Goal: Task Accomplishment & Management: Manage account settings

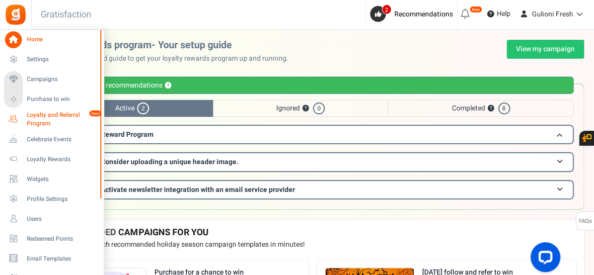
click at [53, 112] on span "Loyalty and Referral Program" at bounding box center [63, 119] width 73 height 17
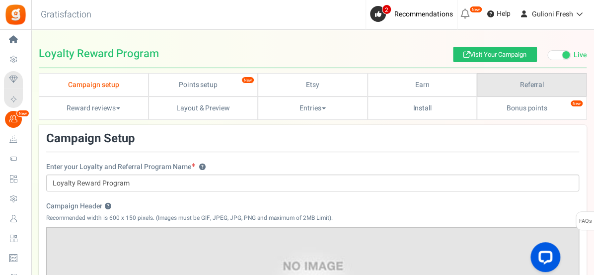
click at [512, 83] on link "Referral" at bounding box center [532, 84] width 110 height 23
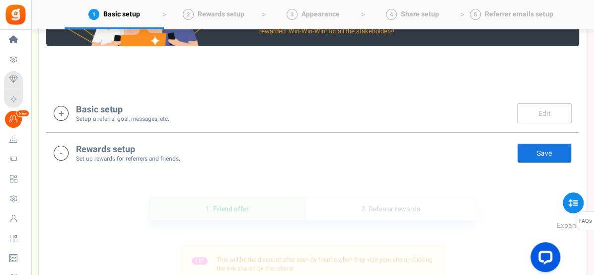
scroll to position [171, 0]
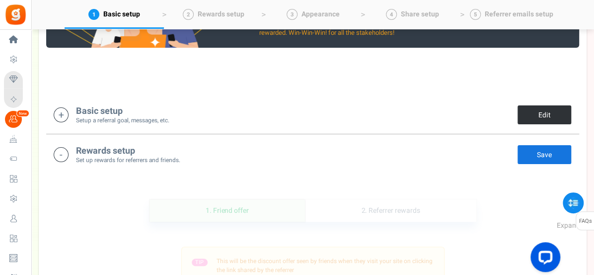
click at [534, 114] on link "Edit" at bounding box center [544, 115] width 55 height 20
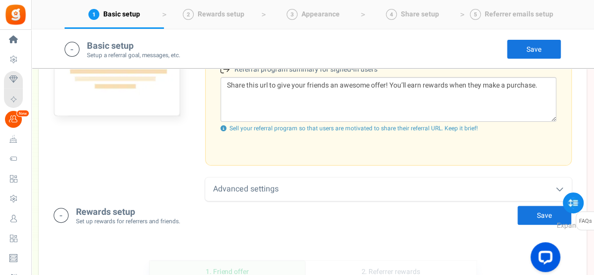
scroll to position [452, 0]
click at [269, 189] on div "Advanced settings" at bounding box center [388, 187] width 367 height 23
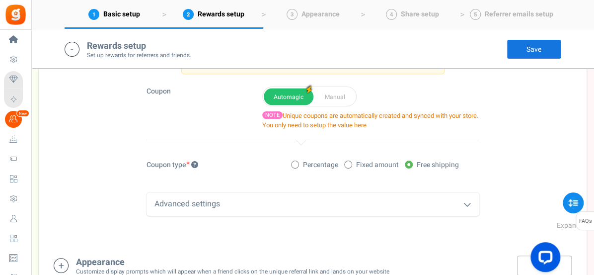
scroll to position [727, 0]
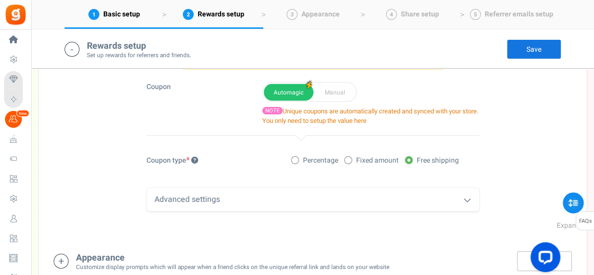
click at [466, 199] on icon at bounding box center [468, 200] width 8 height 8
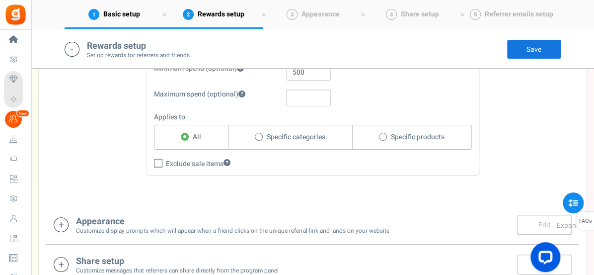
scroll to position [859, 0]
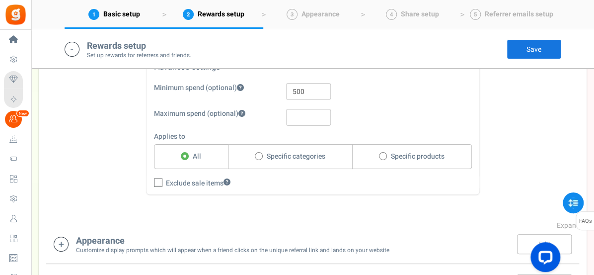
click at [538, 53] on link "Save" at bounding box center [534, 49] width 55 height 20
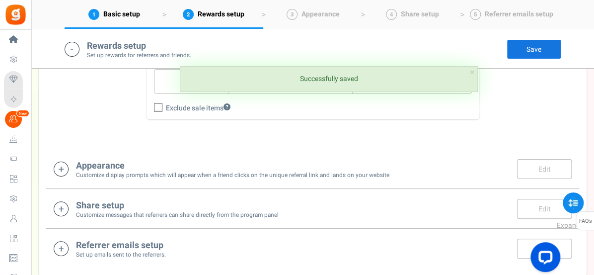
scroll to position [938, 0]
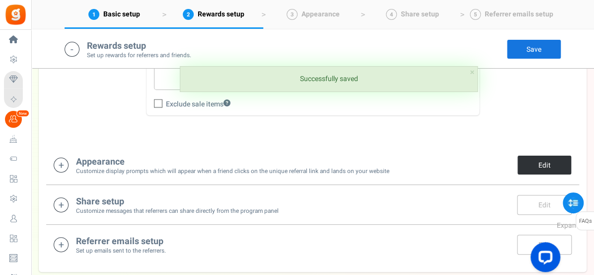
click at [538, 164] on link "Edit" at bounding box center [544, 165] width 55 height 20
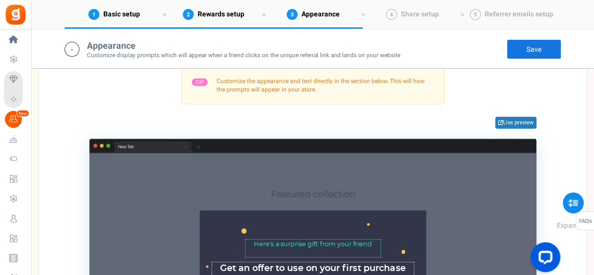
scroll to position [1117, 0]
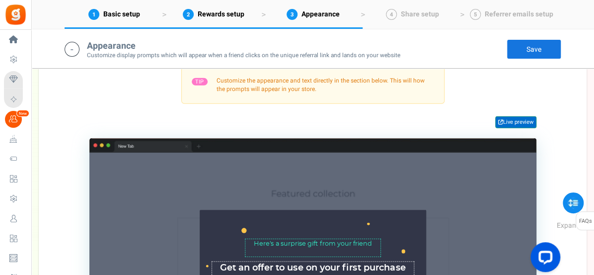
click at [518, 119] on link "Live preview" at bounding box center [515, 122] width 41 height 12
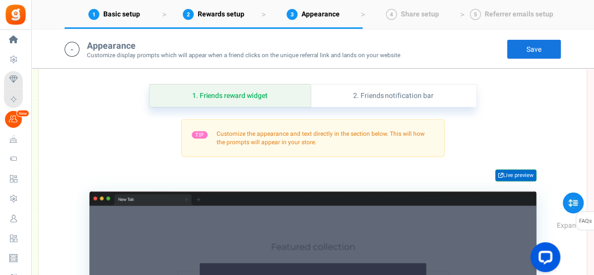
scroll to position [1066, 0]
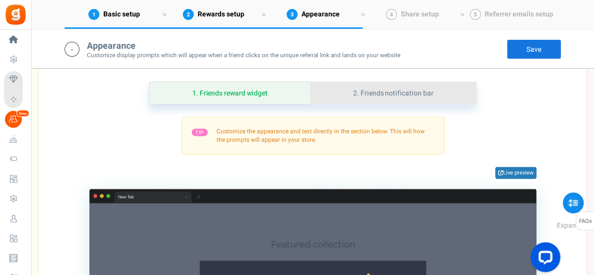
click at [413, 91] on link "2. Friends notification bar" at bounding box center [394, 93] width 166 height 22
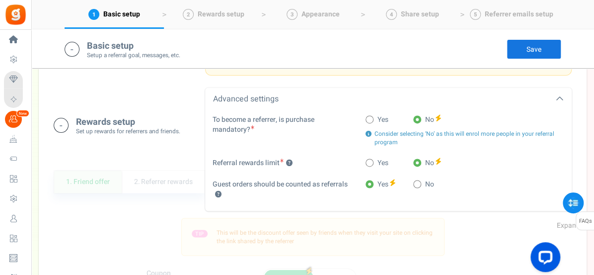
scroll to position [483, 0]
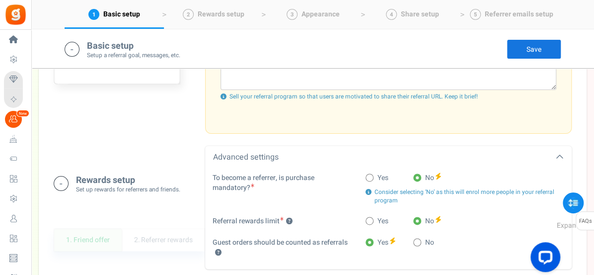
click at [535, 49] on link "Save" at bounding box center [534, 49] width 55 height 20
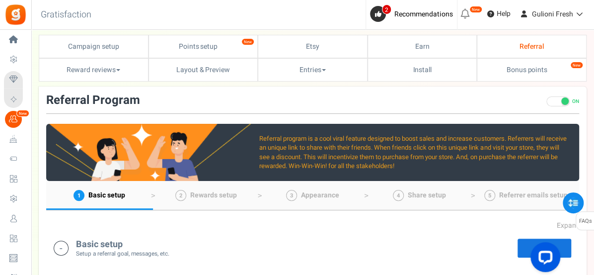
scroll to position [8, 0]
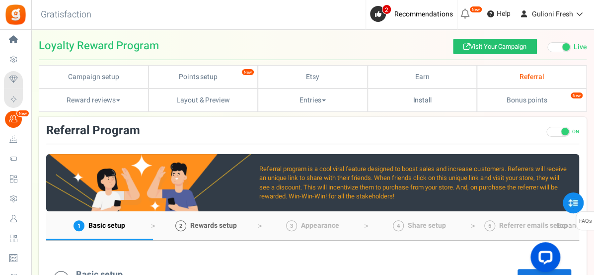
click at [223, 228] on span "Rewards setup" at bounding box center [213, 225] width 47 height 10
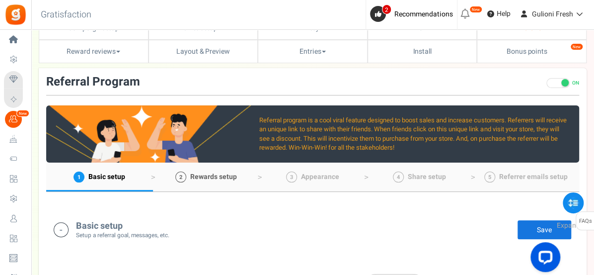
scroll to position [59, 0]
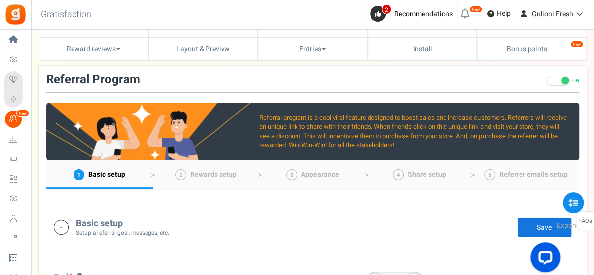
click at [529, 226] on link "Save" at bounding box center [544, 227] width 55 height 20
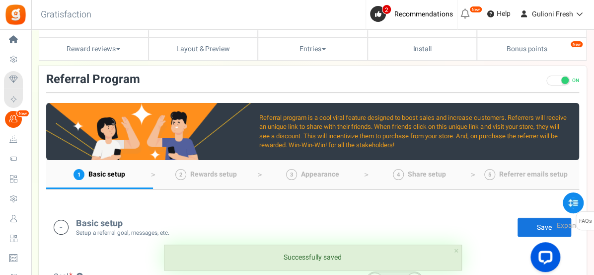
scroll to position [0, 0]
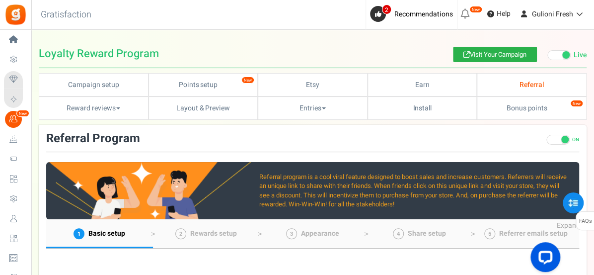
click at [499, 50] on link "Visit Your Campaign" at bounding box center [495, 54] width 84 height 15
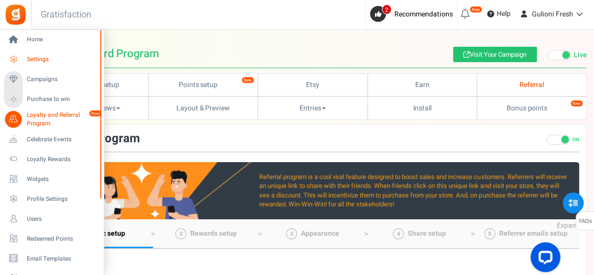
click at [29, 58] on span "Settings" at bounding box center [62, 59] width 70 height 8
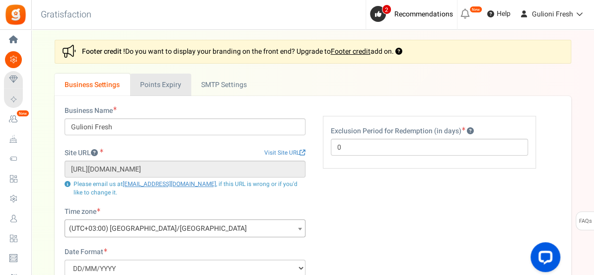
click at [156, 84] on link "Points Expiry" at bounding box center [160, 85] width 61 height 22
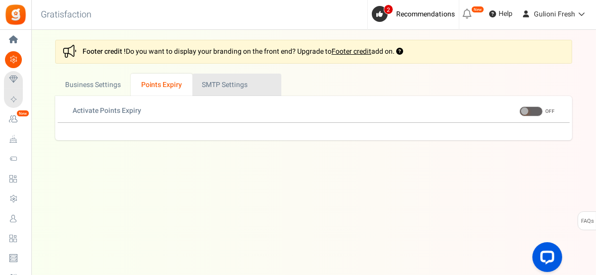
click at [218, 80] on link "Active SMTP Settings" at bounding box center [236, 85] width 89 height 22
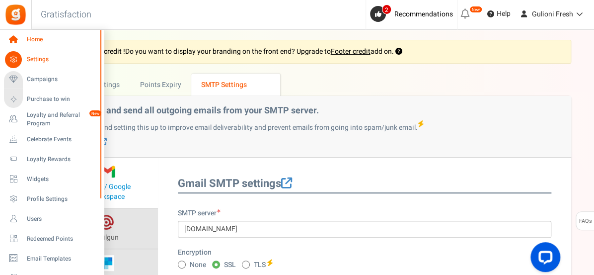
click at [37, 33] on link "Home" at bounding box center [51, 39] width 95 height 17
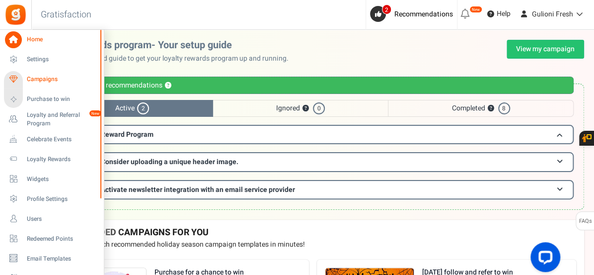
click at [28, 79] on span "Campaigns" at bounding box center [62, 79] width 70 height 8
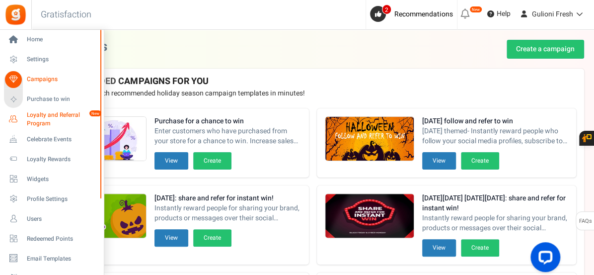
click at [39, 119] on span "Loyalty and Referral Program" at bounding box center [63, 119] width 73 height 17
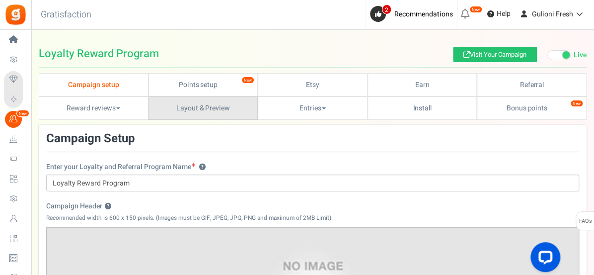
click at [178, 107] on link "Layout & Preview" at bounding box center [204, 107] width 110 height 23
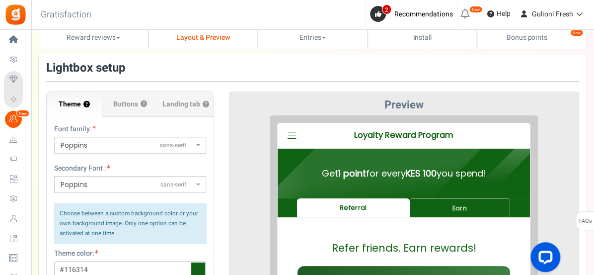
scroll to position [61, 0]
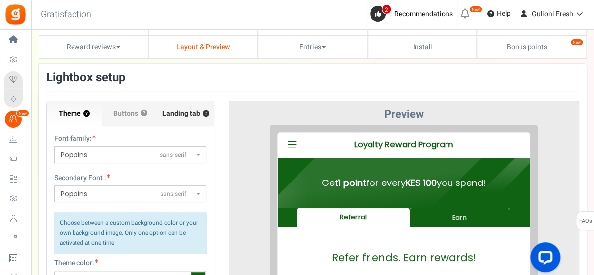
click at [186, 114] on span "Landing tab ?" at bounding box center [185, 114] width 47 height 10
click at [0, 0] on input "Landing tab ?" at bounding box center [0, 0] width 0 height 0
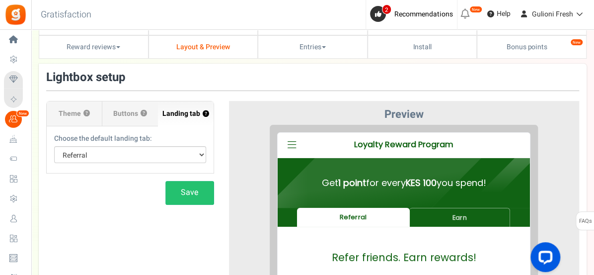
click at [202, 166] on section "Theme ? Font family: ABeeZeesans-serif ADLaM Displaydisplay AR One Sanssans-ser…" at bounding box center [130, 137] width 168 height 73
click at [199, 159] on select "Default Tab Earn Referral" at bounding box center [130, 154] width 152 height 17
click at [54, 146] on select "Default Tab Earn Referral" at bounding box center [130, 154] width 152 height 17
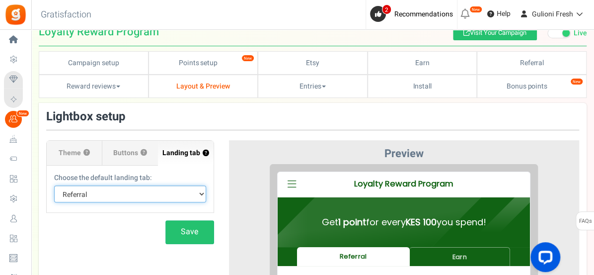
scroll to position [27, 0]
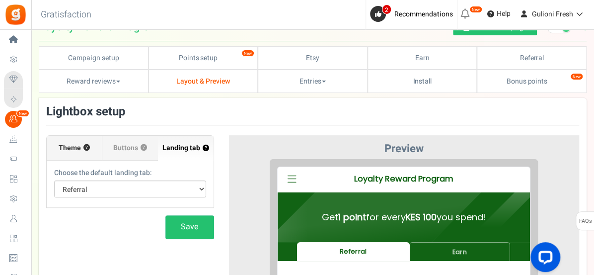
click at [84, 147] on button "?" at bounding box center [86, 148] width 6 height 6
click at [72, 147] on span "Theme" at bounding box center [70, 148] width 22 height 10
click at [0, 0] on input "Theme ?" at bounding box center [0, 0] width 0 height 0
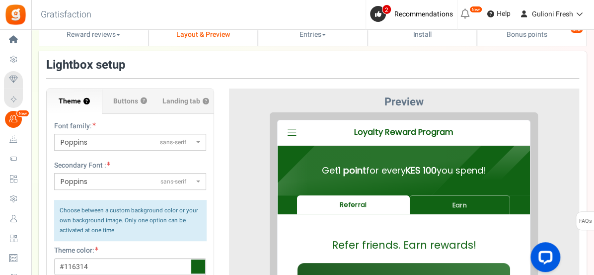
scroll to position [0, 0]
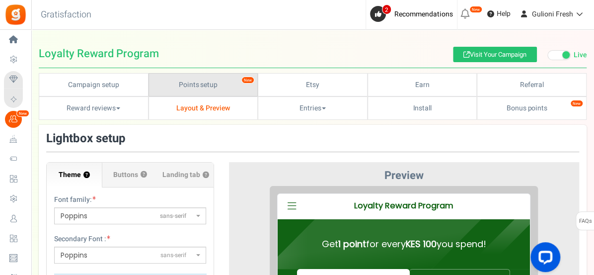
click at [192, 87] on link "Points setup New" at bounding box center [204, 84] width 110 height 23
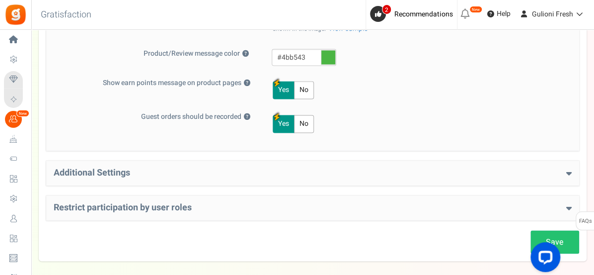
scroll to position [542, 0]
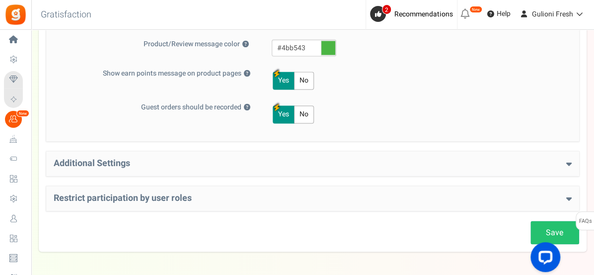
click at [562, 161] on h4 "Additional Settings" at bounding box center [313, 164] width 518 height 10
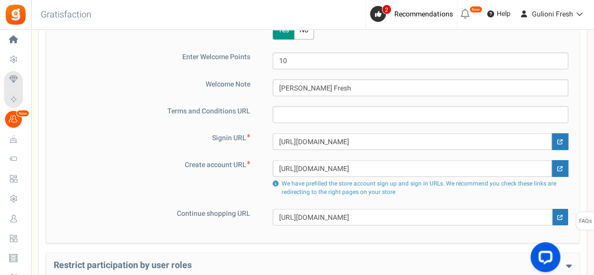
scroll to position [704, 0]
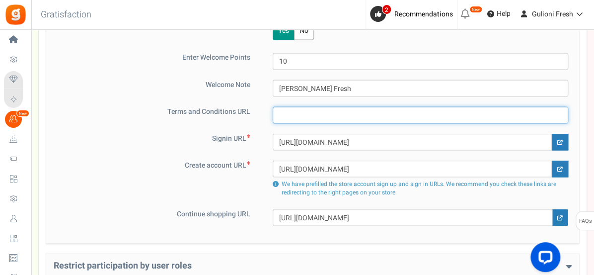
click at [285, 112] on input "text" at bounding box center [421, 114] width 296 height 17
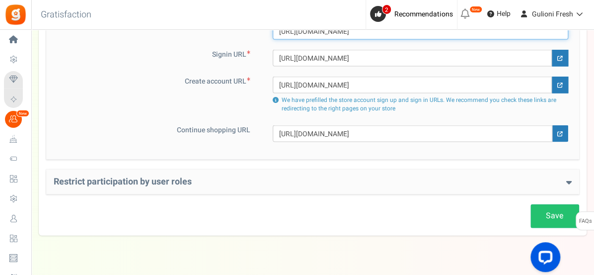
scroll to position [806, 0]
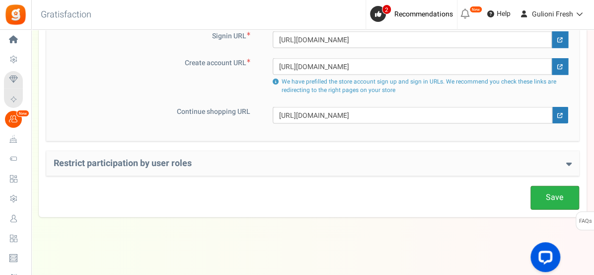
type input "https://gulionifresh.com/privacy-policy"
click at [554, 199] on link "Save" at bounding box center [555, 197] width 49 height 23
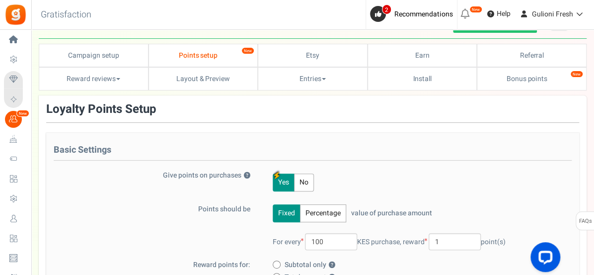
scroll to position [0, 0]
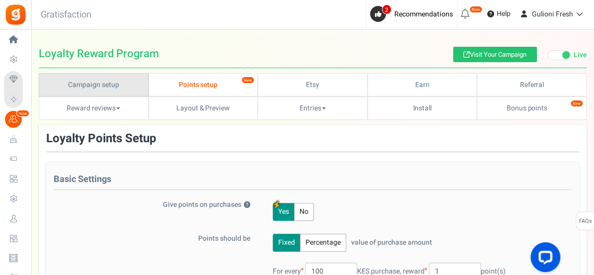
click at [104, 83] on link "Campaign setup" at bounding box center [94, 84] width 110 height 23
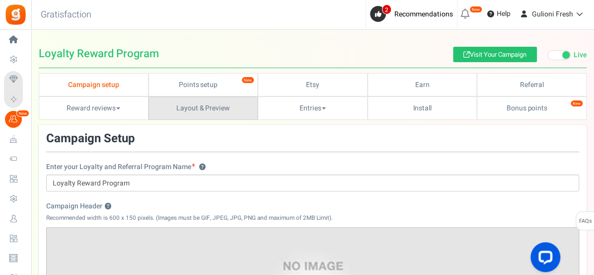
click at [213, 108] on link "Layout & Preview" at bounding box center [204, 107] width 110 height 23
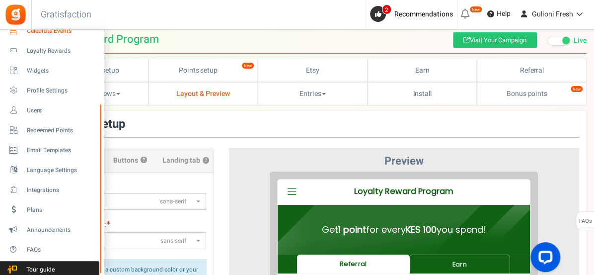
scroll to position [16, 0]
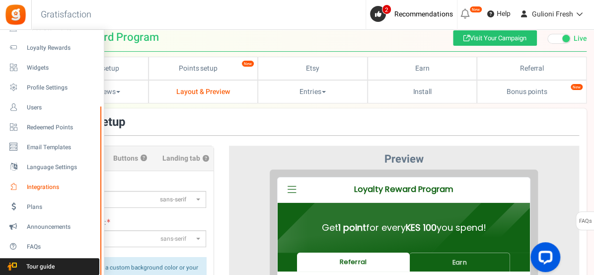
click at [57, 188] on span "Integrations" at bounding box center [62, 187] width 70 height 8
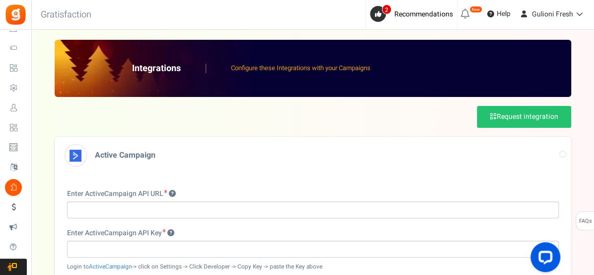
drag, startPoint x: 170, startPoint y: 191, endPoint x: 183, endPoint y: 191, distance: 12.9
click at [183, 191] on div "Enter ActiveCampaign API URL" at bounding box center [313, 203] width 492 height 29
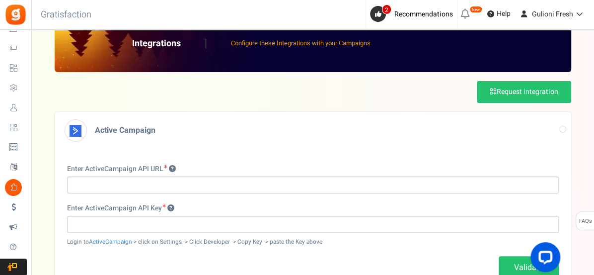
scroll to position [24, 0]
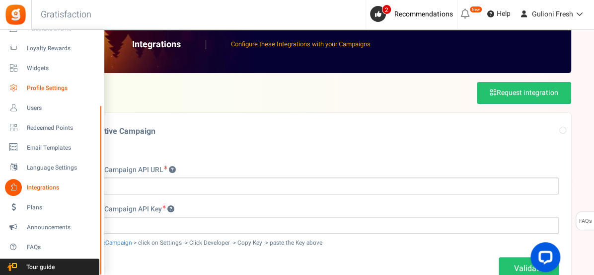
click at [45, 87] on span "Profile Settings" at bounding box center [62, 88] width 70 height 8
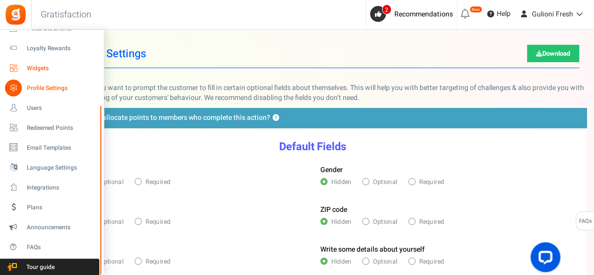
click at [28, 69] on span "Widgets" at bounding box center [62, 68] width 70 height 8
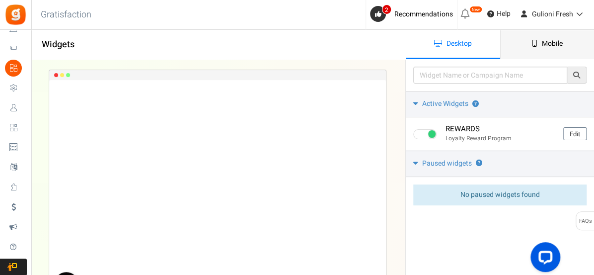
click at [560, 44] on span "Mobile" at bounding box center [552, 43] width 21 height 10
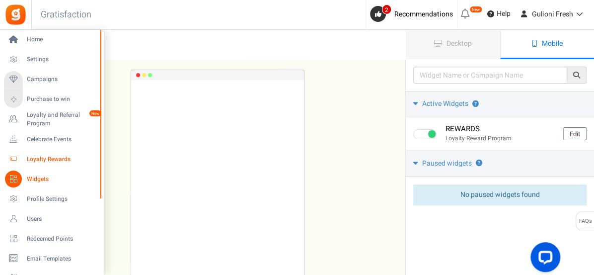
click at [63, 162] on span "Loyalty Rewards" at bounding box center [62, 159] width 70 height 8
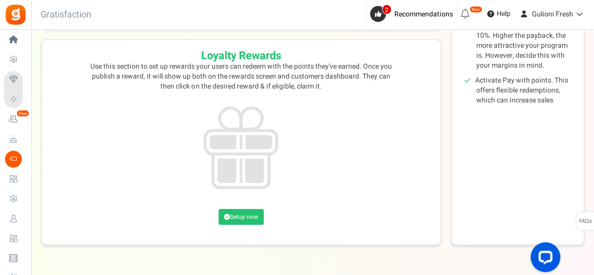
scroll to position [262, 0]
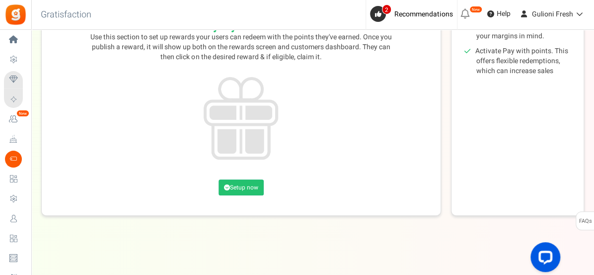
click at [362, 155] on div at bounding box center [241, 123] width 379 height 92
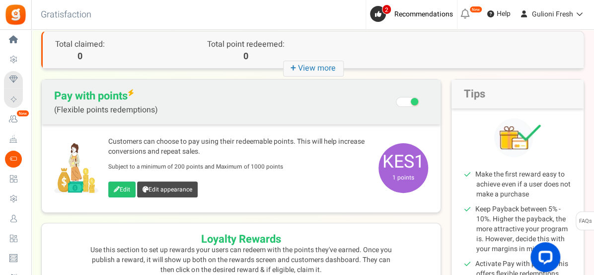
scroll to position [49, 0]
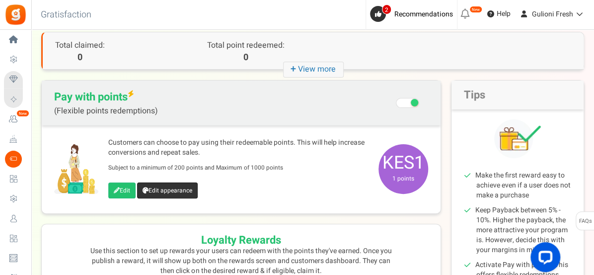
click at [158, 190] on link "Edit appearance" at bounding box center [167, 190] width 61 height 16
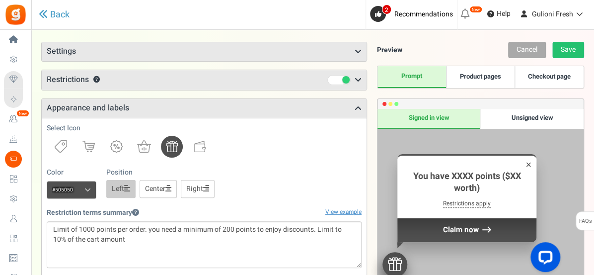
scroll to position [53, 0]
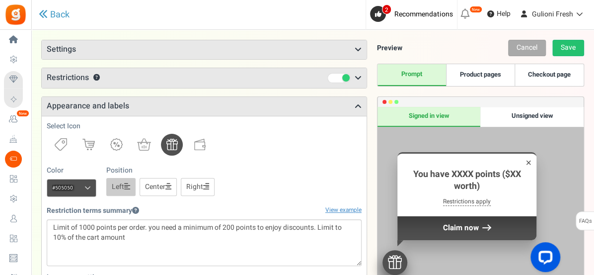
click at [356, 49] on icon at bounding box center [358, 50] width 7 height 8
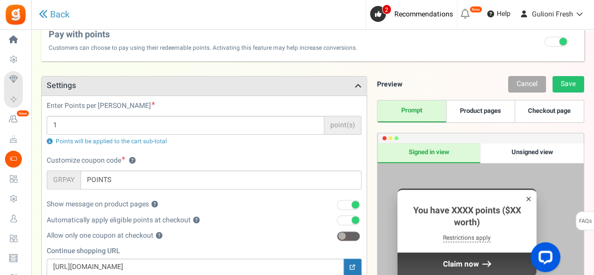
scroll to position [15, 0]
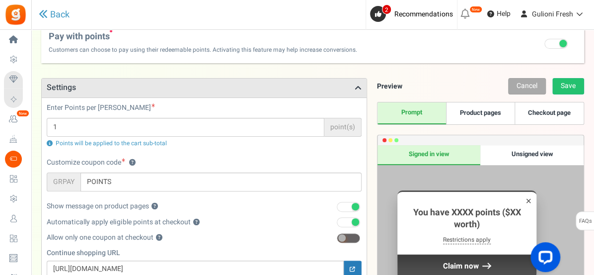
click at [490, 115] on link "Product pages" at bounding box center [480, 113] width 69 height 22
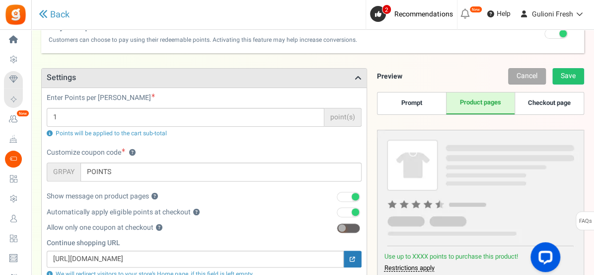
scroll to position [0, 0]
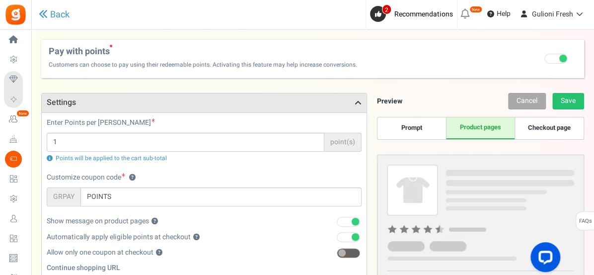
click at [554, 130] on link "Checkout page" at bounding box center [549, 128] width 69 height 22
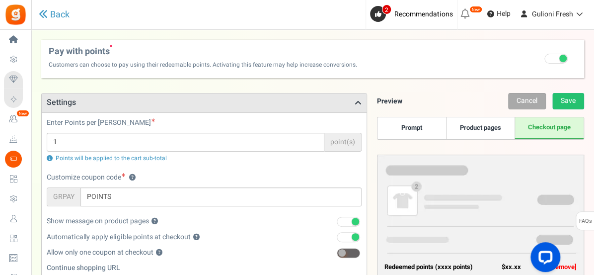
click at [420, 128] on link "Prompt" at bounding box center [412, 128] width 69 height 22
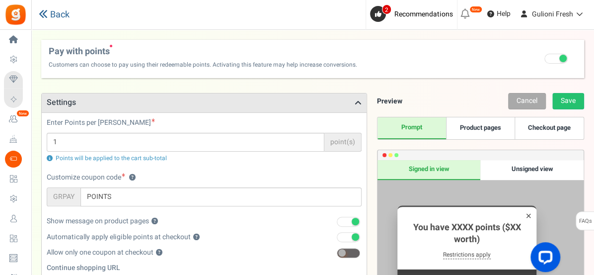
click at [43, 17] on icon at bounding box center [43, 13] width 9 height 9
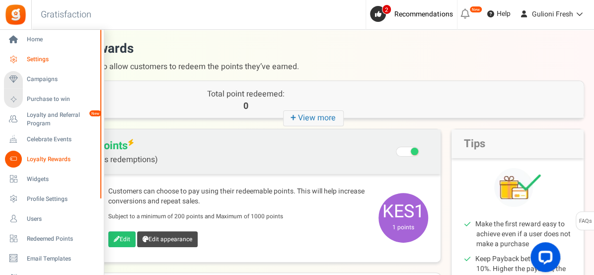
click at [36, 55] on span "Settings" at bounding box center [62, 59] width 70 height 8
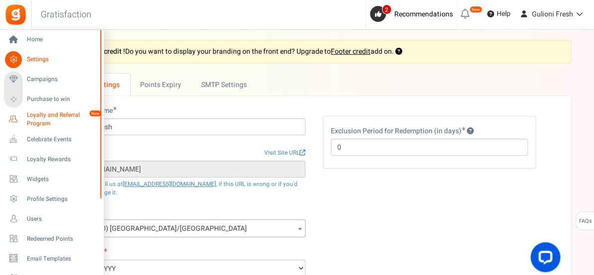
click at [36, 122] on span "Loyalty and Referral Program" at bounding box center [63, 119] width 73 height 17
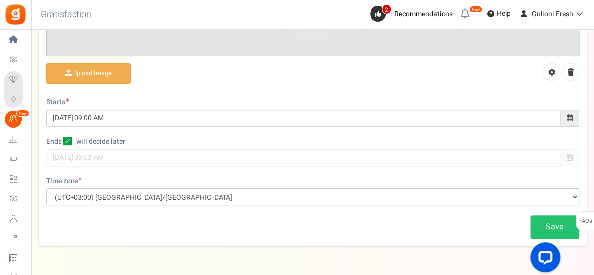
scroll to position [335, 0]
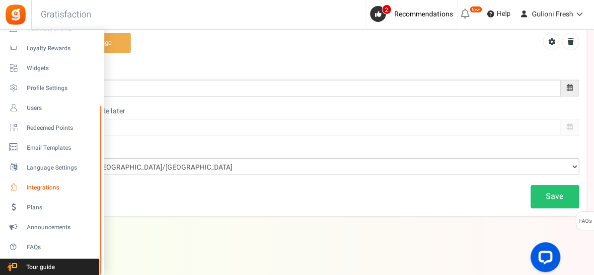
click at [53, 188] on span "Integrations" at bounding box center [62, 187] width 70 height 8
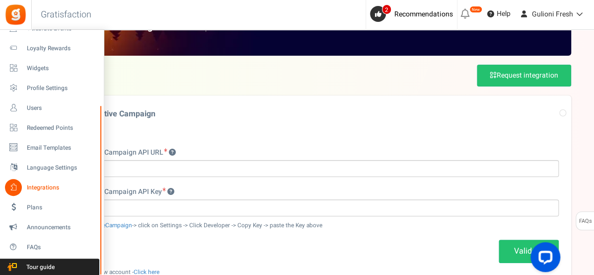
scroll to position [42, 0]
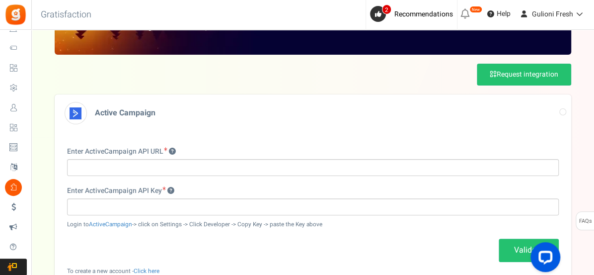
click at [304, 128] on h3 "Active Campaign" at bounding box center [313, 112] width 517 height 37
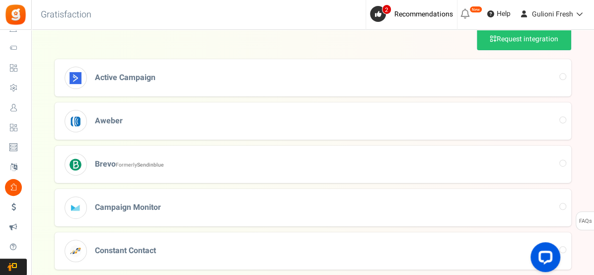
scroll to position [0, 0]
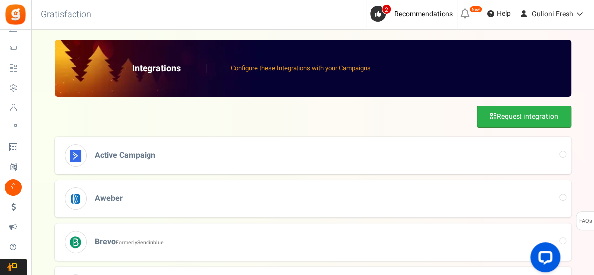
click at [522, 118] on link "Request integration" at bounding box center [524, 117] width 94 height 22
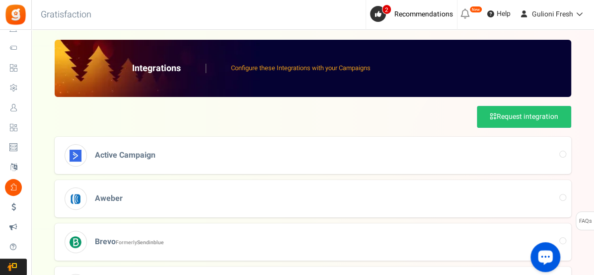
click at [544, 256] on icon "Open LiveChat chat widget" at bounding box center [545, 256] width 9 height 6
click at [339, 137] on h3 "Active Campaign" at bounding box center [313, 155] width 517 height 37
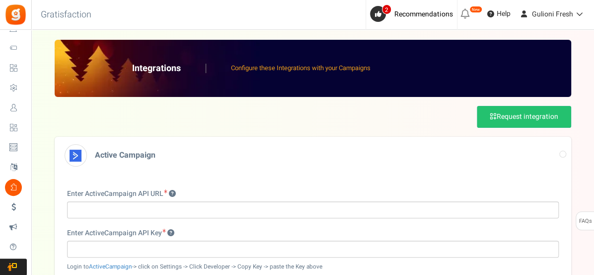
click at [336, 117] on div "Request integration" at bounding box center [313, 117] width 517 height 22
click at [342, 112] on div "Request integration" at bounding box center [313, 117] width 517 height 22
click at [340, 115] on div "Request integration" at bounding box center [313, 117] width 517 height 22
click at [142, 153] on span "Active Campaign" at bounding box center [125, 155] width 61 height 12
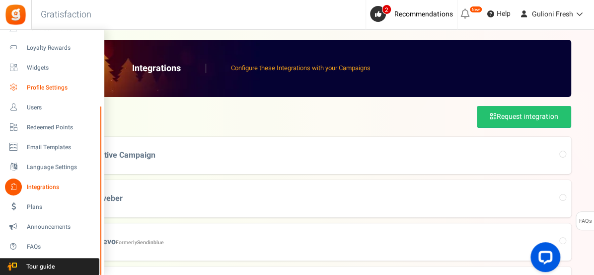
click at [42, 83] on span "Profile Settings" at bounding box center [62, 87] width 70 height 8
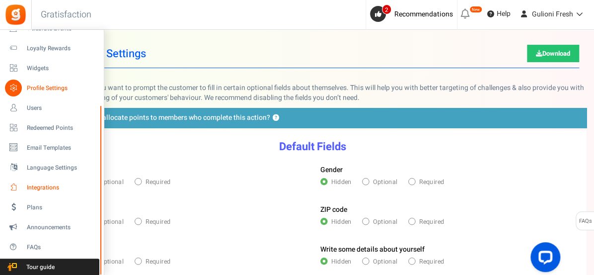
click at [35, 182] on link "Integrations" at bounding box center [51, 187] width 95 height 17
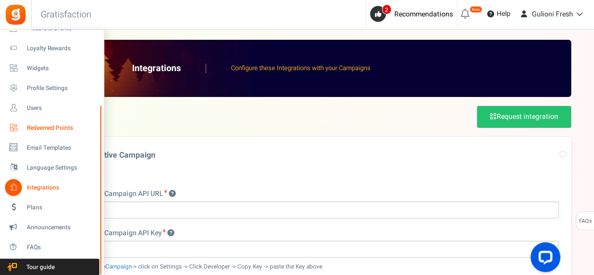
click at [42, 124] on span "Redeemed Points" at bounding box center [62, 128] width 70 height 8
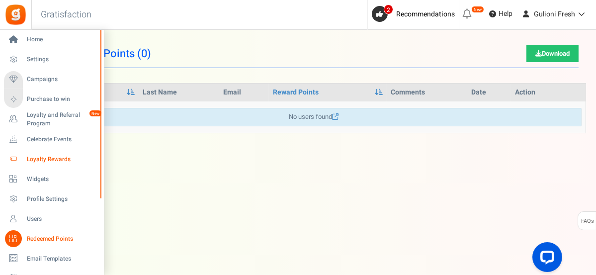
click at [40, 157] on span "Loyalty Rewards" at bounding box center [62, 159] width 70 height 8
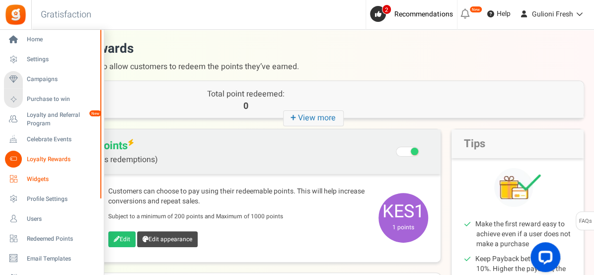
click at [32, 173] on link "Widgets" at bounding box center [51, 178] width 95 height 17
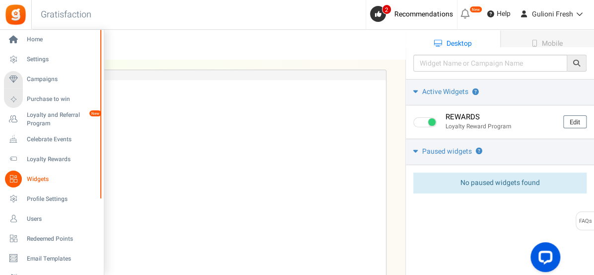
scroll to position [79, 0]
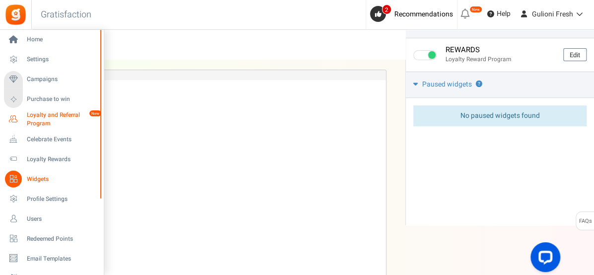
click at [47, 120] on span "Loyalty and Referral Program" at bounding box center [63, 119] width 73 height 17
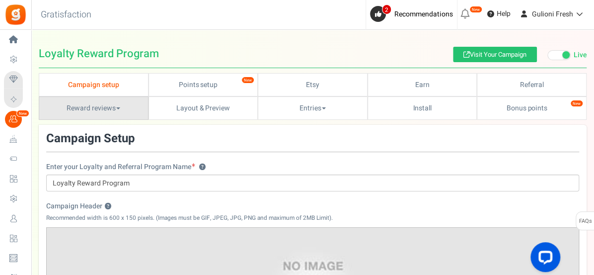
click at [113, 109] on link "Reward reviews" at bounding box center [94, 107] width 110 height 23
click at [66, 129] on link "WOO" at bounding box center [79, 130] width 80 height 14
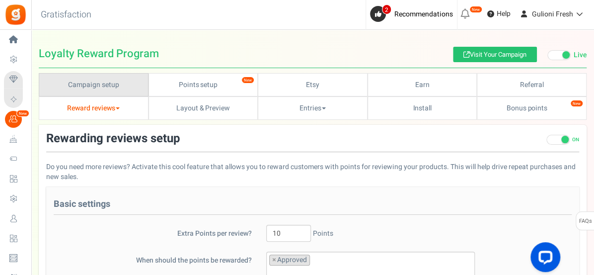
click at [120, 86] on link "Campaign setup" at bounding box center [94, 84] width 110 height 23
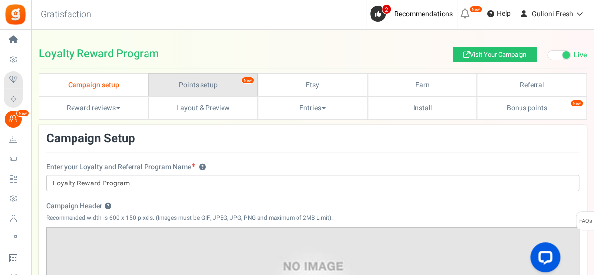
click at [168, 88] on link "Points setup New" at bounding box center [204, 84] width 110 height 23
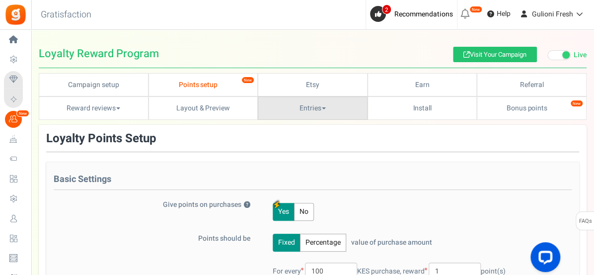
click at [292, 105] on link "Entries" at bounding box center [313, 107] width 110 height 23
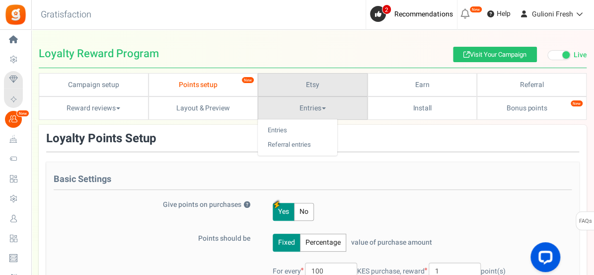
click at [302, 94] on link "Etsy" at bounding box center [313, 84] width 110 height 23
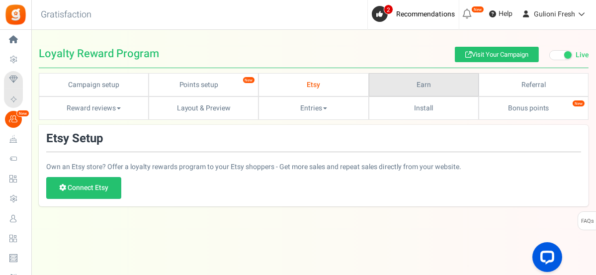
click at [411, 88] on link "Earn" at bounding box center [424, 84] width 110 height 23
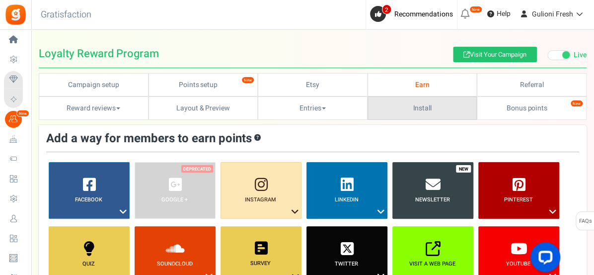
click at [433, 109] on link "Install" at bounding box center [423, 107] width 110 height 23
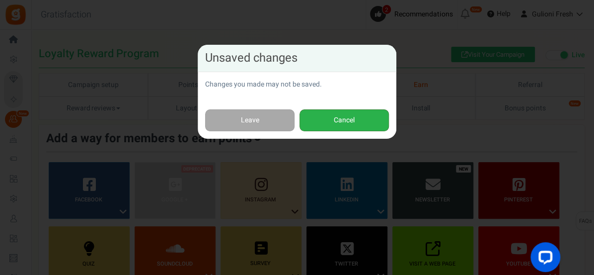
click at [362, 117] on button "Cancel" at bounding box center [344, 120] width 89 height 22
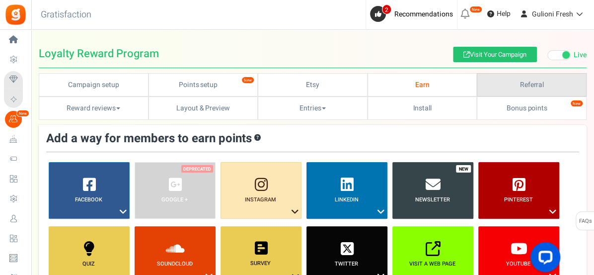
click at [496, 81] on link "Referral" at bounding box center [532, 84] width 110 height 23
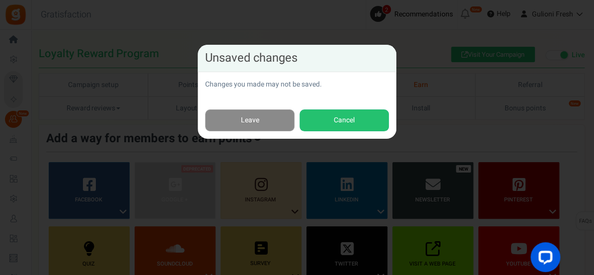
click at [269, 123] on link "Leave" at bounding box center [249, 120] width 89 height 22
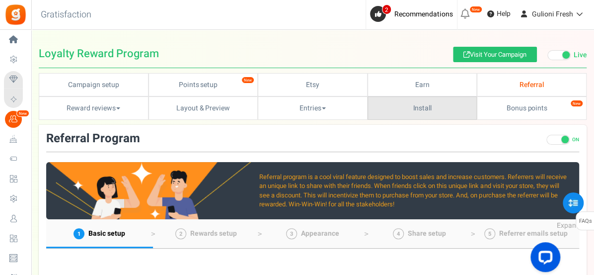
click at [417, 106] on link "Install" at bounding box center [423, 107] width 110 height 23
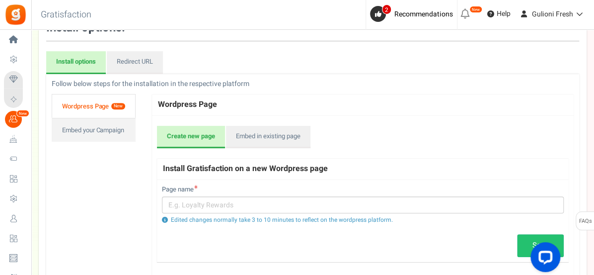
scroll to position [109, 0]
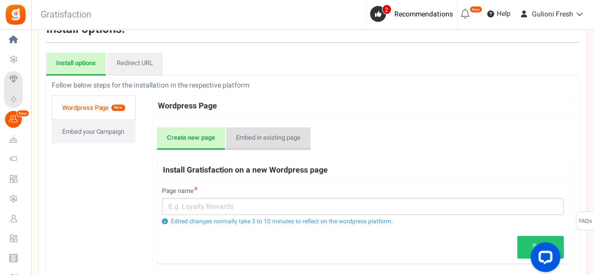
click at [288, 141] on link "Embed in existing page" at bounding box center [268, 138] width 84 height 23
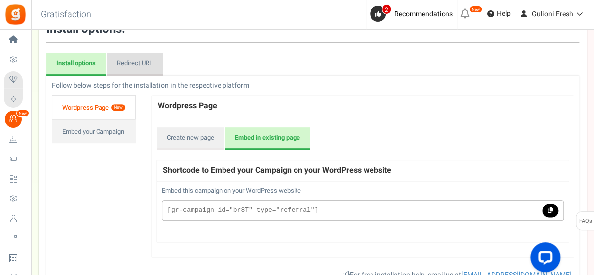
click at [134, 67] on link "Redirect URL" at bounding box center [135, 64] width 56 height 23
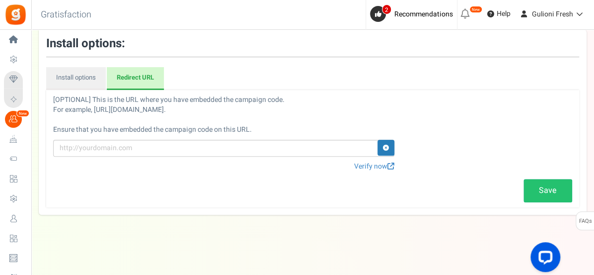
scroll to position [94, 0]
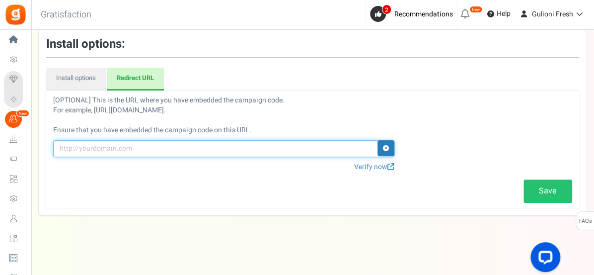
click at [87, 152] on input "text" at bounding box center [223, 148] width 341 height 17
type input "https://gulionifresh.com/my_account"
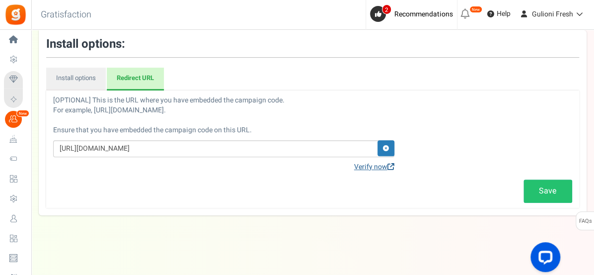
click at [373, 167] on link "Verify now" at bounding box center [374, 167] width 40 height 10
click at [390, 165] on span at bounding box center [391, 166] width 7 height 7
click at [381, 165] on link "Verify now" at bounding box center [374, 167] width 40 height 10
click at [543, 191] on link "Save" at bounding box center [548, 190] width 49 height 23
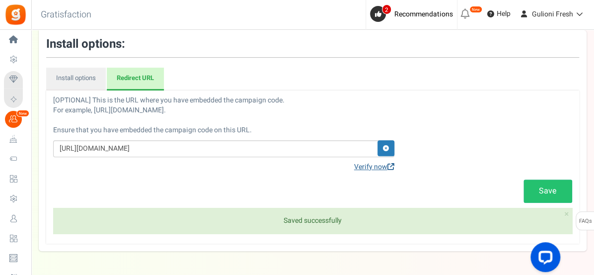
click at [376, 164] on link "Verify now" at bounding box center [374, 167] width 40 height 10
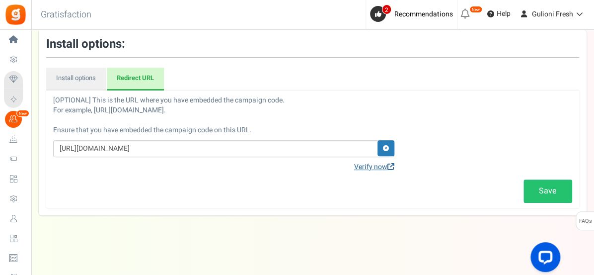
click at [376, 164] on link "Verify now" at bounding box center [374, 167] width 40 height 10
click at [389, 164] on span at bounding box center [391, 166] width 7 height 7
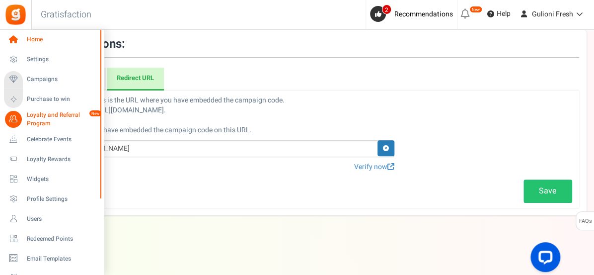
click at [28, 39] on span "Home" at bounding box center [62, 39] width 70 height 8
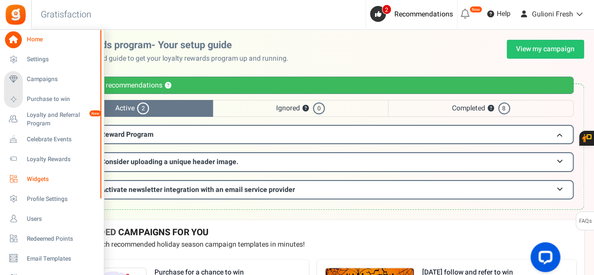
click at [39, 177] on span "Widgets" at bounding box center [62, 179] width 70 height 8
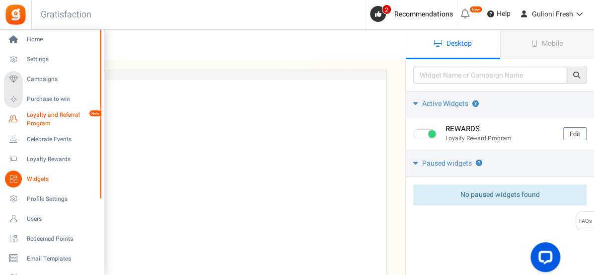
click at [43, 119] on span "Loyalty and Referral Program" at bounding box center [63, 119] width 73 height 17
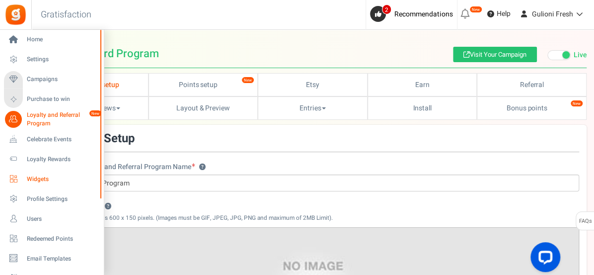
click at [37, 178] on span "Widgets" at bounding box center [62, 179] width 70 height 8
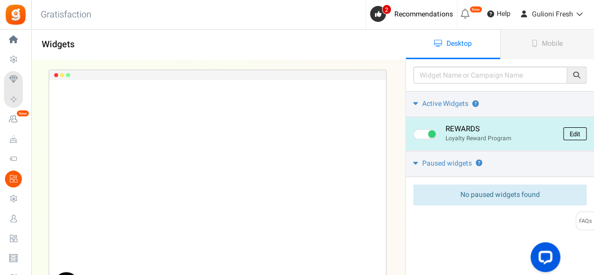
click at [571, 134] on link "Edit" at bounding box center [574, 133] width 23 height 13
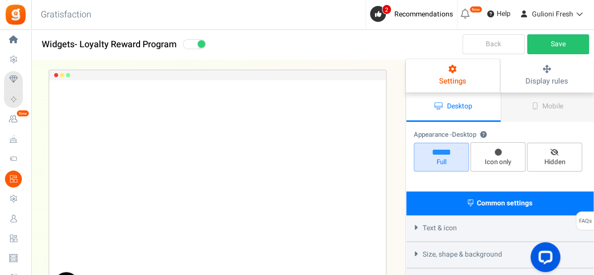
select select "left-bottom-bar"
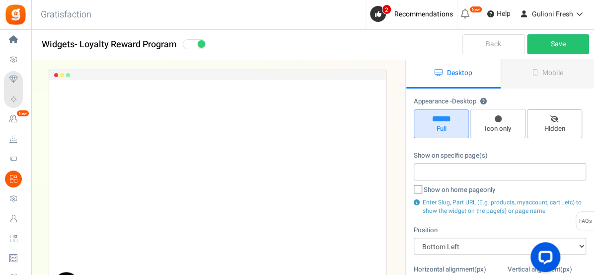
radio input "true"
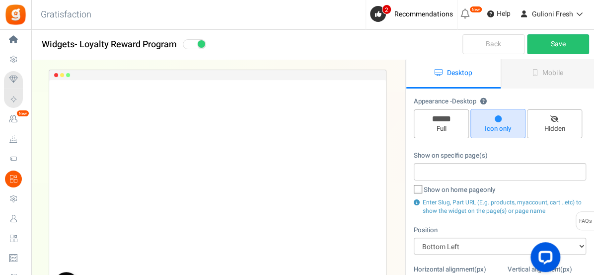
click at [450, 171] on input "search" at bounding box center [500, 171] width 166 height 11
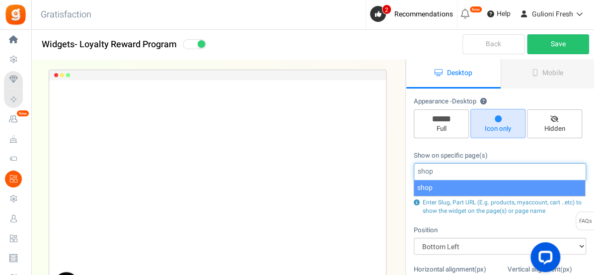
type input "shop,"
select select "shop"
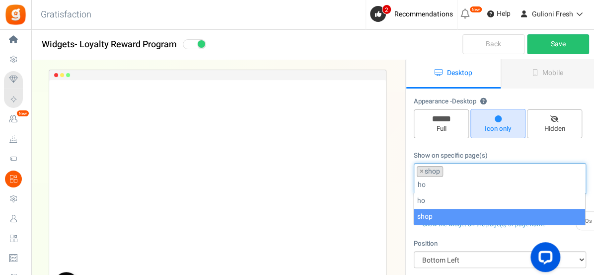
type input "h"
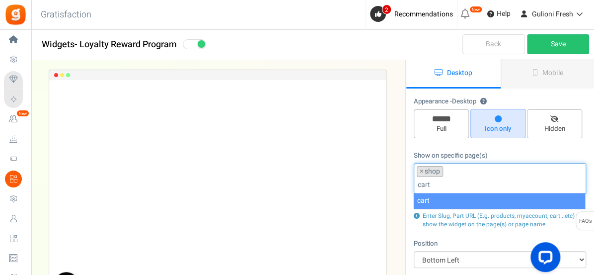
type input "cart"
type input "myaccount"
type input "checkout"
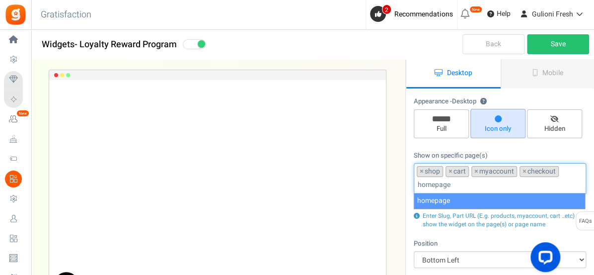
type input "homepage"
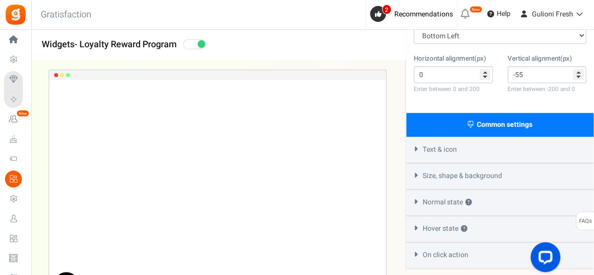
scroll to position [280, 0]
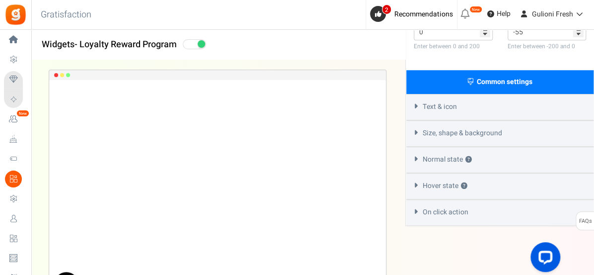
click at [441, 209] on span "On click action" at bounding box center [446, 212] width 46 height 10
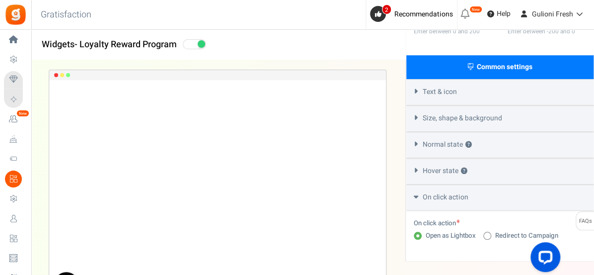
scroll to position [330, 0]
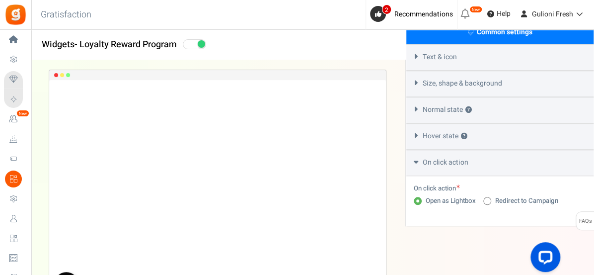
click at [487, 198] on span at bounding box center [487, 201] width 8 height 8
click at [487, 198] on input "Redirect to Campaign" at bounding box center [486, 201] width 6 height 6
radio input "true"
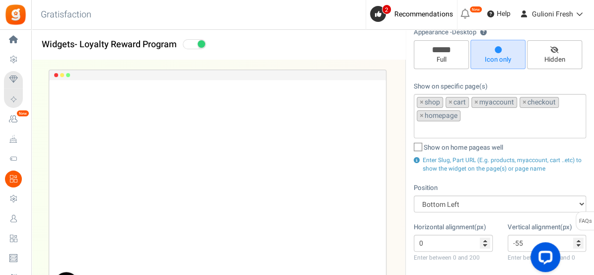
scroll to position [0, 0]
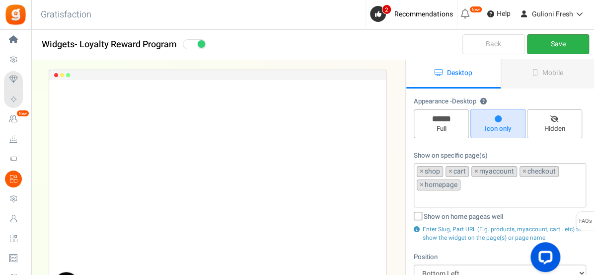
click at [566, 49] on link "Save" at bounding box center [558, 44] width 62 height 20
click at [559, 74] on span "Mobile" at bounding box center [553, 73] width 21 height 10
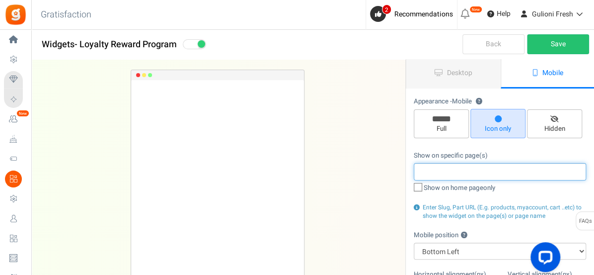
click at [418, 168] on input "search" at bounding box center [500, 171] width 166 height 11
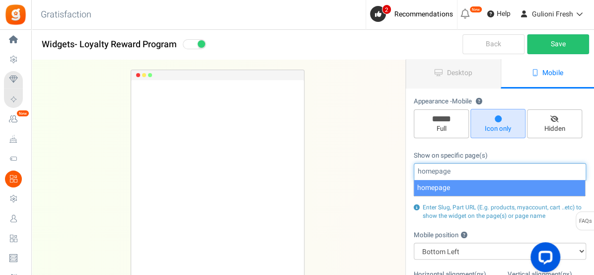
type input "homepage"
select select "homepage"
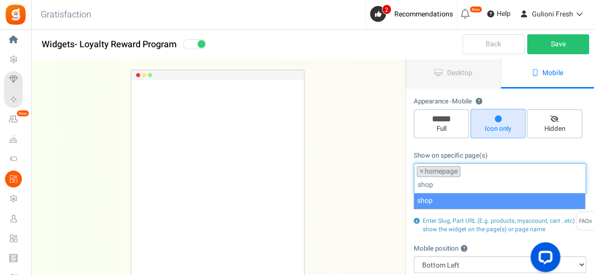
type input "shop"
type input "myaccount"
type input "cart"
type input "checkout"
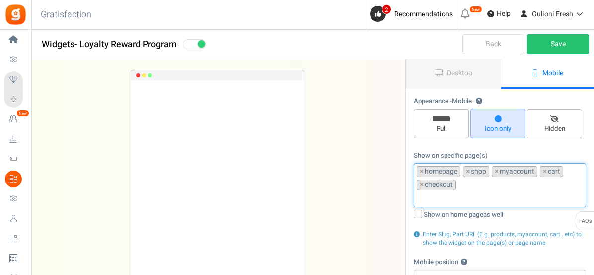
select select "left"
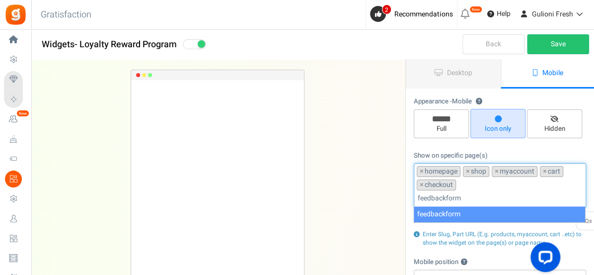
type input "feedbackform"
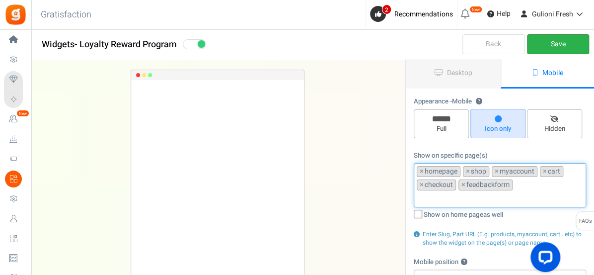
click at [566, 49] on link "Save" at bounding box center [558, 44] width 62 height 20
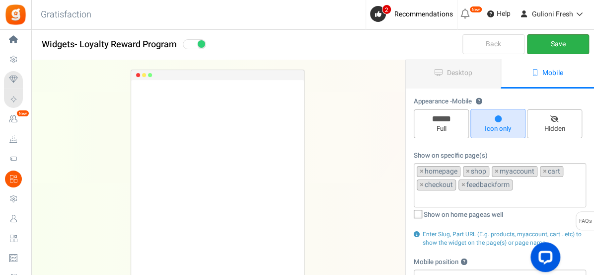
click at [547, 46] on link "Save" at bounding box center [558, 44] width 62 height 20
click at [507, 42] on link "Back" at bounding box center [494, 44] width 62 height 20
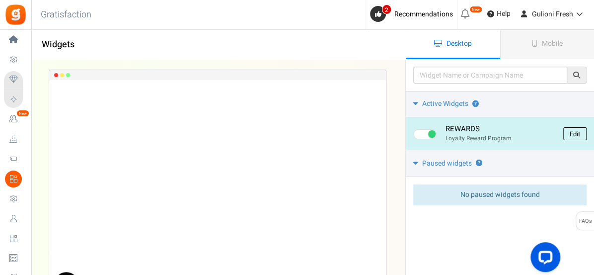
click at [575, 134] on link "Edit" at bounding box center [574, 133] width 23 height 13
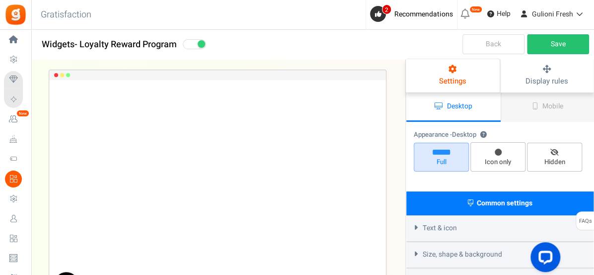
select select "left-bottom-bar"
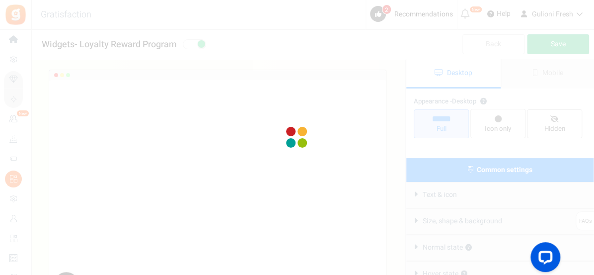
radio input "true"
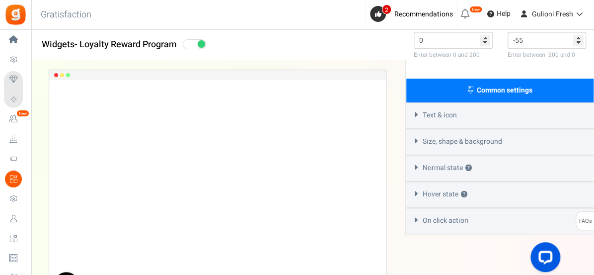
scroll to position [280, 0]
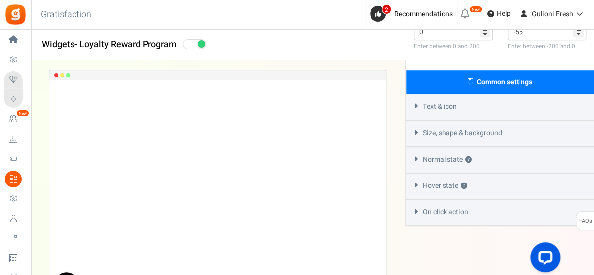
click at [468, 207] on span "On click action" at bounding box center [446, 212] width 46 height 10
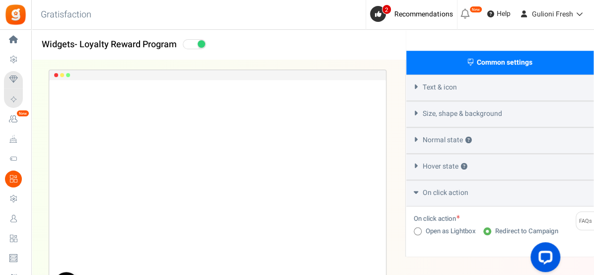
scroll to position [330, 0]
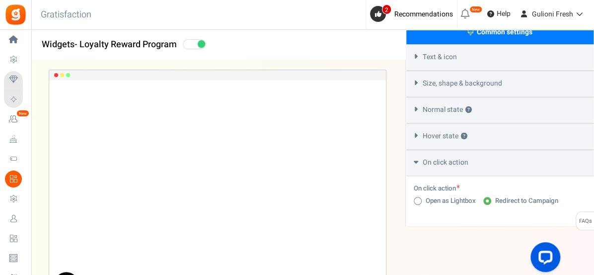
click at [418, 200] on icon at bounding box center [418, 201] width 2 height 2
click at [418, 199] on input "Open as Lightbox" at bounding box center [417, 201] width 6 height 6
radio input "true"
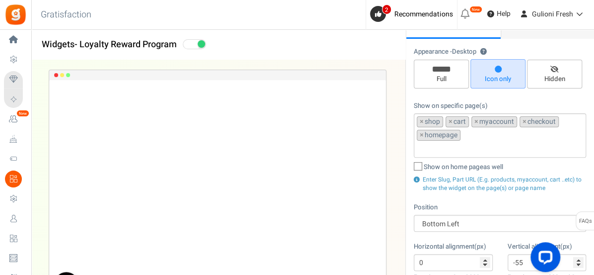
scroll to position [0, 0]
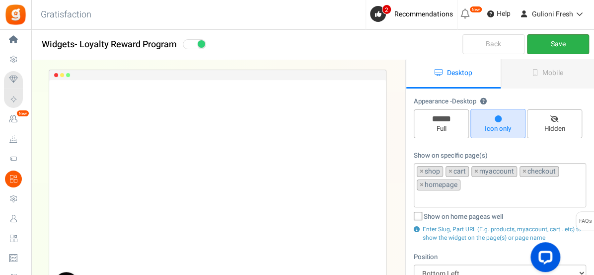
click at [560, 43] on link "Save" at bounding box center [558, 44] width 62 height 20
click at [550, 76] on span "Mobile" at bounding box center [553, 73] width 21 height 10
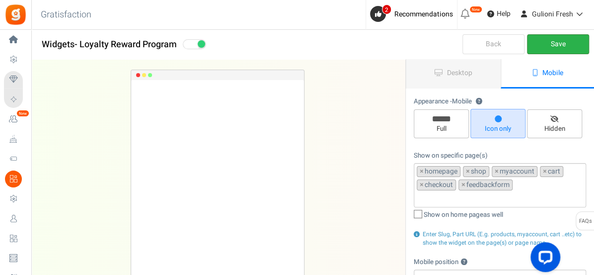
click at [560, 48] on link "Save" at bounding box center [558, 44] width 62 height 20
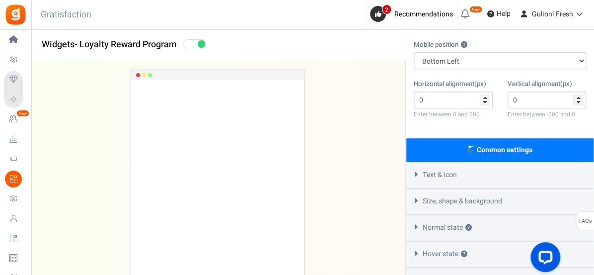
scroll to position [219, 0]
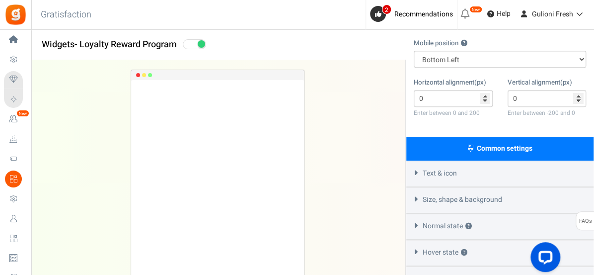
click at [483, 177] on div "Text & icon" at bounding box center [499, 174] width 187 height 26
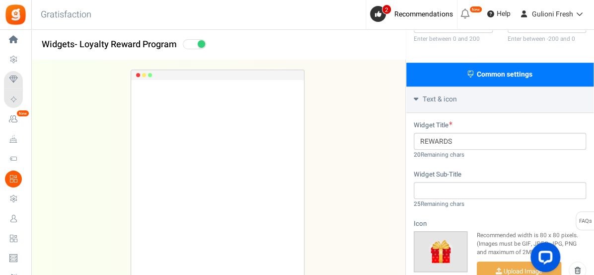
scroll to position [287, 0]
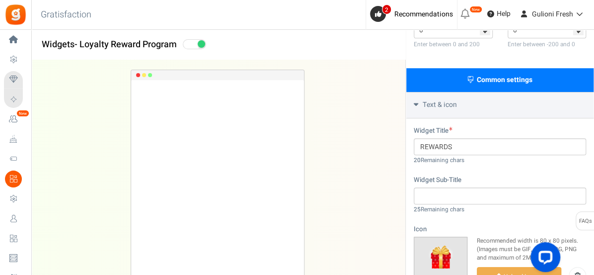
click at [526, 103] on div "Text & icon" at bounding box center [499, 105] width 187 height 26
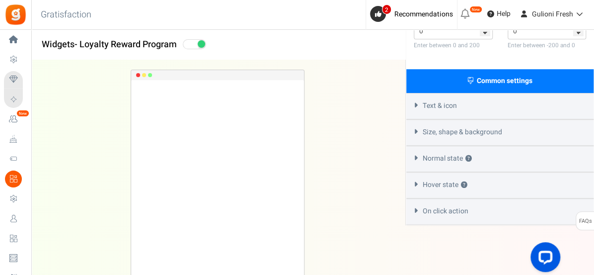
scroll to position [285, 0]
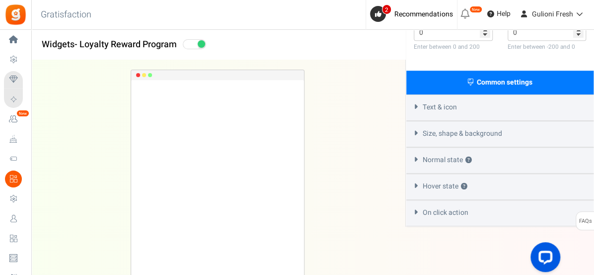
click at [470, 158] on button "?" at bounding box center [469, 160] width 6 height 6
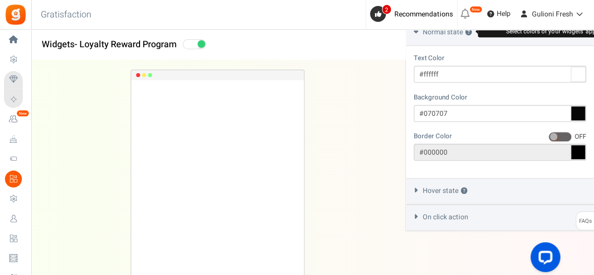
scroll to position [417, 0]
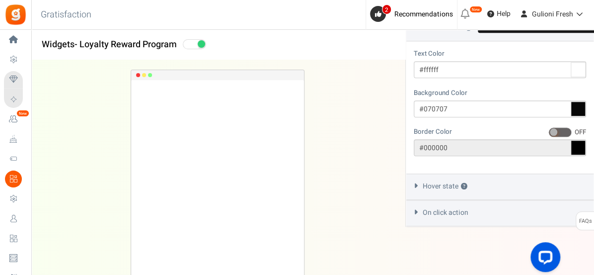
click at [455, 182] on span "Hover state ?" at bounding box center [445, 186] width 45 height 10
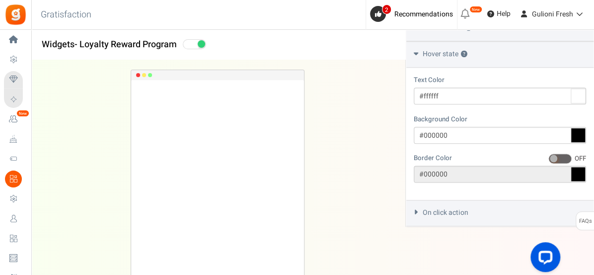
click at [465, 213] on span "On click action" at bounding box center [446, 213] width 46 height 10
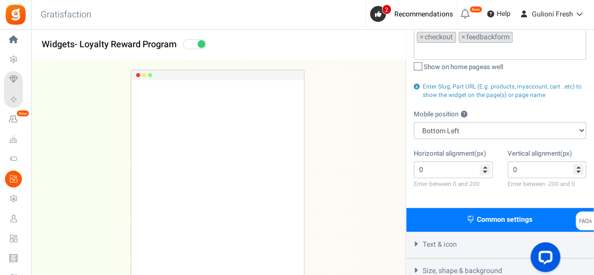
scroll to position [138, 0]
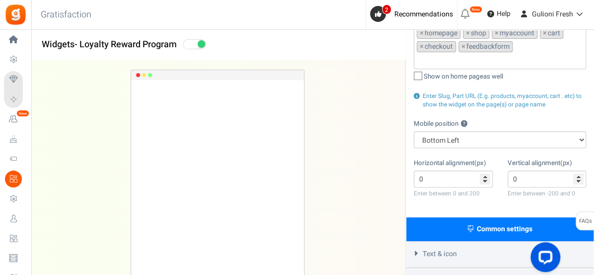
click at [504, 226] on span "Common settings" at bounding box center [505, 229] width 56 height 10
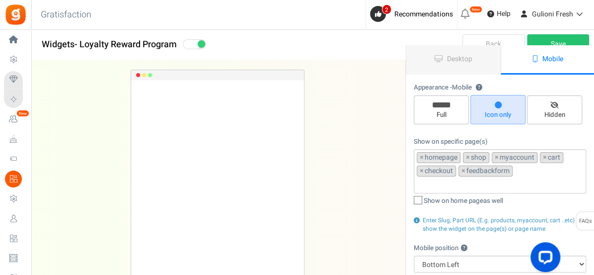
scroll to position [0, 0]
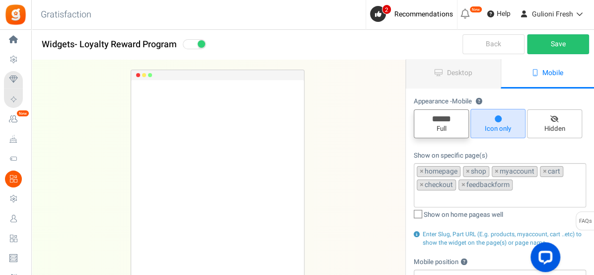
click at [431, 121] on span "Full" at bounding box center [441, 123] width 55 height 29
click at [442, 118] on input "Full" at bounding box center [445, 114] width 6 height 6
radio input "true"
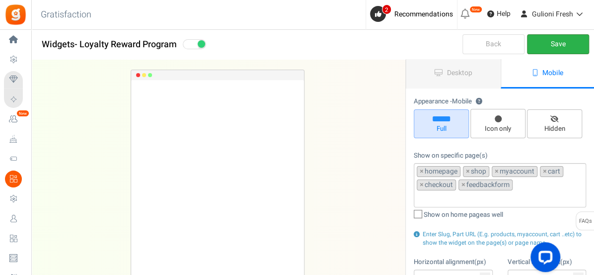
click at [549, 47] on link "Save" at bounding box center [558, 44] width 62 height 20
click at [499, 126] on span "Icon only" at bounding box center [498, 128] width 46 height 9
click at [499, 117] on input "Icon only" at bounding box center [501, 114] width 6 height 6
radio input "true"
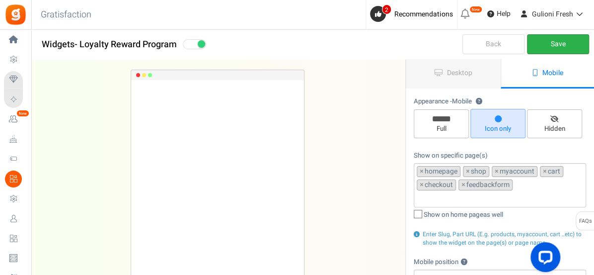
click at [564, 50] on link "Save" at bounding box center [558, 44] width 62 height 20
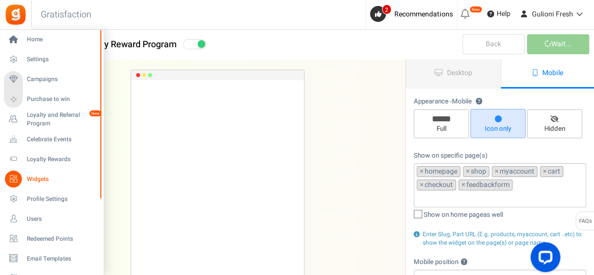
click at [38, 179] on span "Widgets" at bounding box center [62, 179] width 70 height 8
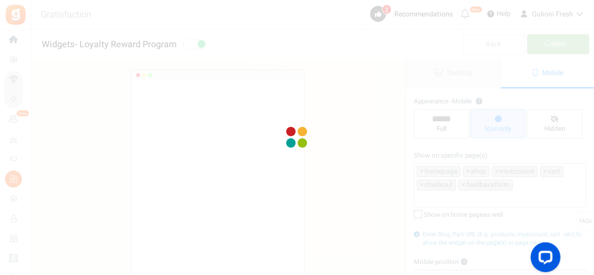
click at [293, 208] on div at bounding box center [297, 137] width 594 height 275
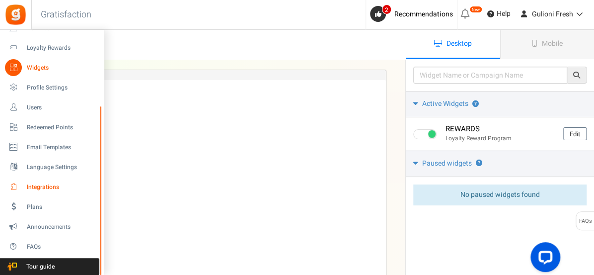
click at [44, 189] on span "Integrations" at bounding box center [62, 187] width 70 height 8
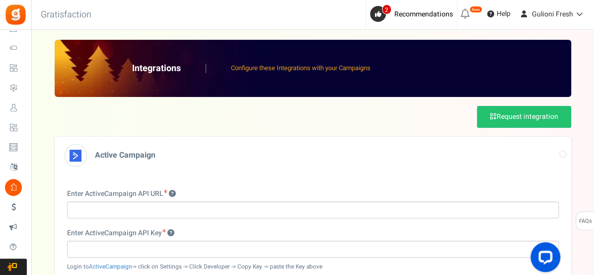
drag, startPoint x: 33, startPoint y: 189, endPoint x: 222, endPoint y: 134, distance: 196.4
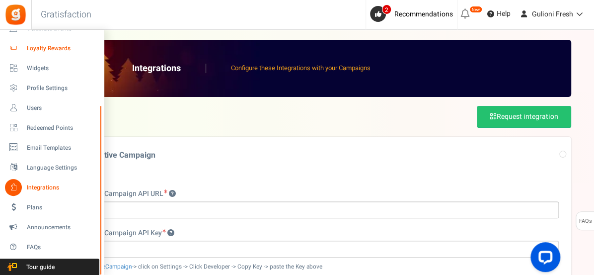
click at [47, 50] on span "Loyalty Rewards" at bounding box center [62, 48] width 70 height 8
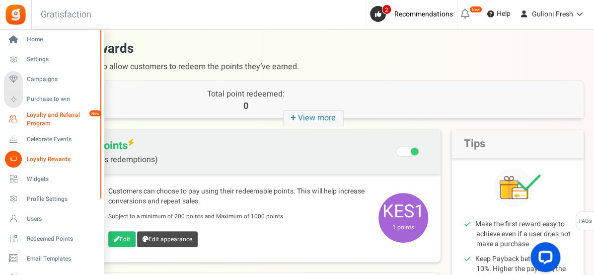
click at [57, 118] on span "Loyalty and Referral Program" at bounding box center [63, 119] width 73 height 17
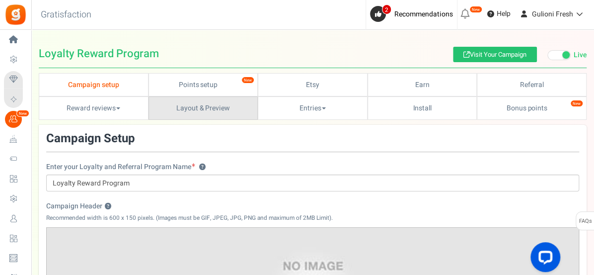
click at [209, 108] on link "Layout & Preview" at bounding box center [204, 107] width 110 height 23
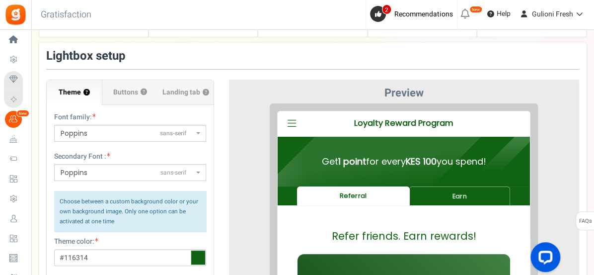
scroll to position [84, 0]
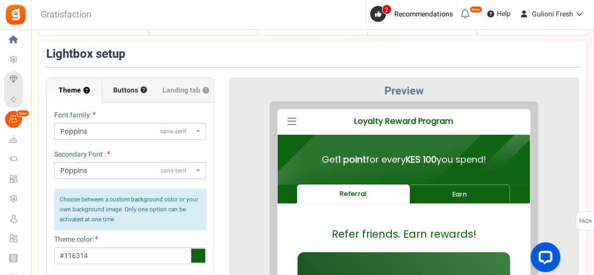
click at [134, 94] on span "Buttons" at bounding box center [125, 90] width 25 height 10
click at [0, 0] on input "Buttons ?" at bounding box center [0, 0] width 0 height 0
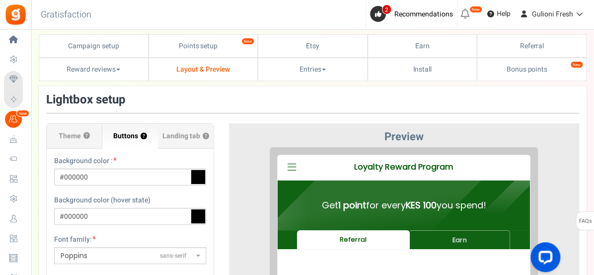
scroll to position [29, 0]
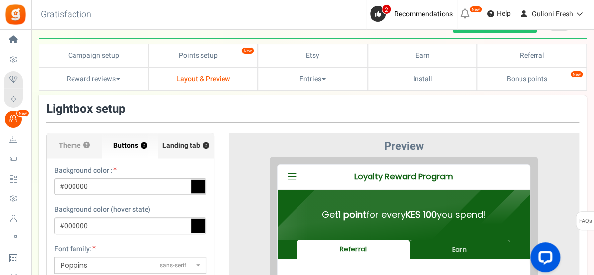
click at [194, 145] on span "Landing tab ?" at bounding box center [185, 146] width 47 height 10
click at [0, 0] on input "Landing tab ?" at bounding box center [0, 0] width 0 height 0
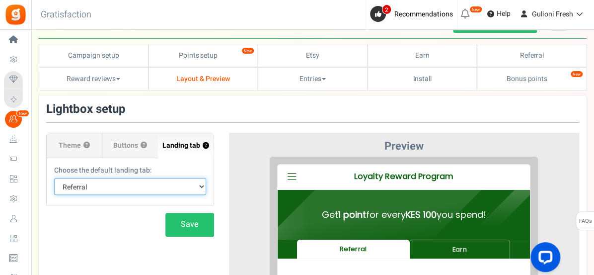
click at [199, 186] on select "Default Tab Earn Referral" at bounding box center [130, 186] width 152 height 17
click at [54, 178] on select "Default Tab Earn Referral" at bounding box center [130, 186] width 152 height 17
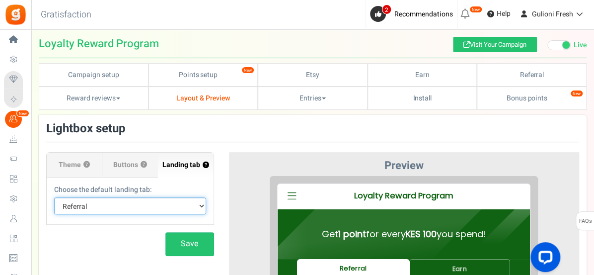
scroll to position [0, 0]
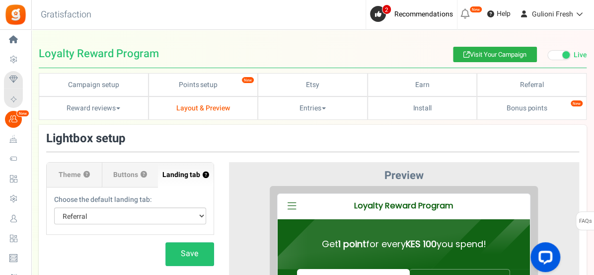
click at [471, 56] on link "Visit Your Campaign" at bounding box center [495, 54] width 84 height 15
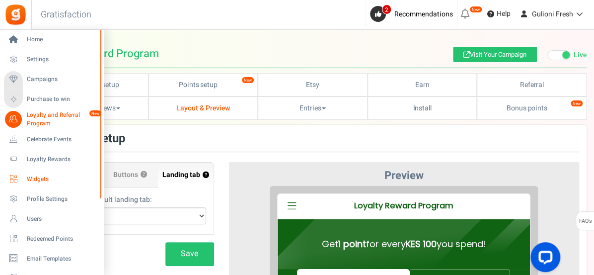
click at [49, 176] on span "Widgets" at bounding box center [62, 179] width 70 height 8
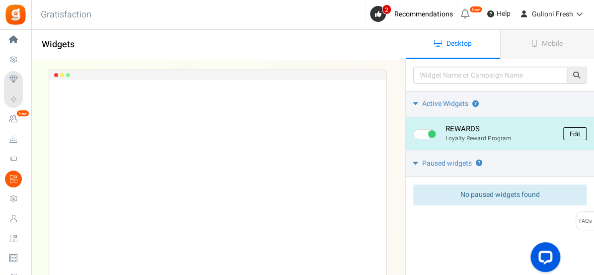
click at [575, 136] on link "Edit" at bounding box center [574, 133] width 23 height 13
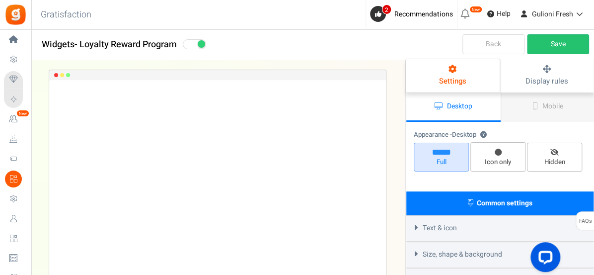
select select "left-bottom-bar"
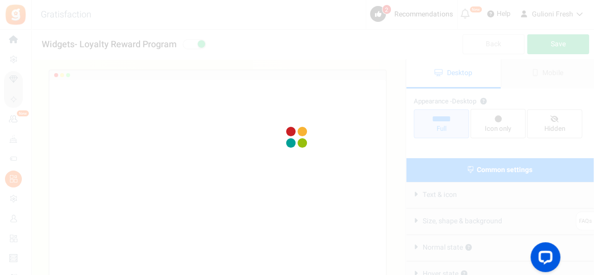
radio input "true"
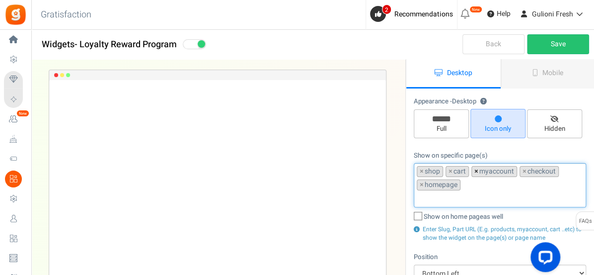
click at [476, 168] on span "×" at bounding box center [477, 171] width 4 height 10
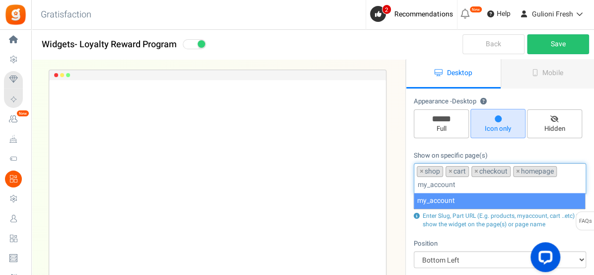
type input "my_account"
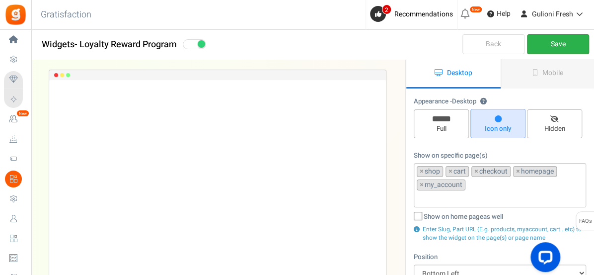
click at [557, 42] on link "Save" at bounding box center [558, 44] width 62 height 20
click at [537, 76] on link "Mobile" at bounding box center [548, 73] width 94 height 29
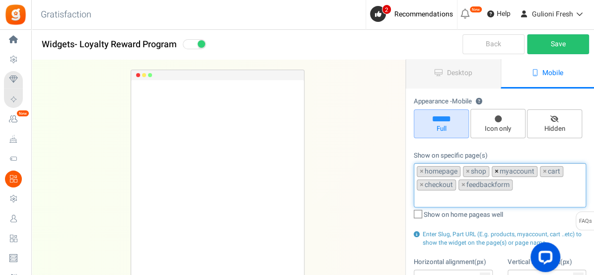
click at [495, 169] on span "×" at bounding box center [497, 171] width 4 height 10
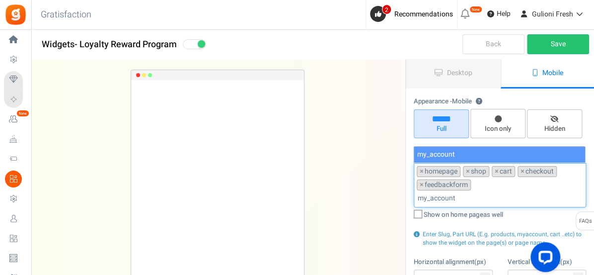
type input "my_account"
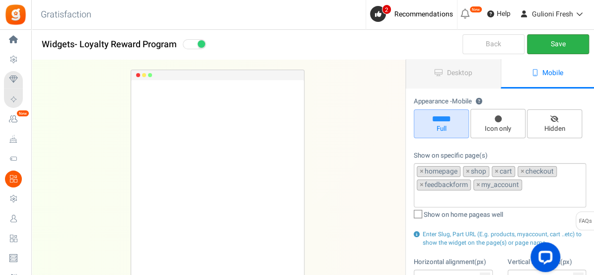
click at [562, 46] on link "Save" at bounding box center [558, 44] width 62 height 20
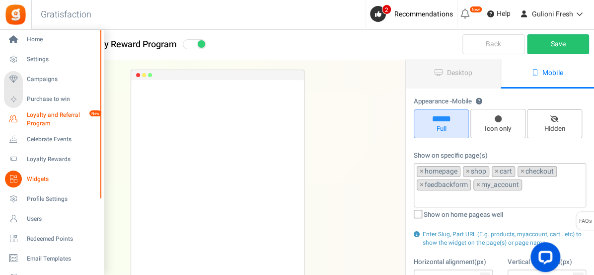
click at [37, 116] on span "Loyalty and Referral Program" at bounding box center [63, 119] width 73 height 17
click at [40, 123] on span "Loyalty and Referral Program" at bounding box center [63, 119] width 73 height 17
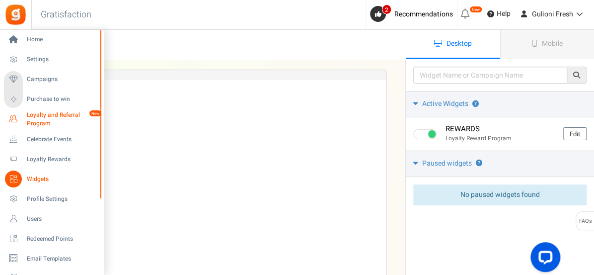
click at [41, 120] on span "Loyalty and Referral Program" at bounding box center [63, 119] width 73 height 17
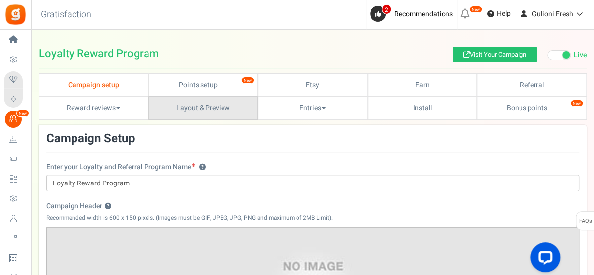
click at [185, 110] on link "Layout & Preview" at bounding box center [204, 107] width 110 height 23
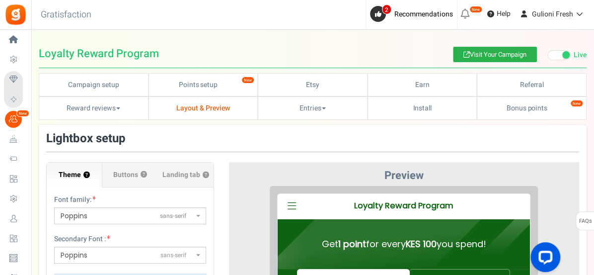
click at [482, 56] on link "Visit Your Campaign" at bounding box center [495, 54] width 84 height 15
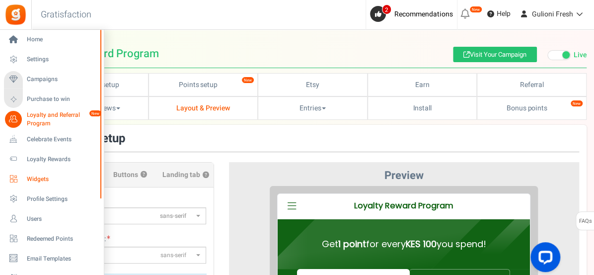
click at [36, 176] on span "Widgets" at bounding box center [62, 179] width 70 height 8
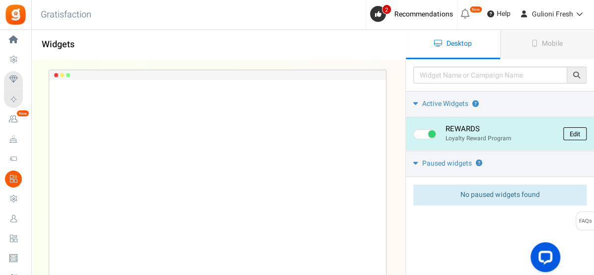
click at [578, 131] on link "Edit" at bounding box center [574, 133] width 23 height 13
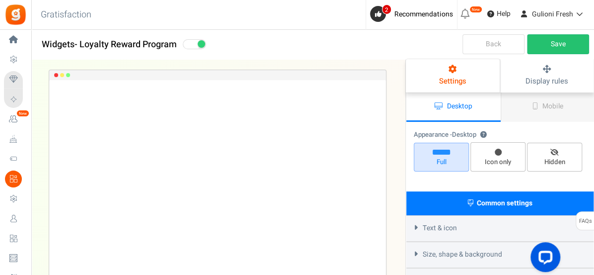
select select "left-bottom-bar"
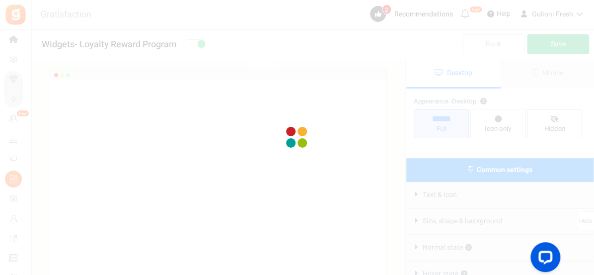
radio input "true"
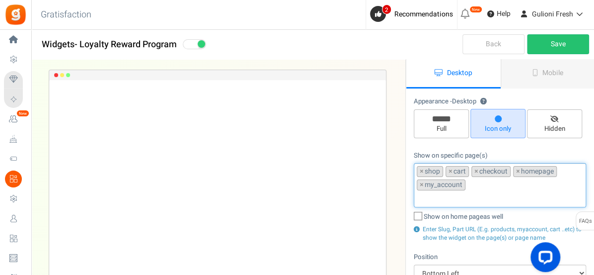
click at [424, 183] on li "× my_account" at bounding box center [441, 184] width 49 height 11
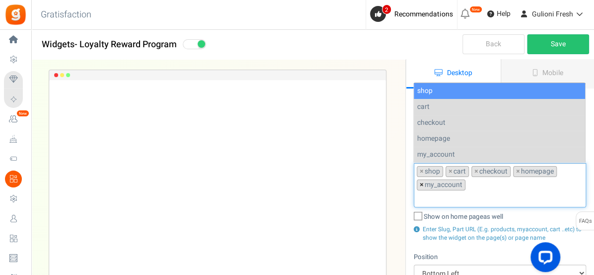
click at [421, 183] on span "×" at bounding box center [422, 185] width 4 height 10
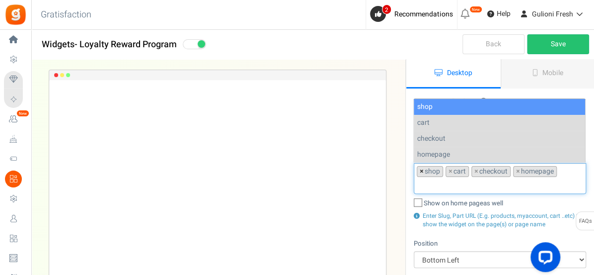
click at [420, 172] on span "×" at bounding box center [422, 171] width 4 height 10
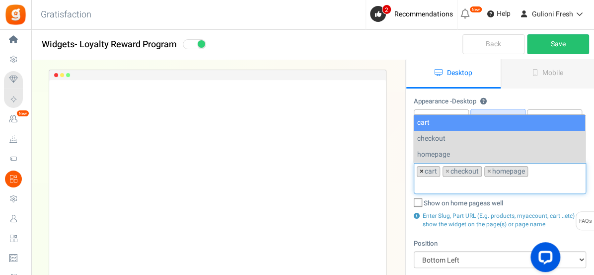
click at [420, 172] on span "×" at bounding box center [422, 171] width 4 height 10
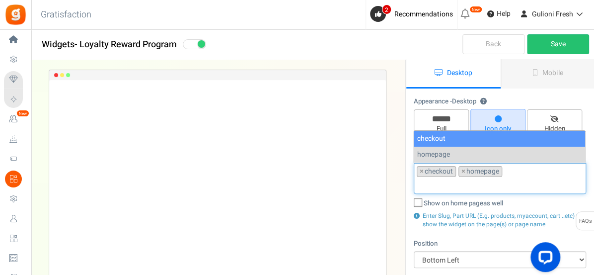
click at [420, 172] on span "×" at bounding box center [422, 171] width 4 height 10
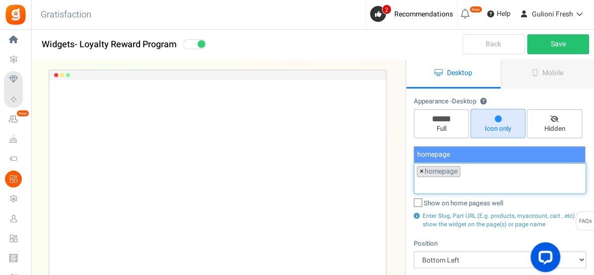
click at [420, 172] on span "×" at bounding box center [422, 171] width 4 height 10
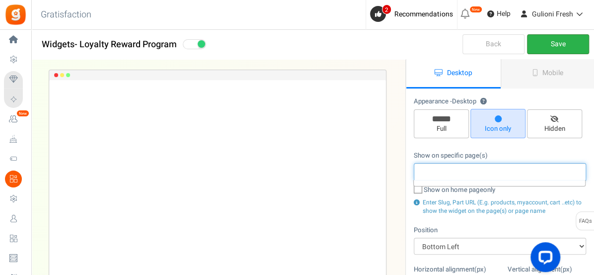
click at [563, 48] on link "Save" at bounding box center [558, 44] width 62 height 20
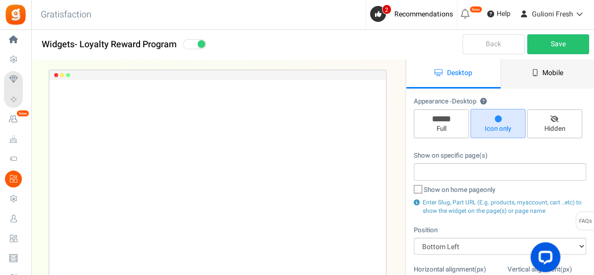
click at [557, 79] on link "Mobile" at bounding box center [548, 73] width 94 height 29
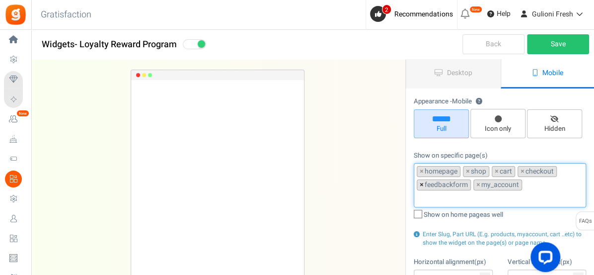
click at [420, 183] on span "×" at bounding box center [422, 185] width 4 height 10
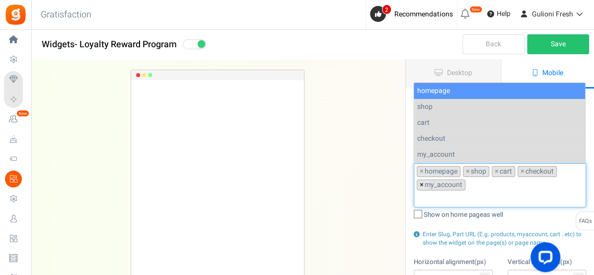
click at [420, 183] on span "×" at bounding box center [422, 185] width 4 height 10
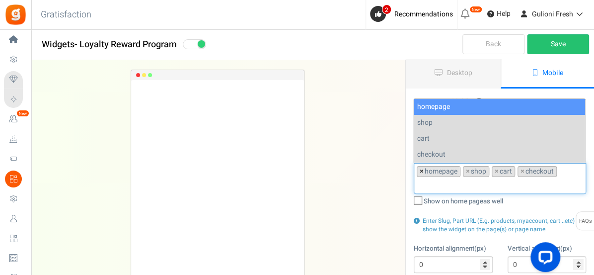
click at [420, 171] on span "×" at bounding box center [422, 171] width 4 height 10
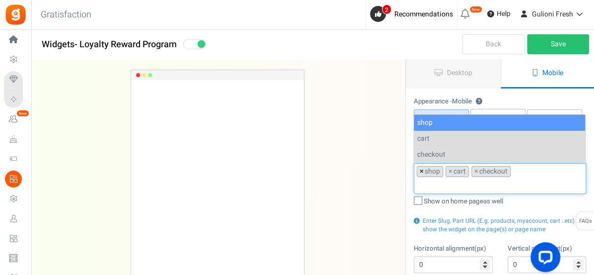
click at [420, 171] on span "×" at bounding box center [422, 171] width 4 height 10
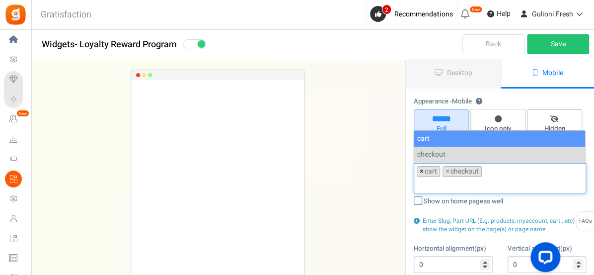
click at [420, 171] on span "×" at bounding box center [422, 171] width 4 height 10
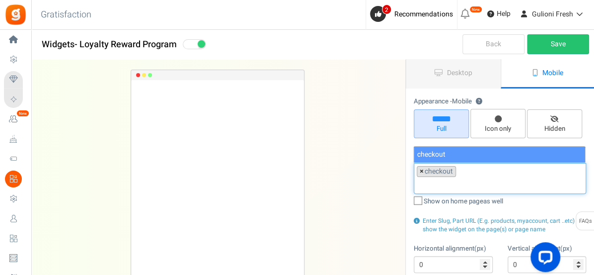
click at [420, 171] on span "×" at bounding box center [422, 171] width 4 height 10
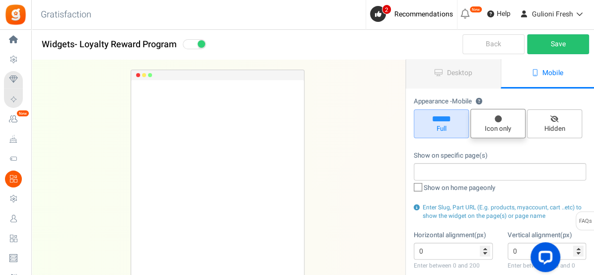
click at [502, 124] on span "Icon only" at bounding box center [498, 128] width 46 height 9
click at [502, 117] on input "Icon only" at bounding box center [501, 114] width 6 height 6
radio input "true"
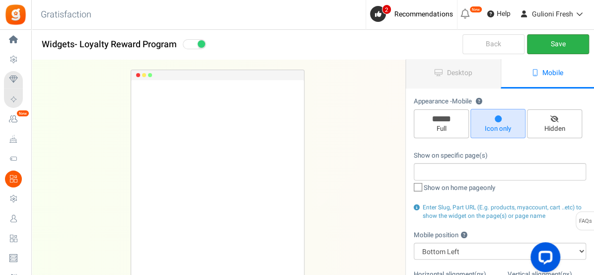
click at [549, 42] on link "Save" at bounding box center [558, 44] width 62 height 20
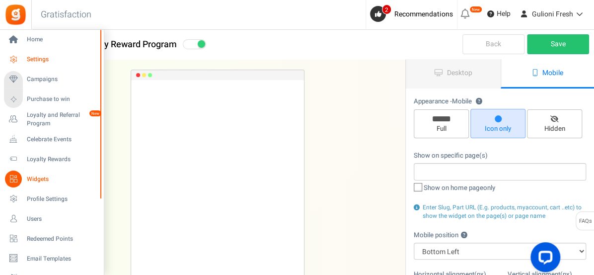
click at [36, 59] on span "Settings" at bounding box center [62, 59] width 70 height 8
click at [38, 58] on span "Settings" at bounding box center [62, 59] width 70 height 8
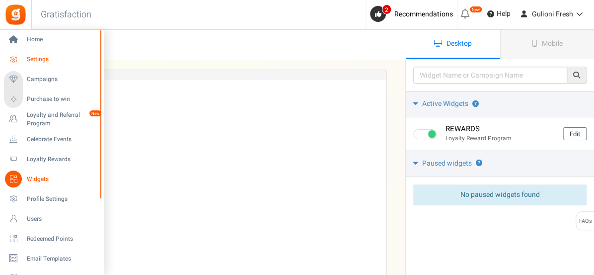
click at [32, 56] on span "Settings" at bounding box center [62, 59] width 70 height 8
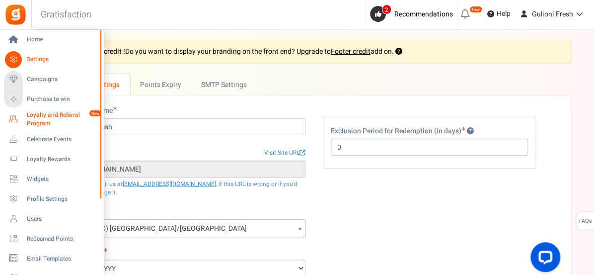
click at [42, 120] on span "Loyalty and Referral Program" at bounding box center [63, 119] width 73 height 17
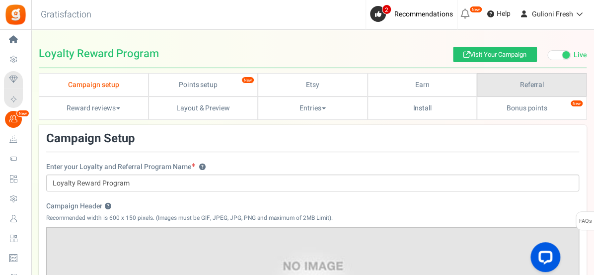
click at [546, 86] on link "Referral" at bounding box center [532, 84] width 110 height 23
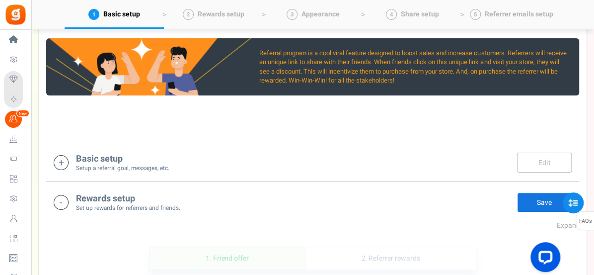
scroll to position [120, 0]
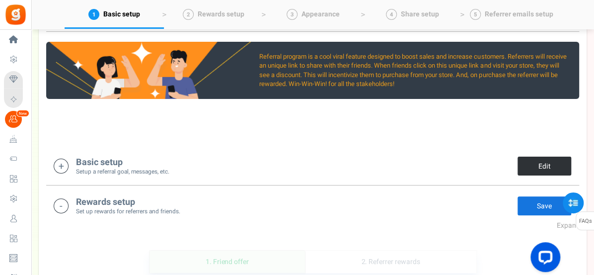
click at [547, 166] on link "Edit" at bounding box center [544, 166] width 55 height 20
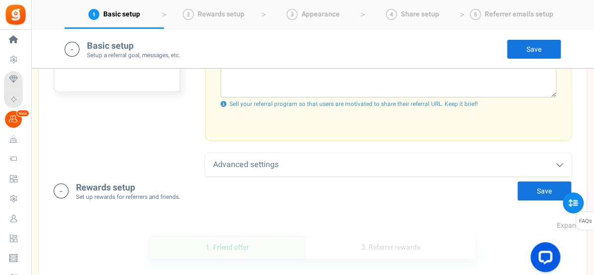
scroll to position [478, 0]
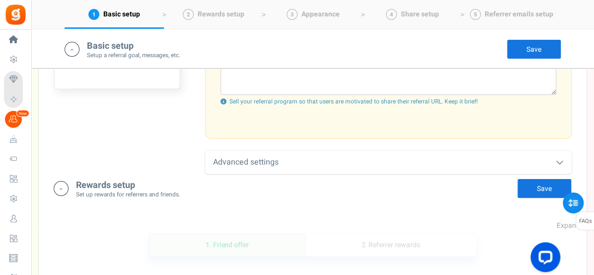
click at [445, 158] on div "Advanced settings" at bounding box center [388, 162] width 367 height 23
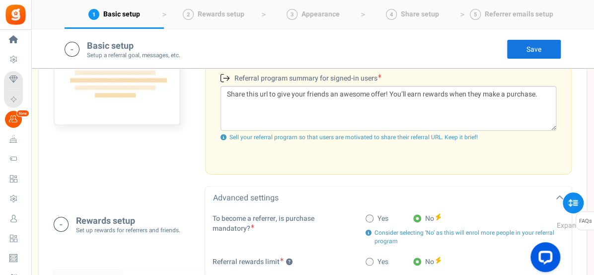
scroll to position [441, 0]
click at [548, 188] on div "Advanced settings" at bounding box center [388, 198] width 367 height 23
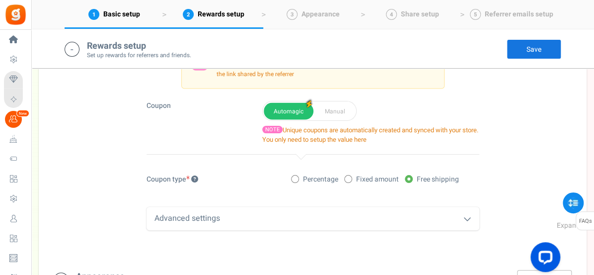
scroll to position [711, 0]
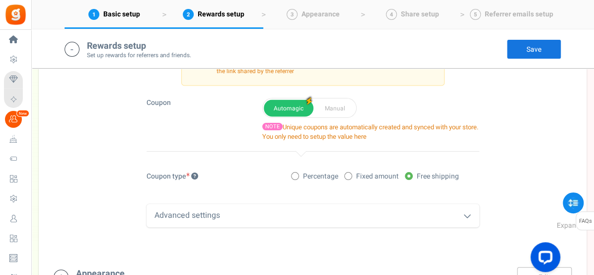
click at [467, 213] on icon at bounding box center [468, 216] width 8 height 8
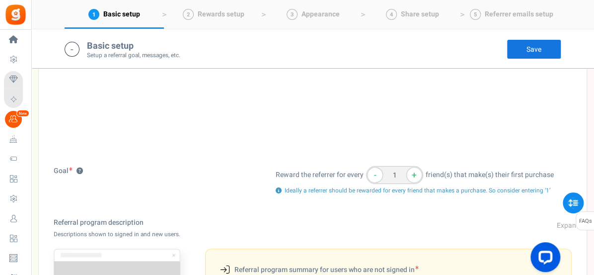
scroll to position [0, 0]
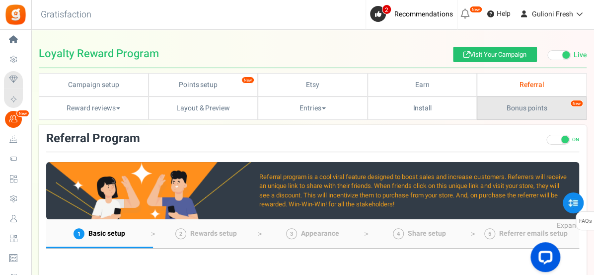
click at [543, 109] on link "Bonus points New" at bounding box center [532, 107] width 110 height 23
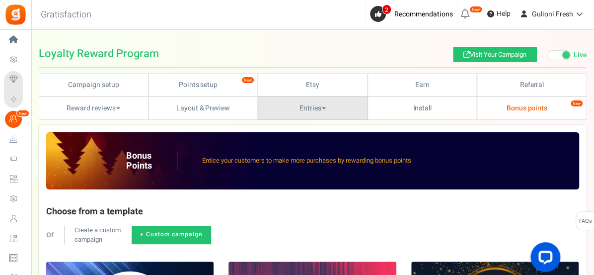
click at [299, 107] on link "Entries" at bounding box center [313, 107] width 110 height 23
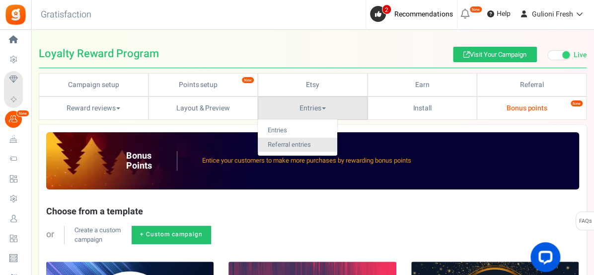
click at [282, 143] on link "Referral entries" at bounding box center [298, 145] width 80 height 14
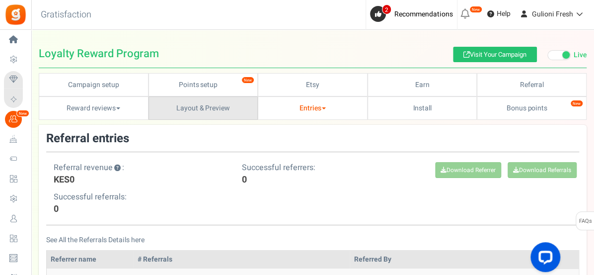
click at [209, 107] on link "Layout & Preview" at bounding box center [204, 107] width 110 height 23
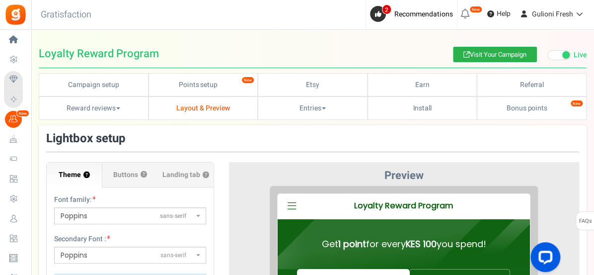
click at [472, 54] on link "Visit Your Campaign" at bounding box center [495, 54] width 84 height 15
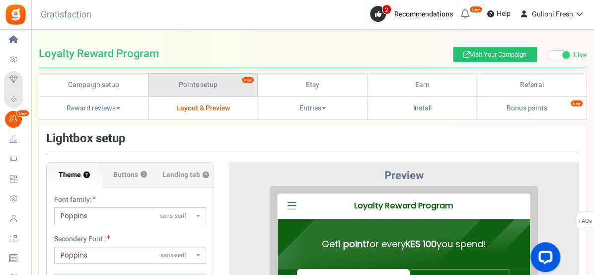
click at [206, 87] on link "Points setup New" at bounding box center [204, 84] width 110 height 23
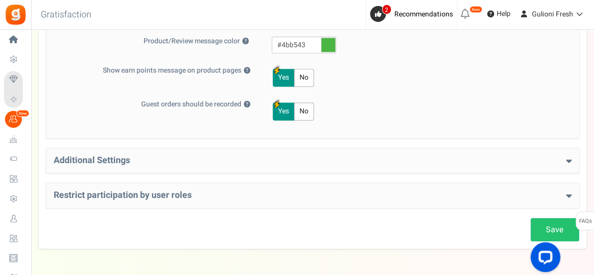
scroll to position [558, 0]
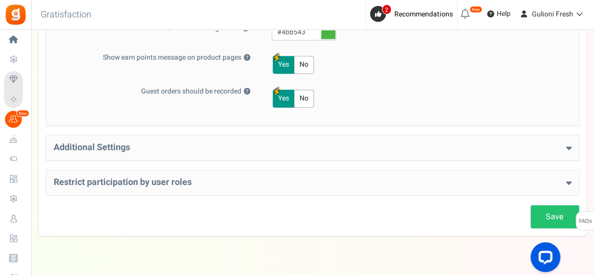
click at [541, 150] on h4 "Additional Settings" at bounding box center [313, 148] width 518 height 10
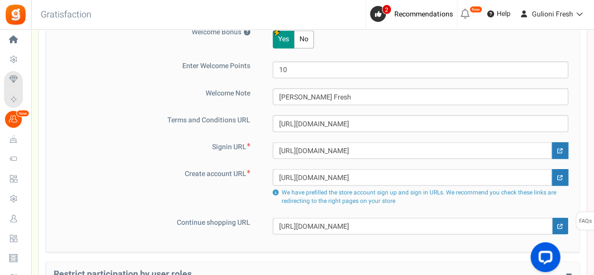
scroll to position [699, 0]
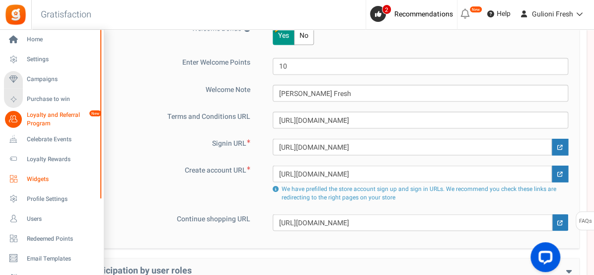
click at [37, 175] on span "Widgets" at bounding box center [62, 179] width 70 height 8
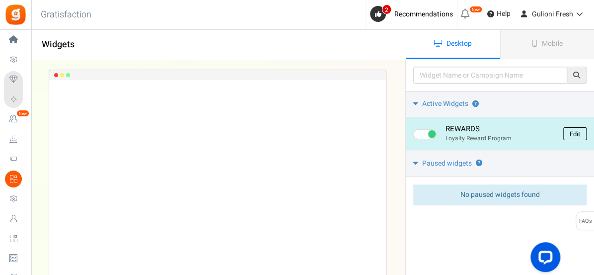
click at [574, 134] on link "Edit" at bounding box center [574, 133] width 23 height 13
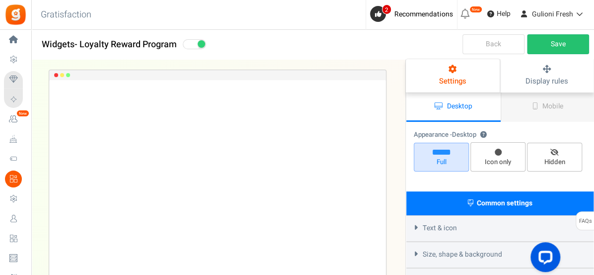
select select "left-bottom-bar"
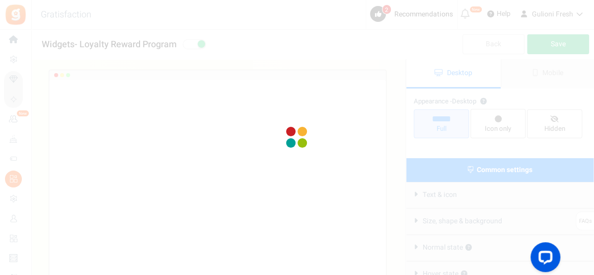
radio input "true"
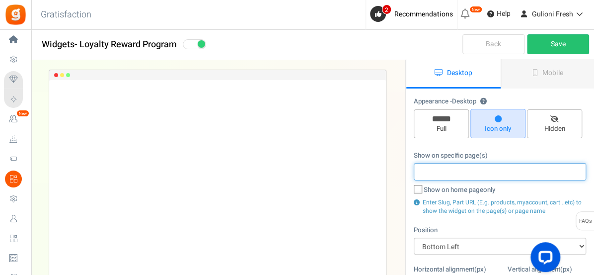
click at [424, 171] on input "search" at bounding box center [500, 171] width 166 height 11
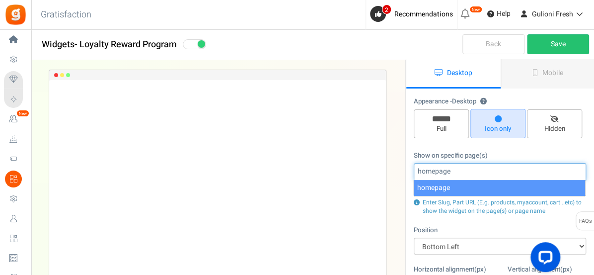
type input "homepage"
select select "homepage"
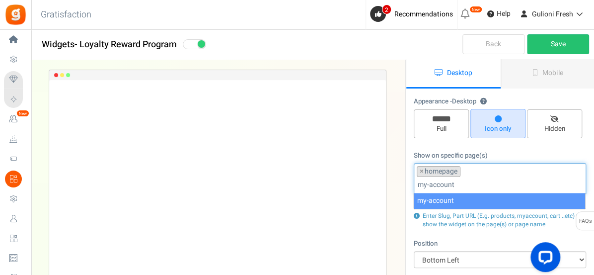
type input "my-account"
type input "cart"
type input "checkout"
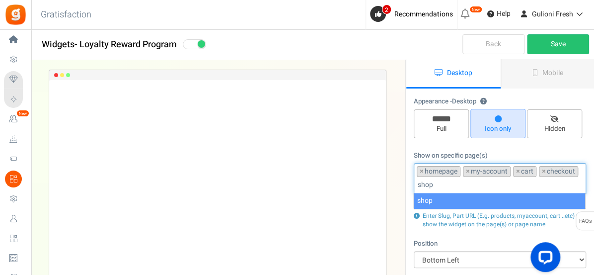
type input "shop"
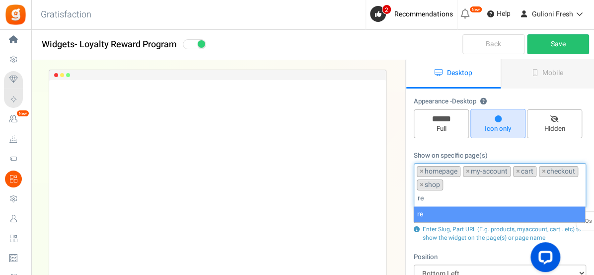
type input "r"
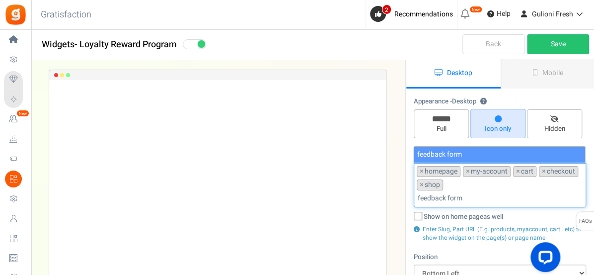
type input "feedback form"
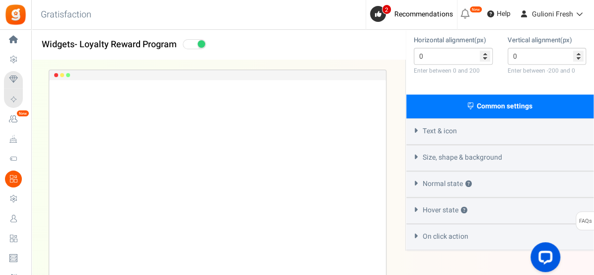
scroll to position [280, 0]
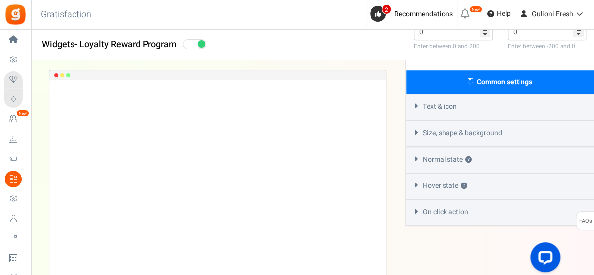
click at [468, 211] on span "On click action" at bounding box center [446, 212] width 46 height 10
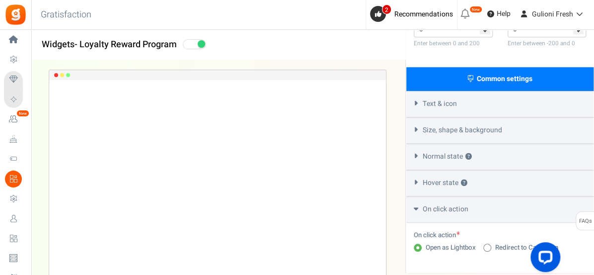
scroll to position [330, 0]
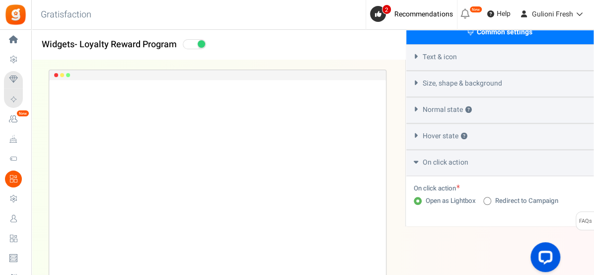
click at [489, 200] on icon at bounding box center [487, 201] width 2 height 2
click at [489, 199] on input "Redirect to Campaign" at bounding box center [486, 201] width 6 height 6
radio input "true"
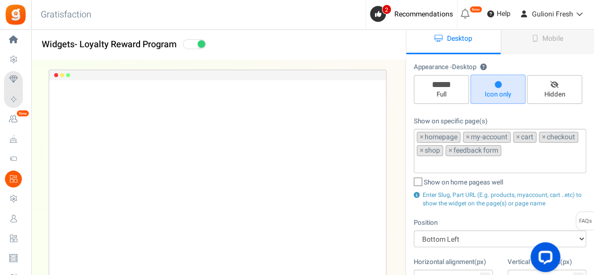
scroll to position [0, 0]
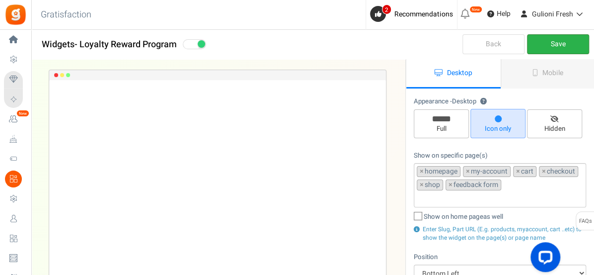
click at [561, 46] on link "Save" at bounding box center [558, 44] width 62 height 20
click at [551, 74] on span "Mobile" at bounding box center [553, 73] width 21 height 10
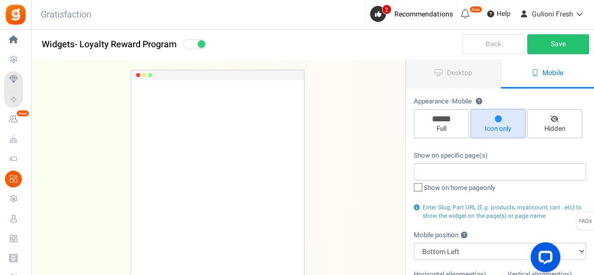
click at [454, 174] on input "search" at bounding box center [500, 171] width 166 height 11
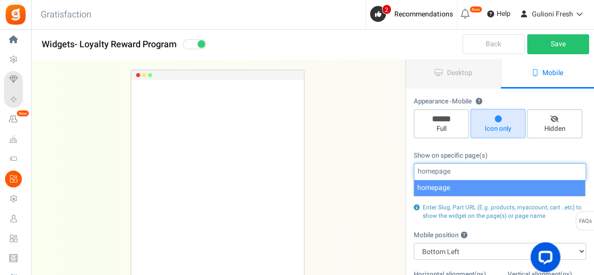
type input "homepage"
select select "homepage"
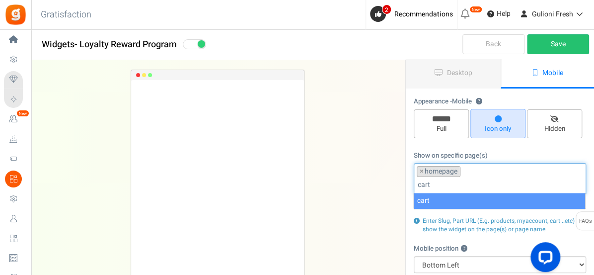
type input "cart"
type input "my-account"
type input "checkout"
type input "shop"
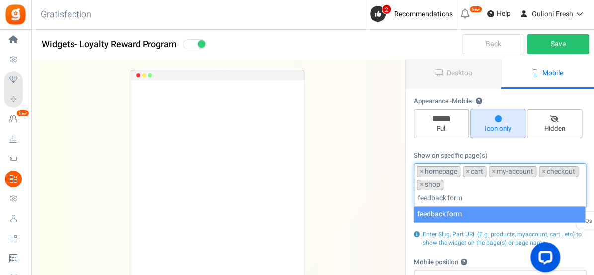
type input "feedback form"
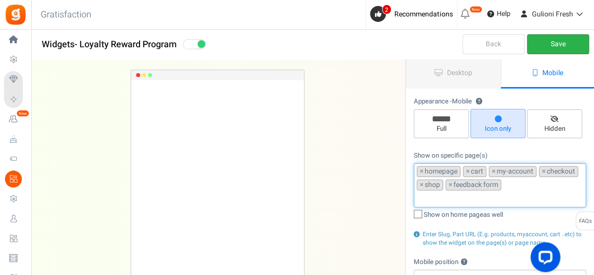
click at [568, 44] on link "Save" at bounding box center [558, 44] width 62 height 20
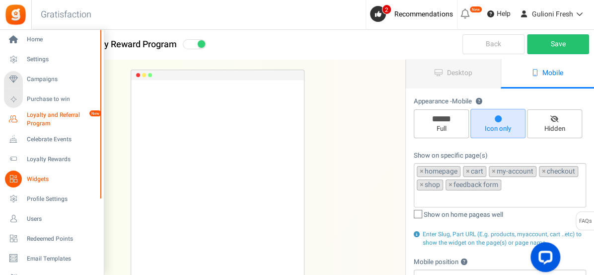
click at [42, 116] on span "Loyalty and Referral Program" at bounding box center [63, 119] width 73 height 17
click at [50, 116] on span "Loyalty and Referral Program" at bounding box center [63, 119] width 73 height 17
click at [38, 125] on span "Loyalty and Referral Program" at bounding box center [63, 119] width 73 height 17
click at [60, 116] on span "Loyalty and Referral Program" at bounding box center [63, 118] width 73 height 17
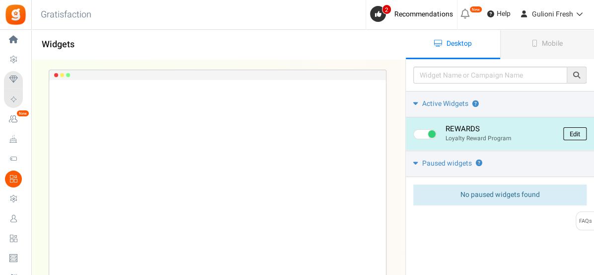
click at [573, 132] on link "Edit" at bounding box center [574, 133] width 23 height 13
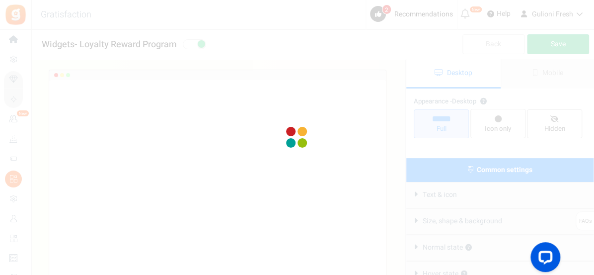
radio input "true"
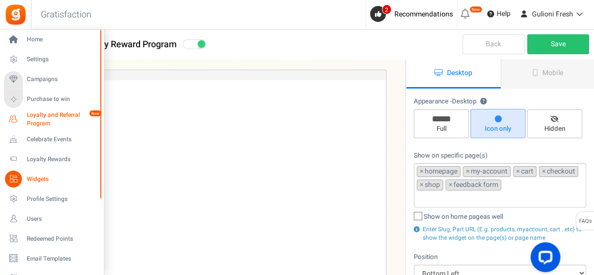
click at [40, 120] on span "Loyalty and Referral Program" at bounding box center [63, 119] width 73 height 17
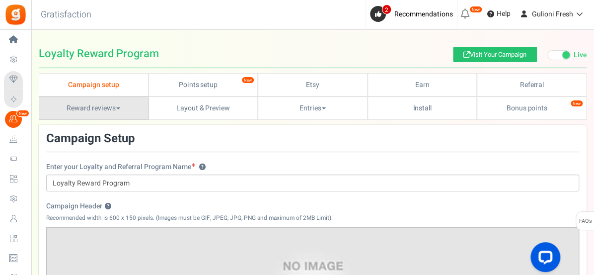
click at [81, 110] on link "Reward reviews" at bounding box center [94, 107] width 110 height 23
click at [56, 128] on link "WOO" at bounding box center [79, 130] width 80 height 14
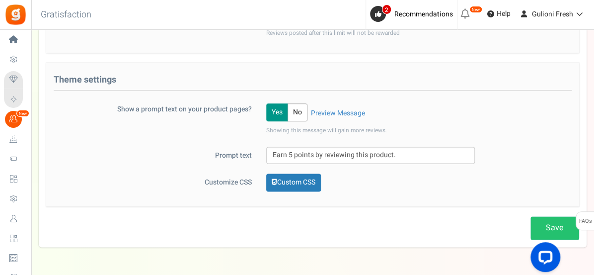
scroll to position [438, 0]
click at [286, 181] on link "Custom CSS" at bounding box center [293, 183] width 55 height 18
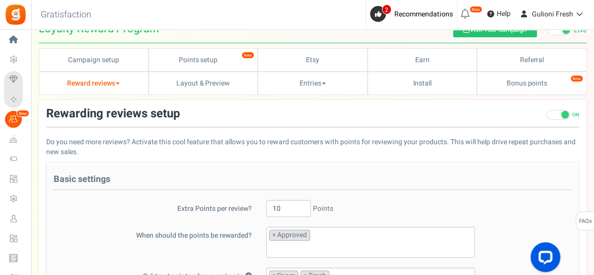
scroll to position [0, 0]
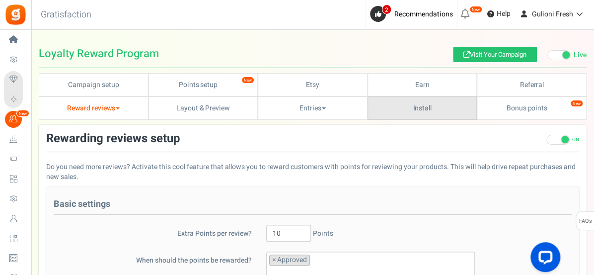
click at [418, 108] on link "Install" at bounding box center [423, 107] width 110 height 23
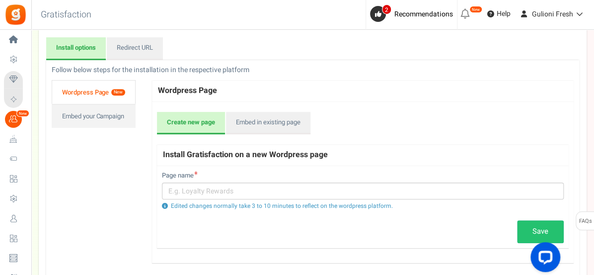
scroll to position [127, 0]
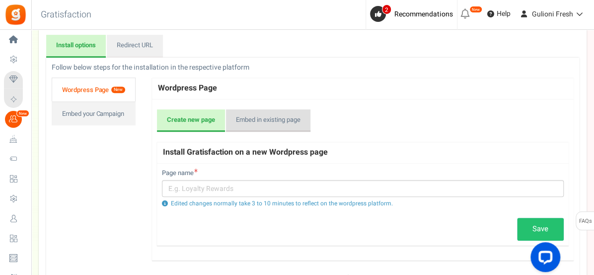
click at [280, 123] on link "Embed in existing page" at bounding box center [268, 120] width 84 height 23
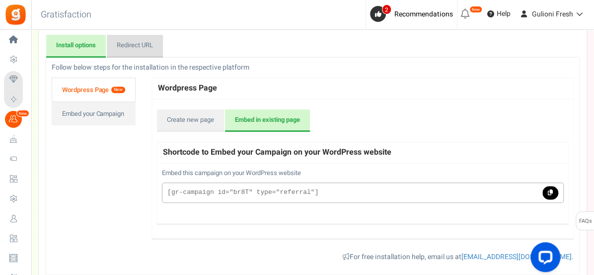
click at [141, 50] on link "Redirect URL" at bounding box center [135, 46] width 56 height 23
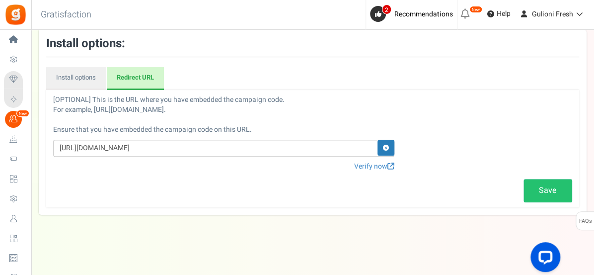
scroll to position [94, 0]
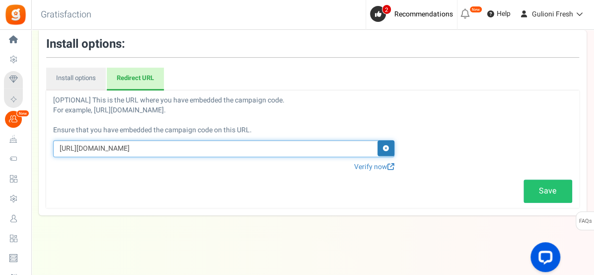
click at [149, 148] on input "https://gulionifresh.com/my_account" at bounding box center [223, 148] width 341 height 17
type input "[URL][DOMAIN_NAME]"
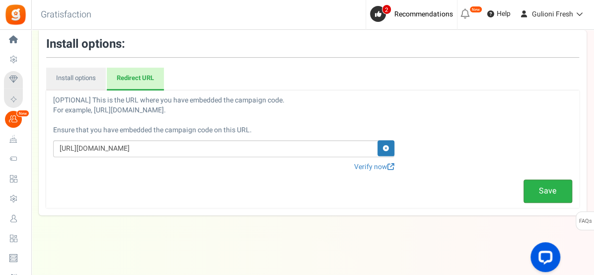
click at [530, 193] on link "Save" at bounding box center [548, 190] width 49 height 23
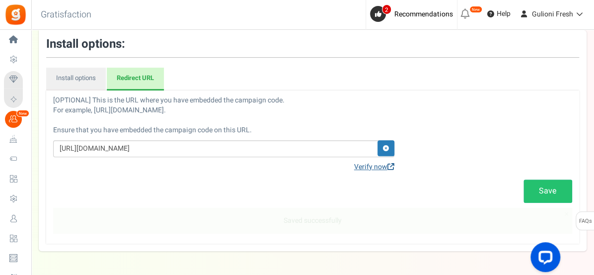
click at [380, 167] on link "Verify now" at bounding box center [374, 167] width 40 height 10
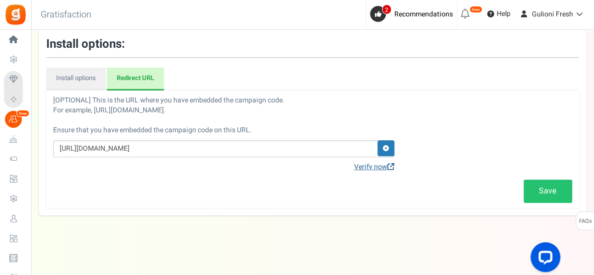
click at [380, 167] on link "Verify now" at bounding box center [374, 167] width 40 height 10
click at [391, 164] on span at bounding box center [391, 166] width 7 height 7
click at [380, 165] on link "Verify now" at bounding box center [374, 167] width 40 height 10
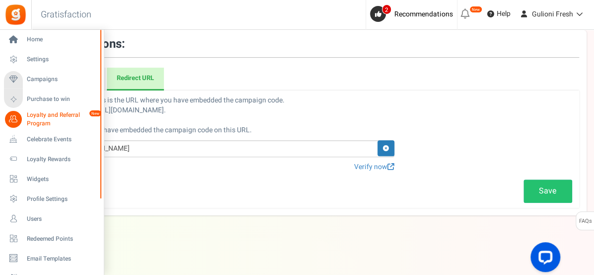
click at [39, 116] on span "Loyalty and Referral Program" at bounding box center [63, 119] width 73 height 17
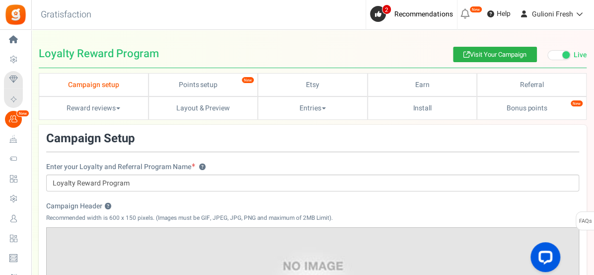
click at [475, 49] on link "Visit Your Campaign" at bounding box center [495, 54] width 84 height 15
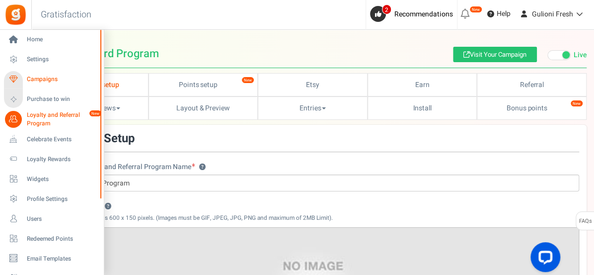
click at [45, 78] on span "Campaigns" at bounding box center [62, 79] width 70 height 8
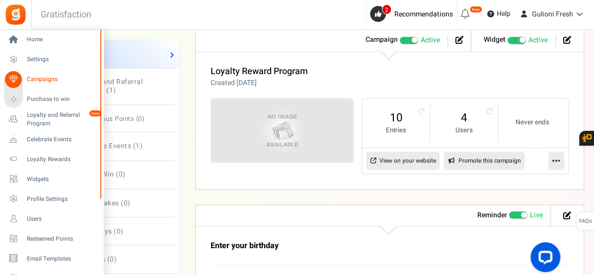
scroll to position [567, 0]
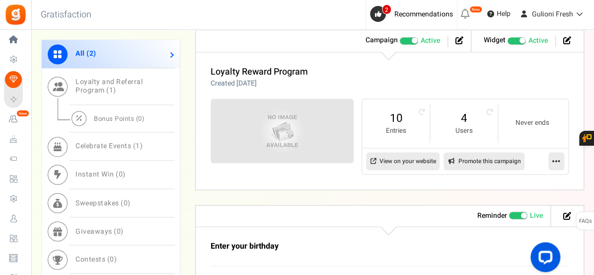
click at [556, 159] on icon at bounding box center [557, 161] width 8 height 9
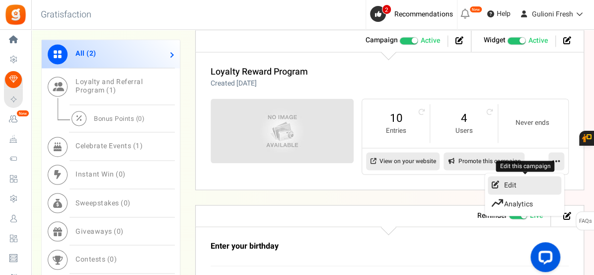
click at [511, 183] on link "Edit" at bounding box center [525, 185] width 74 height 18
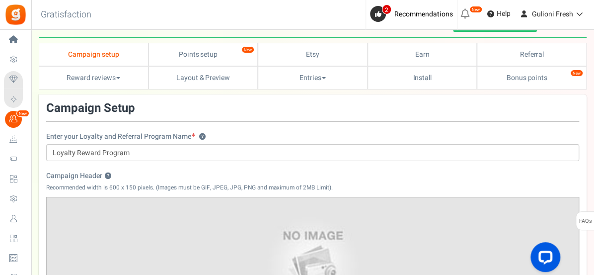
scroll to position [28, 0]
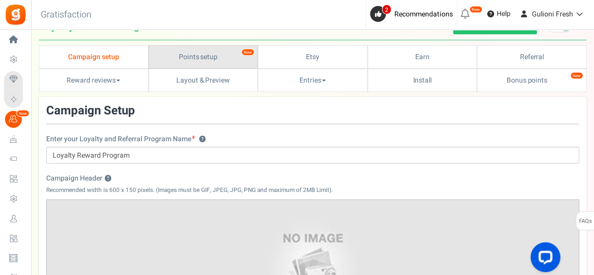
click at [195, 56] on link "Points setup New" at bounding box center [204, 56] width 110 height 23
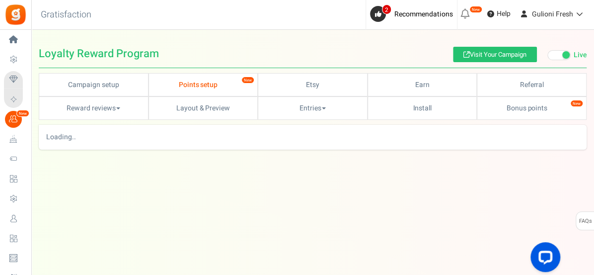
scroll to position [0, 0]
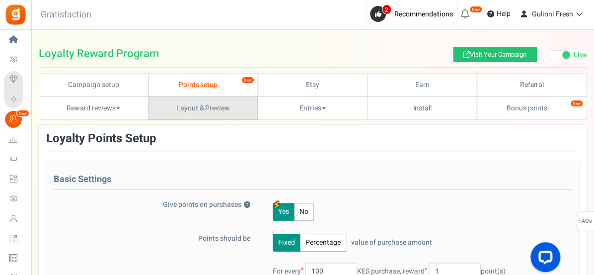
click at [202, 106] on link "Layout & Preview" at bounding box center [204, 107] width 110 height 23
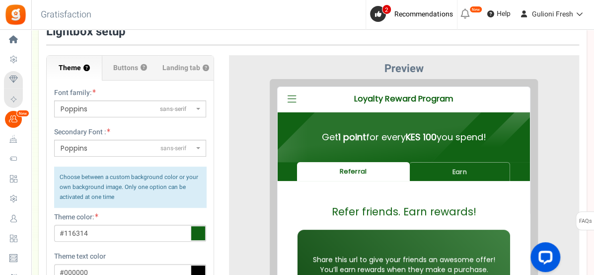
scroll to position [106, 0]
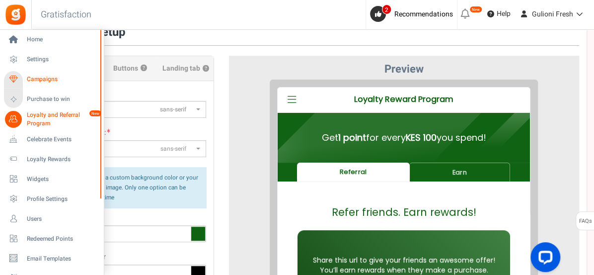
click at [38, 80] on span "Campaigns" at bounding box center [62, 79] width 70 height 8
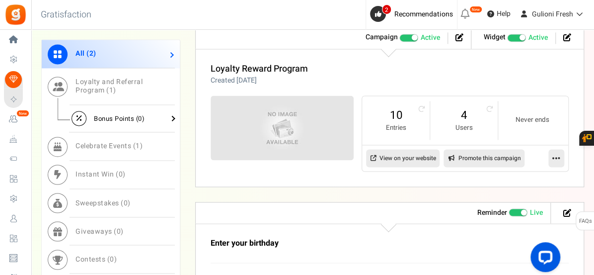
scroll to position [569, 0]
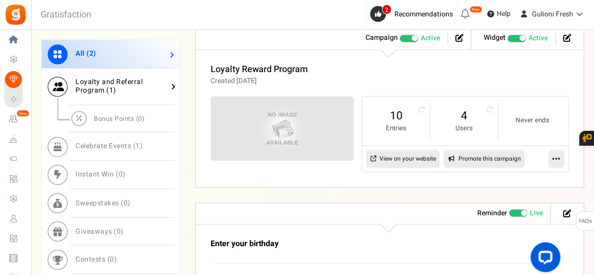
click at [112, 89] on span "Loyalty and Referral Program ( 1 )" at bounding box center [109, 86] width 67 height 19
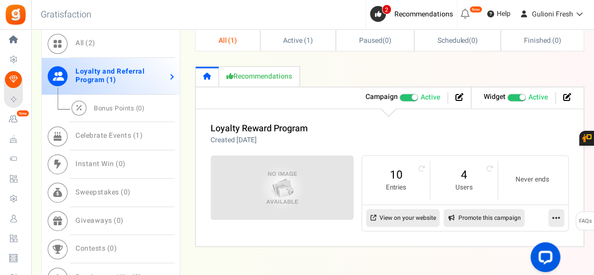
scroll to position [505, 0]
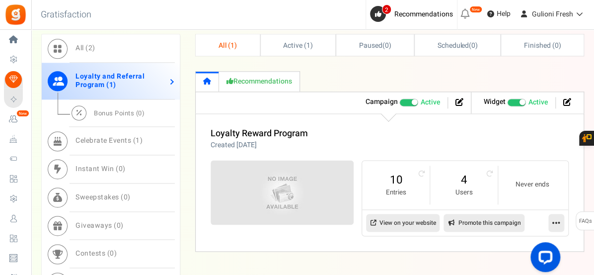
click at [128, 85] on link "Loyalty and Referral Program ( 1 )" at bounding box center [111, 81] width 138 height 37
click at [121, 114] on span "Bonus Points ( 0 )" at bounding box center [119, 112] width 51 height 9
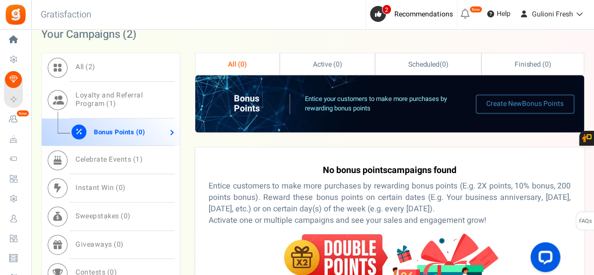
scroll to position [486, 0]
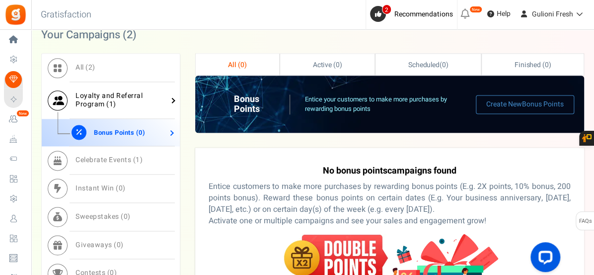
click at [116, 100] on link "Loyalty and Referral Program ( 1 )" at bounding box center [111, 100] width 138 height 37
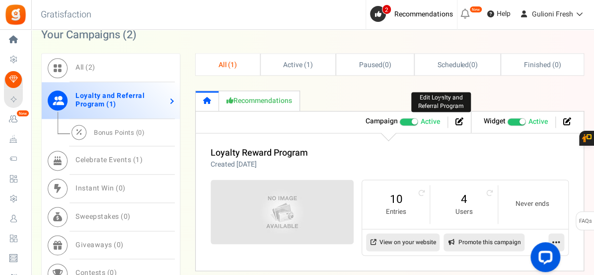
click at [458, 117] on icon at bounding box center [460, 121] width 8 height 8
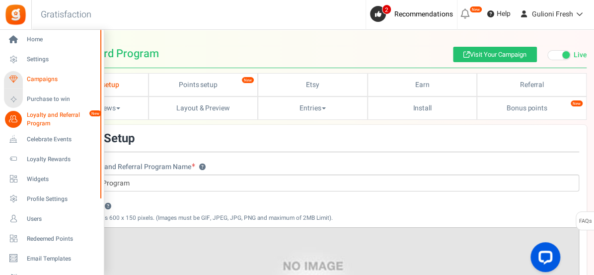
click at [43, 81] on span "Campaigns" at bounding box center [62, 79] width 70 height 8
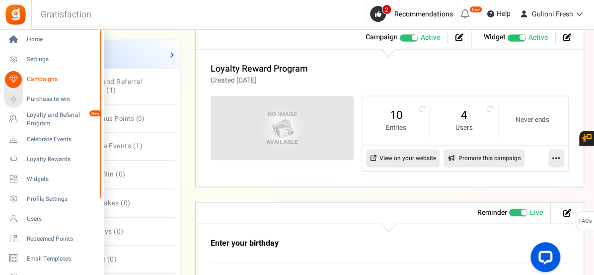
scroll to position [571, 0]
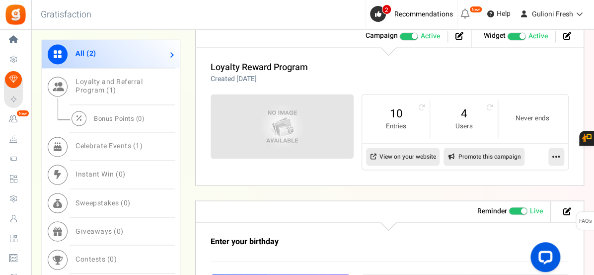
click at [555, 153] on icon at bounding box center [557, 156] width 8 height 9
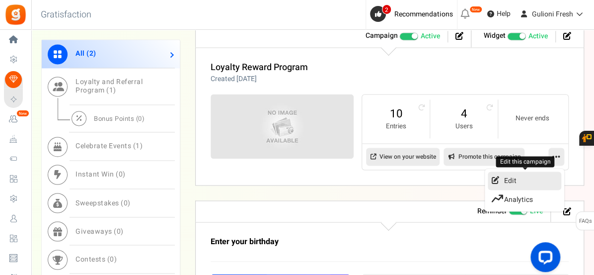
click at [514, 180] on link "Edit" at bounding box center [525, 180] width 74 height 18
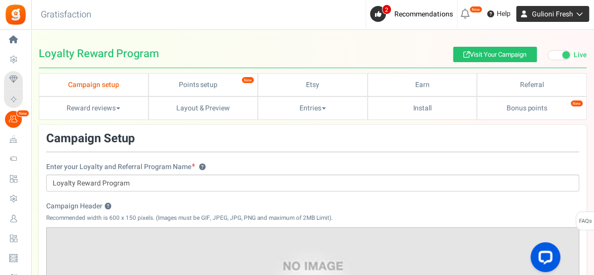
click at [563, 13] on span "Gulioni Fresh" at bounding box center [552, 14] width 41 height 10
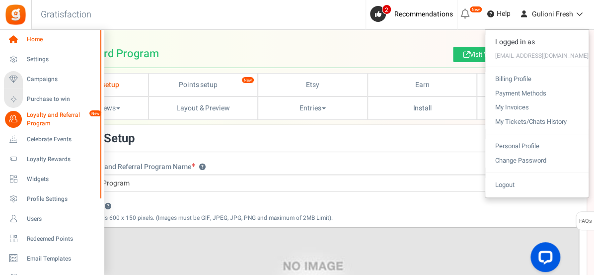
click at [48, 42] on span "Home" at bounding box center [62, 39] width 70 height 8
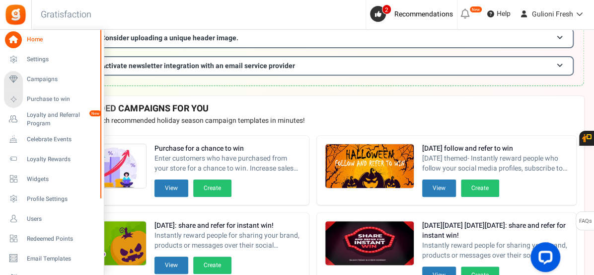
scroll to position [124, 0]
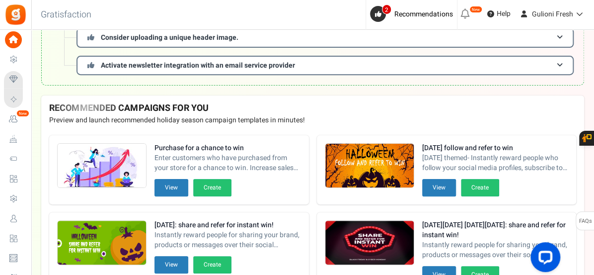
click at [315, 90] on div "Warnings Personalized recommendations ? Active 2 Ignored ? 0 Completed ? 8 Loya…" at bounding box center [312, 22] width 543 height 146
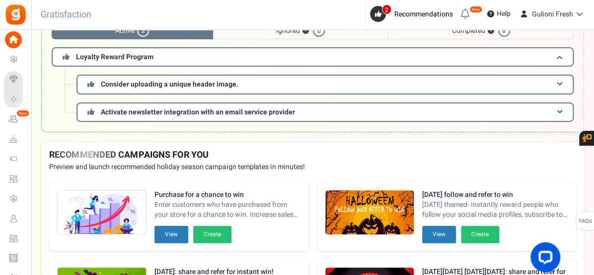
scroll to position [0, 0]
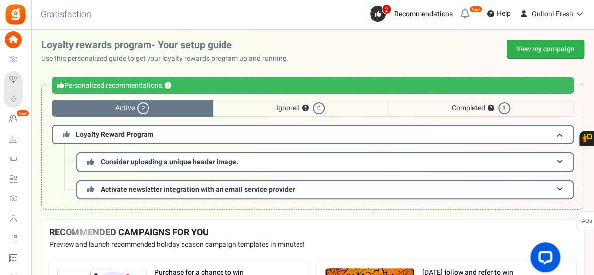
click at [540, 49] on link "View my campaign" at bounding box center [546, 49] width 78 height 19
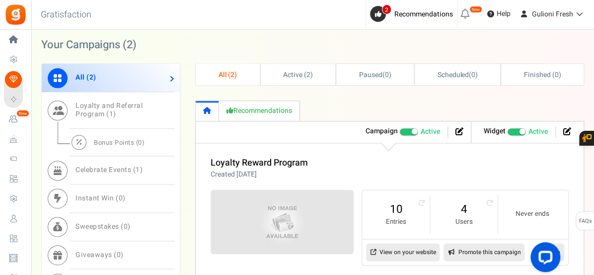
scroll to position [479, 0]
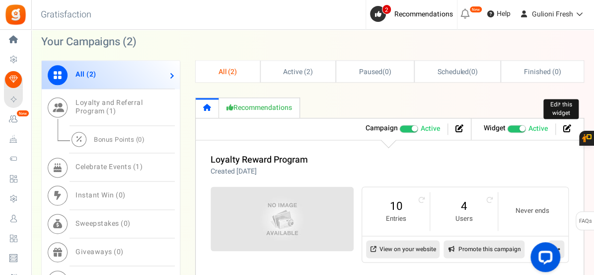
click at [566, 125] on icon at bounding box center [567, 128] width 8 height 8
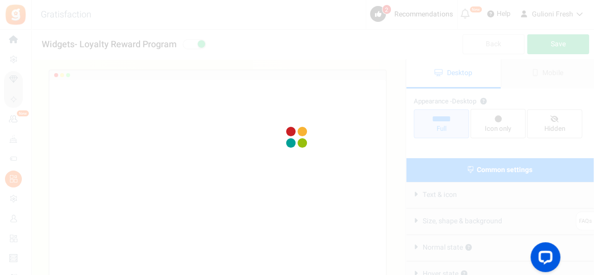
radio input "true"
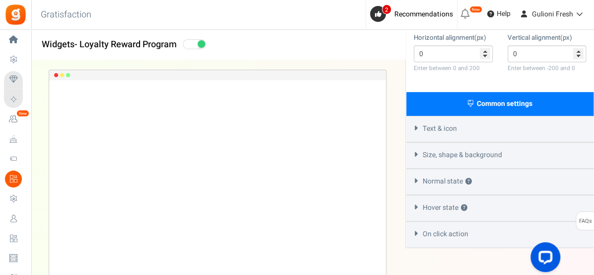
scroll to position [280, 0]
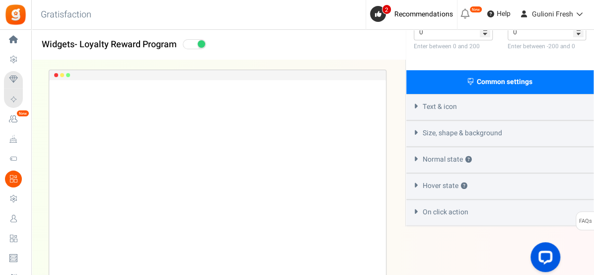
click at [470, 211] on div "On click action" at bounding box center [499, 212] width 187 height 26
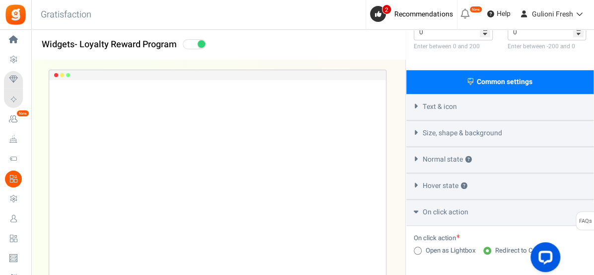
click at [419, 250] on span at bounding box center [418, 250] width 8 height 8
click at [419, 250] on input "Open as Lightbox" at bounding box center [417, 251] width 6 height 6
radio input "true"
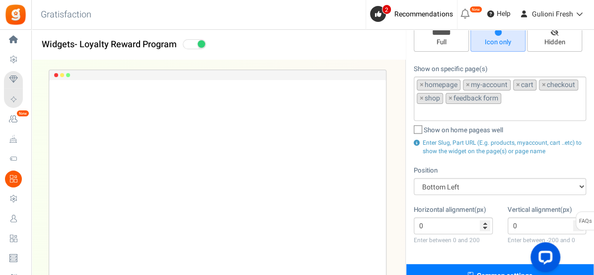
scroll to position [0, 0]
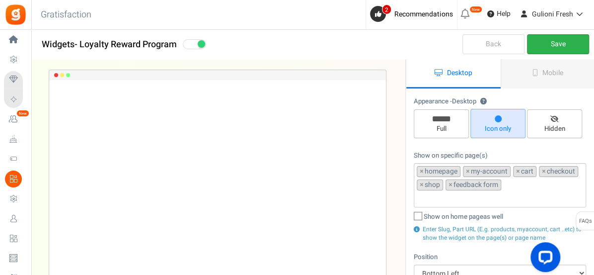
click at [554, 41] on link "Save" at bounding box center [558, 44] width 62 height 20
click at [416, 216] on icon at bounding box center [418, 216] width 6 height 6
click at [410, 216] on input "Show on home page as well" at bounding box center [407, 217] width 6 height 6
checkbox input "true"
click at [564, 43] on link "Save" at bounding box center [558, 44] width 62 height 20
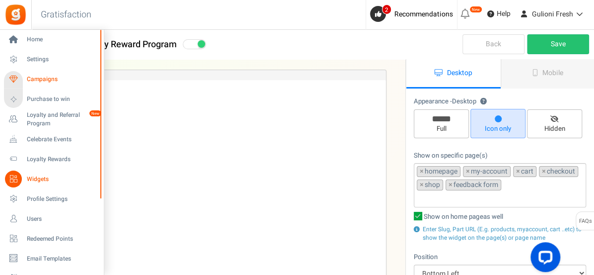
click at [39, 80] on span "Campaigns" at bounding box center [62, 79] width 70 height 8
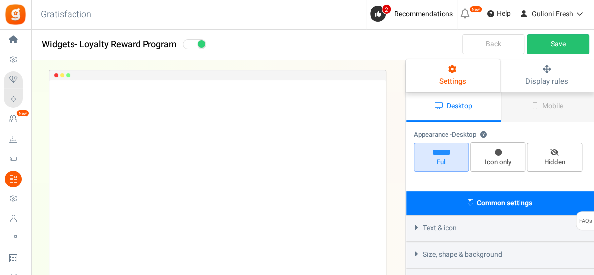
select select "left-bottom-bar"
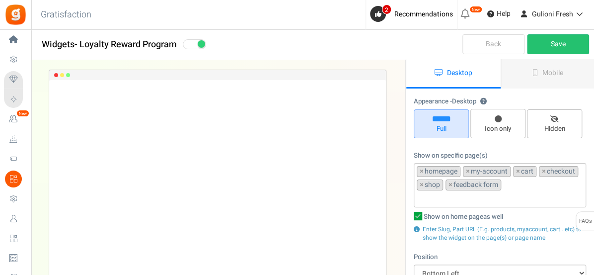
radio input "true"
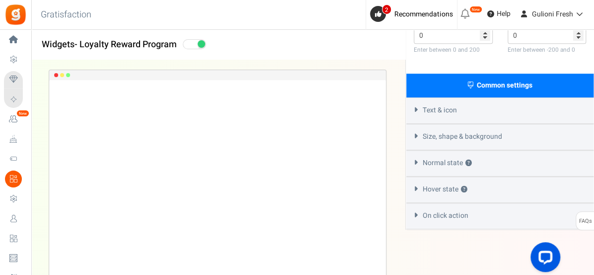
scroll to position [280, 0]
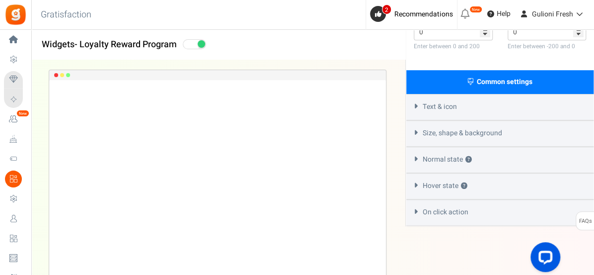
click at [483, 111] on div "Text & icon" at bounding box center [499, 107] width 187 height 26
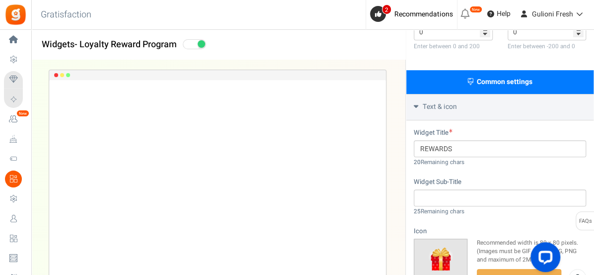
click at [493, 108] on div "Text & icon" at bounding box center [499, 107] width 187 height 26
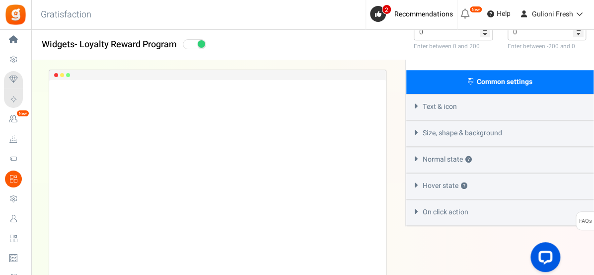
click at [502, 112] on div "Text & icon" at bounding box center [499, 107] width 187 height 26
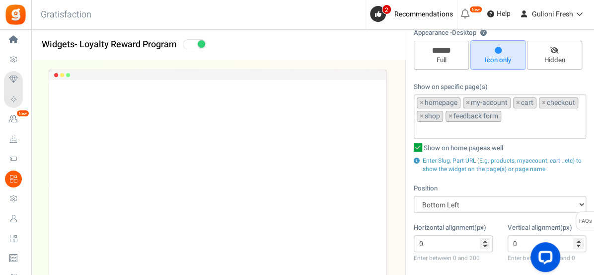
scroll to position [0, 0]
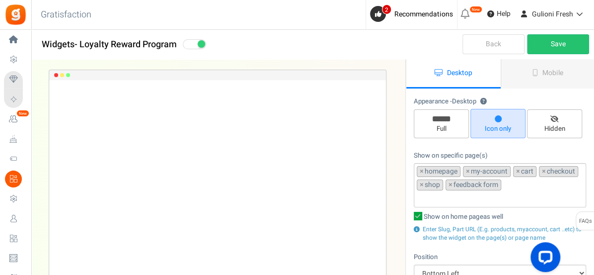
click at [189, 42] on span at bounding box center [194, 44] width 23 height 10
click at [189, 42] on input "checkbox" at bounding box center [186, 44] width 6 height 6
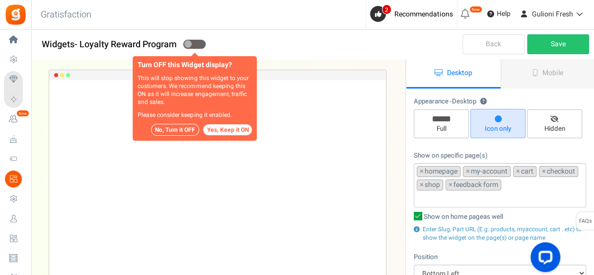
click at [177, 128] on button "No, Turn it OFF" at bounding box center [175, 130] width 48 height 12
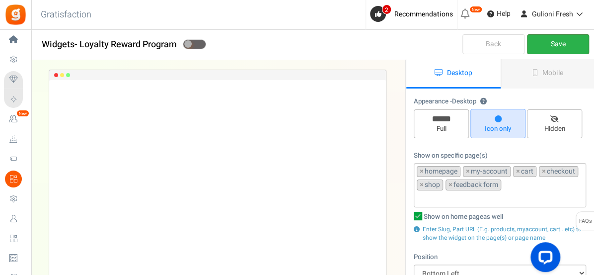
click at [539, 45] on link "Save" at bounding box center [558, 44] width 62 height 20
click at [523, 74] on link "Mobile" at bounding box center [548, 73] width 94 height 29
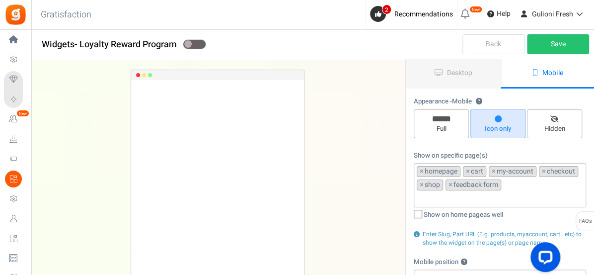
click at [200, 43] on span at bounding box center [194, 44] width 23 height 10
click at [189, 43] on input "checkbox" at bounding box center [186, 44] width 6 height 6
checkbox input "true"
click at [551, 46] on link "Save" at bounding box center [558, 44] width 62 height 20
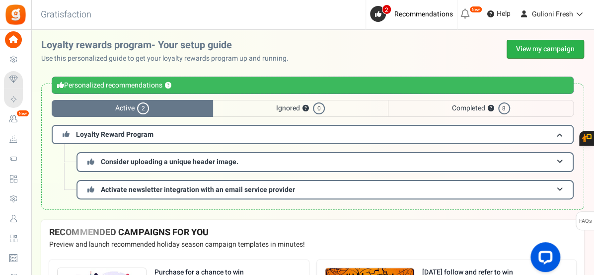
click at [549, 45] on link "View my campaign" at bounding box center [546, 49] width 78 height 19
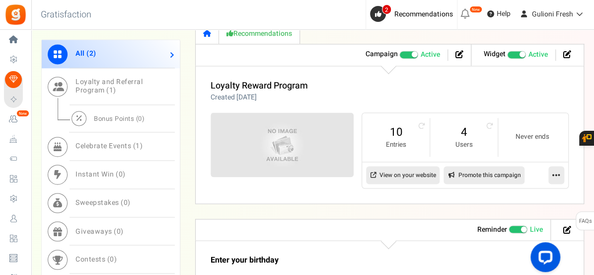
scroll to position [554, 0]
click at [391, 172] on link "View on your website" at bounding box center [403, 174] width 74 height 18
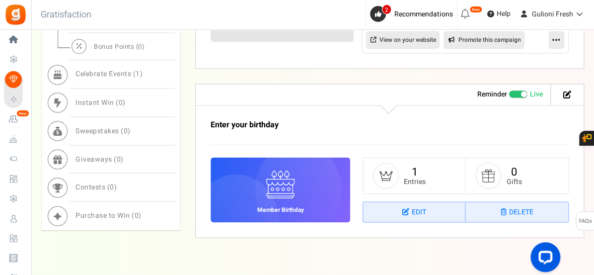
scroll to position [711, 0]
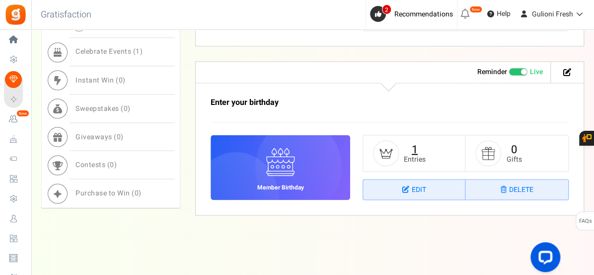
click at [412, 150] on link "1" at bounding box center [415, 149] width 6 height 16
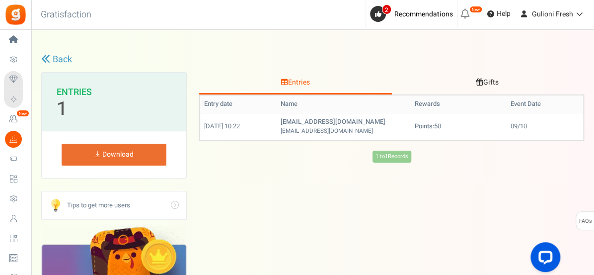
click at [46, 60] on icon at bounding box center [45, 58] width 9 height 9
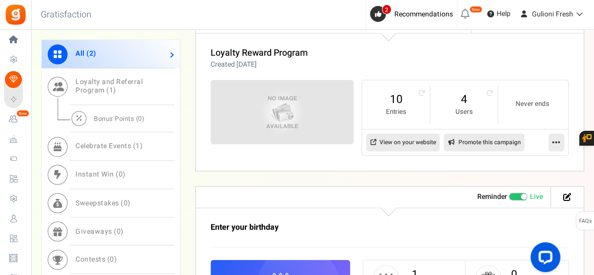
scroll to position [585, 0]
click at [553, 140] on icon at bounding box center [557, 142] width 8 height 9
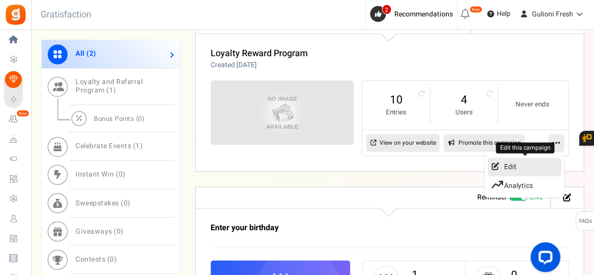
click at [513, 164] on link "Edit" at bounding box center [525, 167] width 74 height 18
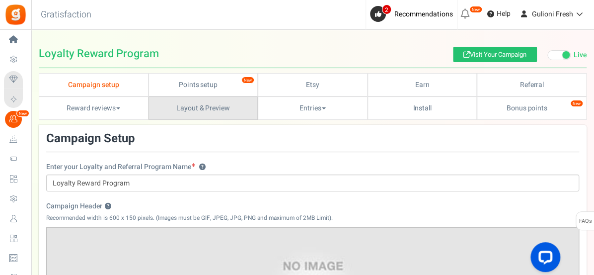
click at [202, 108] on link "Layout & Preview" at bounding box center [204, 107] width 110 height 23
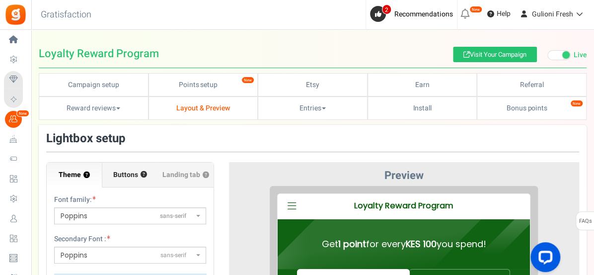
click at [131, 176] on span "Buttons" at bounding box center [125, 175] width 25 height 10
click at [0, 0] on input "Buttons ?" at bounding box center [0, 0] width 0 height 0
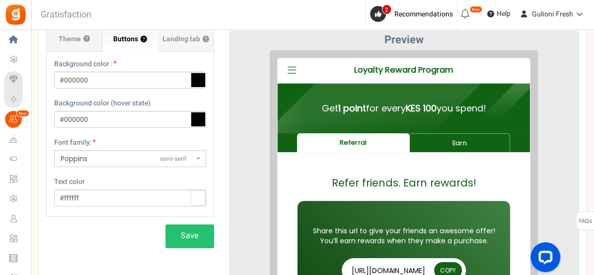
scroll to position [139, 0]
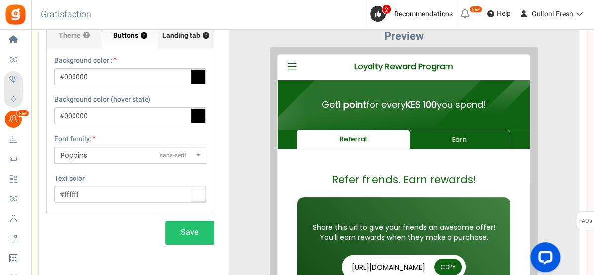
click at [190, 36] on span "Landing tab ?" at bounding box center [185, 36] width 47 height 10
click at [0, 0] on input "Landing tab ?" at bounding box center [0, 0] width 0 height 0
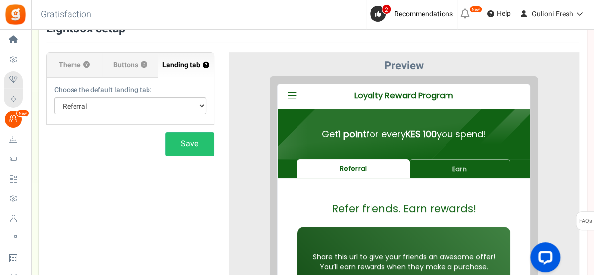
scroll to position [0, 0]
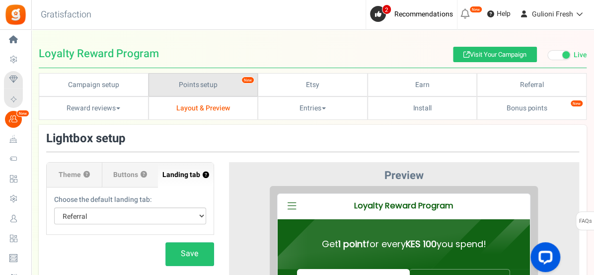
click at [204, 84] on link "Points setup New" at bounding box center [204, 84] width 110 height 23
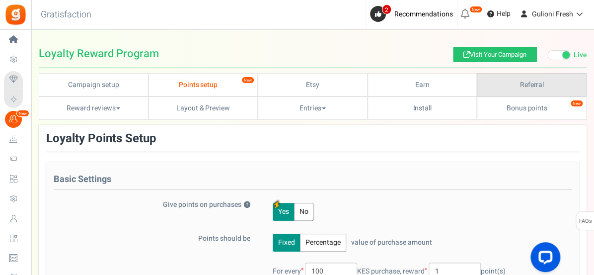
click at [502, 85] on link "Referral" at bounding box center [532, 84] width 110 height 23
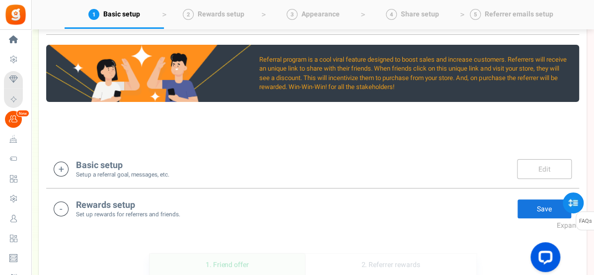
scroll to position [144, 0]
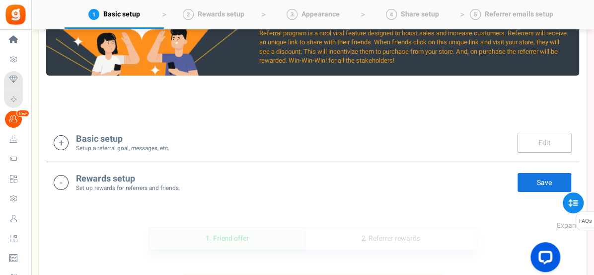
click at [170, 188] on small "Set up rewards for referrers and friends." at bounding box center [128, 188] width 104 height 8
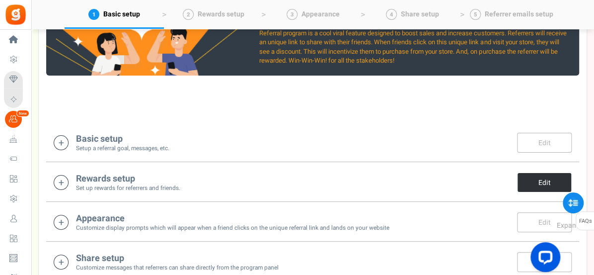
click at [535, 178] on link "Edit" at bounding box center [544, 182] width 55 height 20
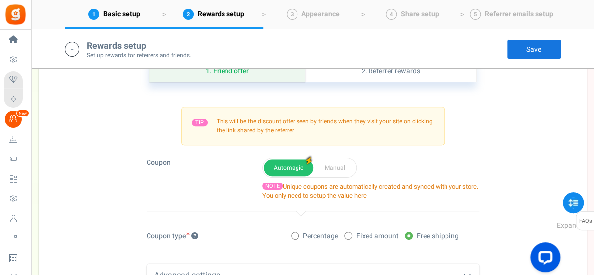
scroll to position [340, 0]
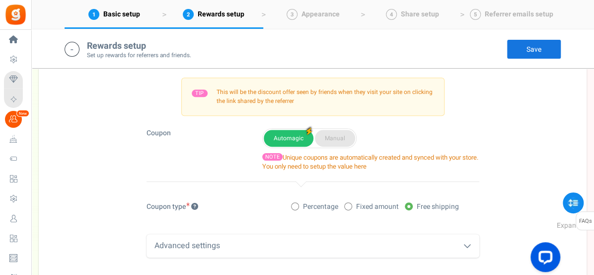
click at [332, 139] on button "Manual" at bounding box center [335, 138] width 40 height 17
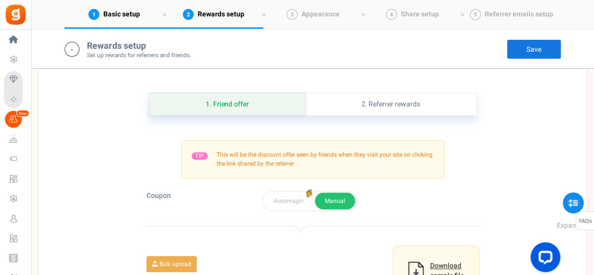
scroll to position [316, 0]
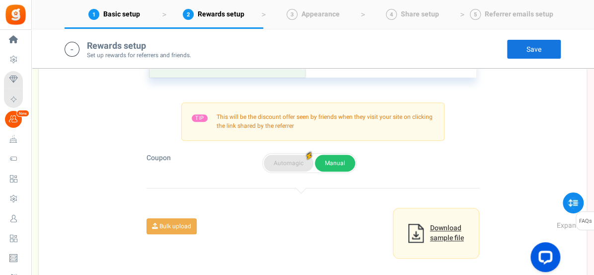
click at [292, 162] on button "Automagic" at bounding box center [289, 163] width 50 height 17
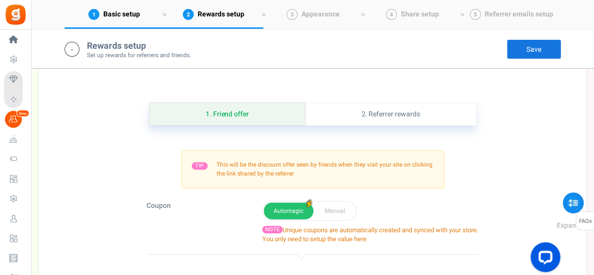
scroll to position [244, 0]
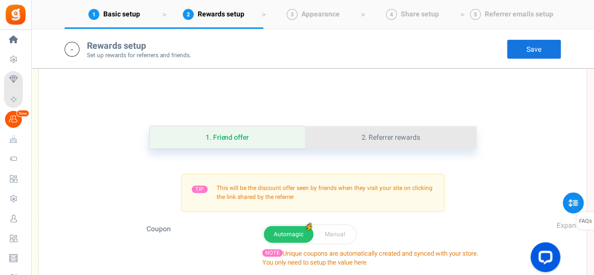
click at [411, 137] on link "2. Referrer rewards" at bounding box center [390, 137] width 171 height 22
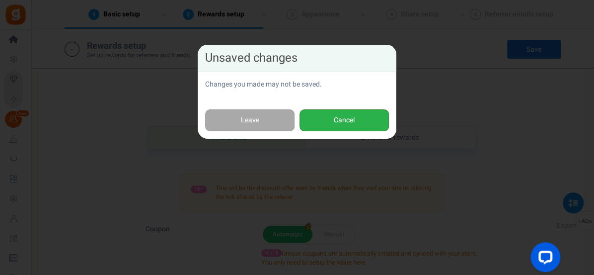
click at [370, 120] on button "Cancel" at bounding box center [344, 120] width 89 height 22
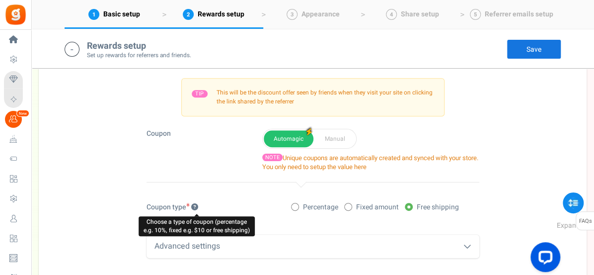
scroll to position [361, 0]
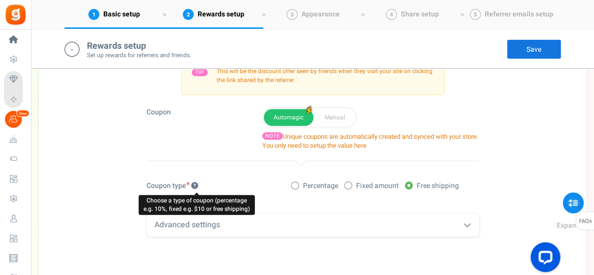
click at [468, 221] on icon at bounding box center [468, 225] width 8 height 8
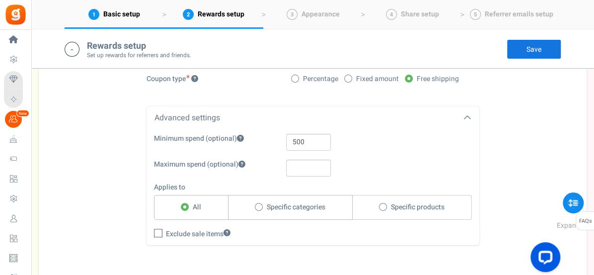
scroll to position [450, 0]
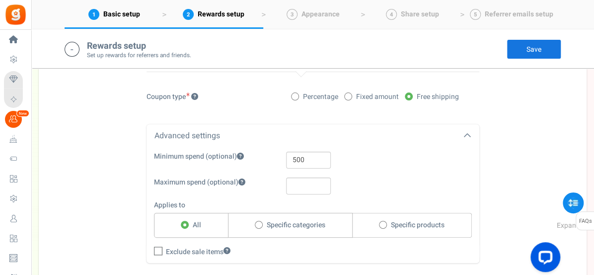
click at [465, 132] on icon at bounding box center [468, 136] width 8 height 8
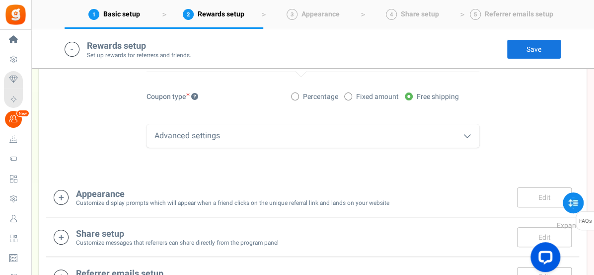
click at [533, 47] on link "Save" at bounding box center [534, 49] width 55 height 20
click at [534, 195] on link "Edit" at bounding box center [544, 197] width 55 height 20
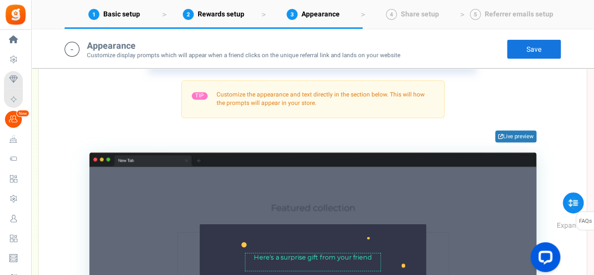
scroll to position [645, 0]
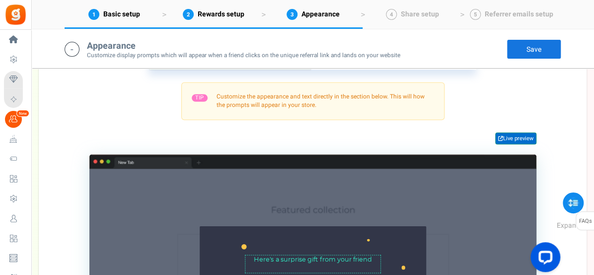
click at [516, 135] on link "Live preview" at bounding box center [515, 138] width 41 height 12
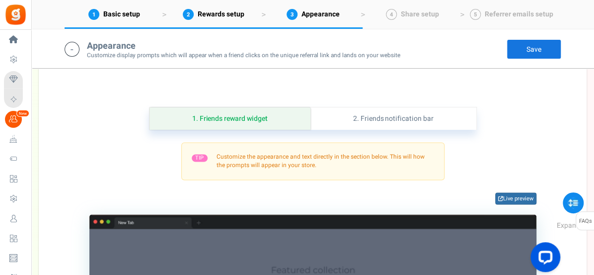
scroll to position [569, 0]
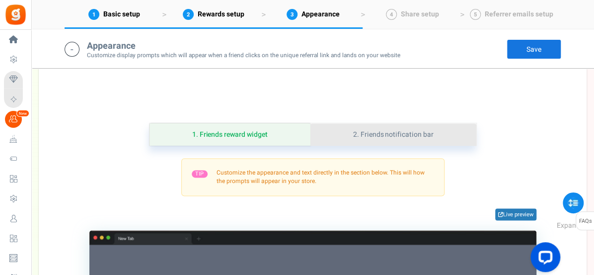
click at [435, 136] on link "2. Friends notification bar" at bounding box center [394, 134] width 166 height 22
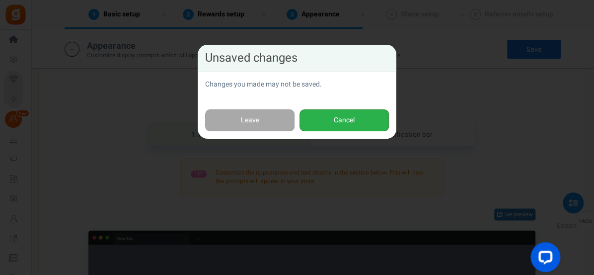
click at [352, 121] on button "Cancel" at bounding box center [344, 120] width 89 height 22
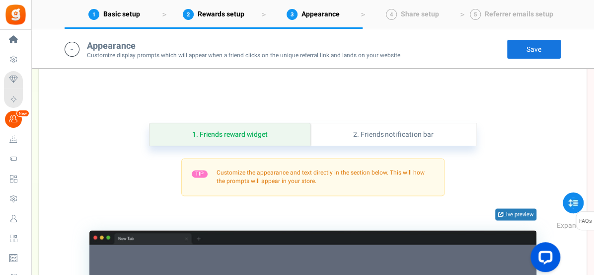
click at [533, 50] on link "Save" at bounding box center [534, 49] width 55 height 20
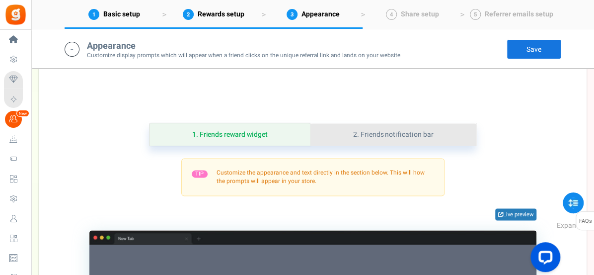
click at [429, 133] on link "2. Friends notification bar" at bounding box center [394, 134] width 166 height 22
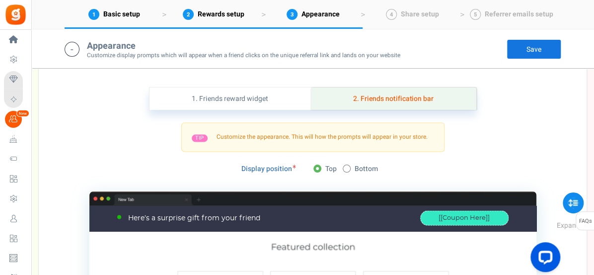
scroll to position [585, 0]
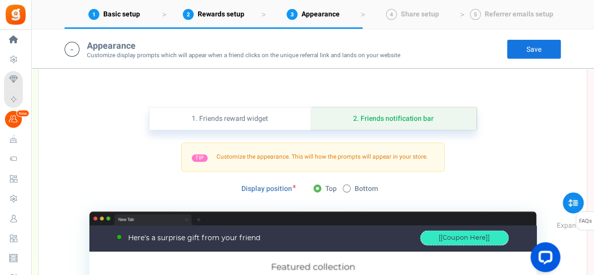
click at [539, 50] on link "Save" at bounding box center [534, 49] width 55 height 20
click at [535, 50] on link "Save" at bounding box center [534, 49] width 55 height 20
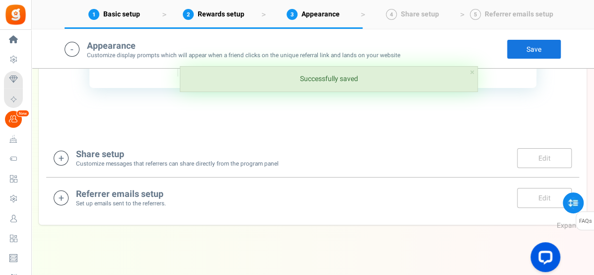
scroll to position [948, 0]
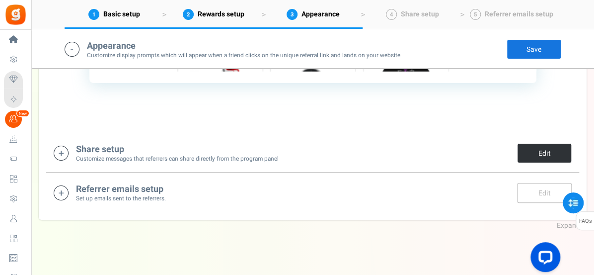
click at [540, 154] on link "Edit" at bounding box center [544, 153] width 55 height 20
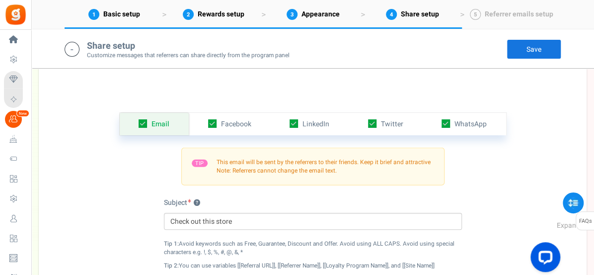
scroll to position [1036, 0]
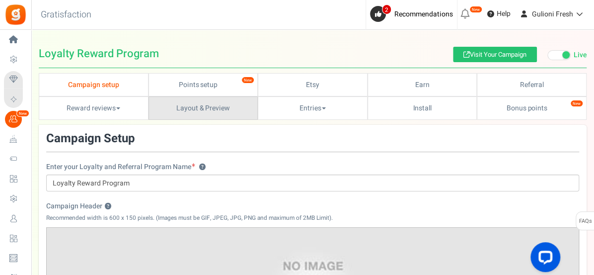
click at [184, 104] on link "Layout & Preview" at bounding box center [204, 107] width 110 height 23
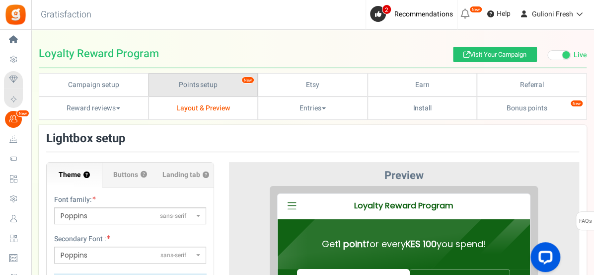
click at [197, 84] on link "Points setup New" at bounding box center [204, 84] width 110 height 23
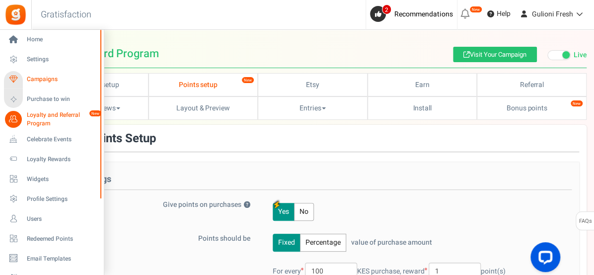
click at [47, 79] on span "Campaigns" at bounding box center [62, 79] width 70 height 8
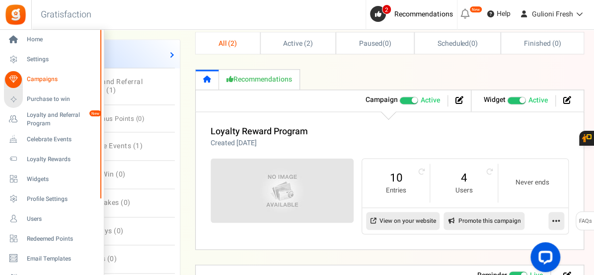
scroll to position [509, 0]
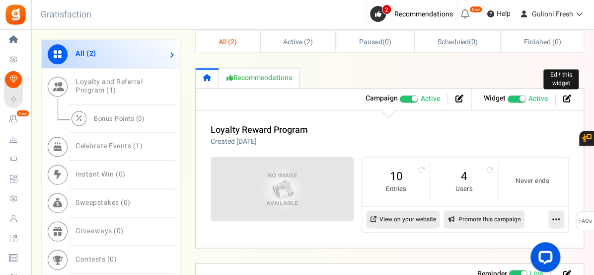
click at [565, 96] on icon at bounding box center [567, 98] width 8 height 8
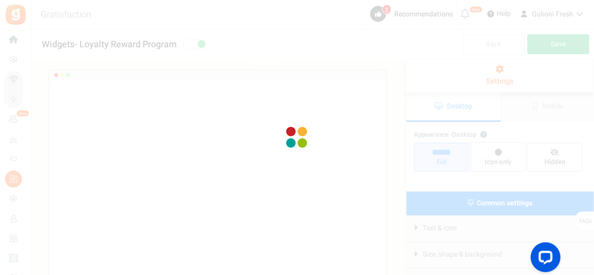
select select "left-bottom-bar"
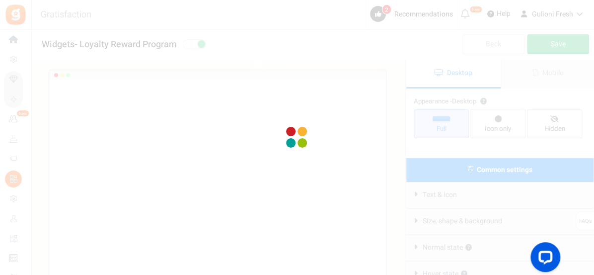
radio input "true"
select select "left"
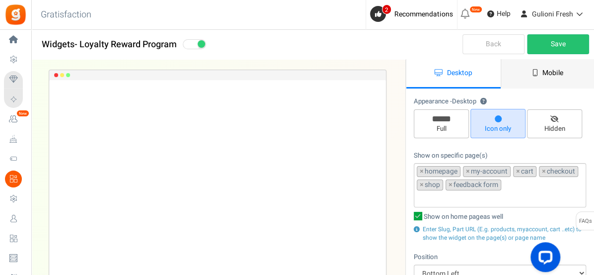
click at [550, 69] on span "Mobile" at bounding box center [553, 73] width 21 height 10
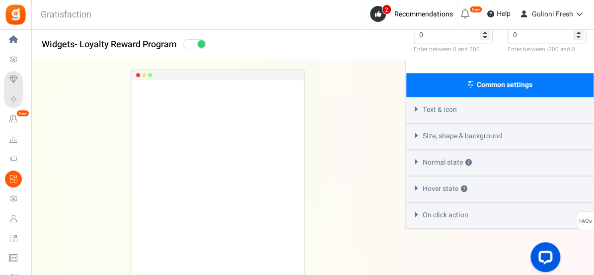
scroll to position [286, 0]
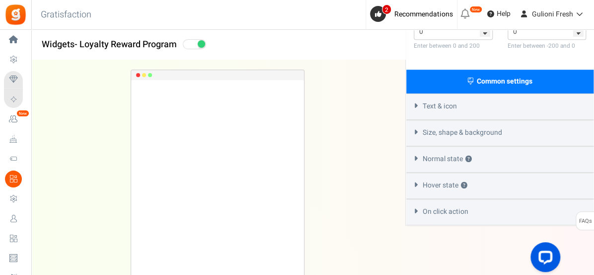
click at [465, 106] on div "Text & icon" at bounding box center [499, 106] width 187 height 26
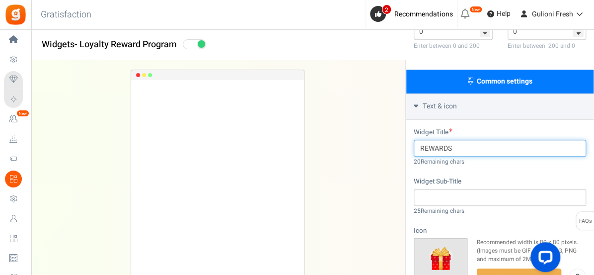
click at [466, 147] on input "REWARDS" at bounding box center [500, 148] width 172 height 17
type input "R"
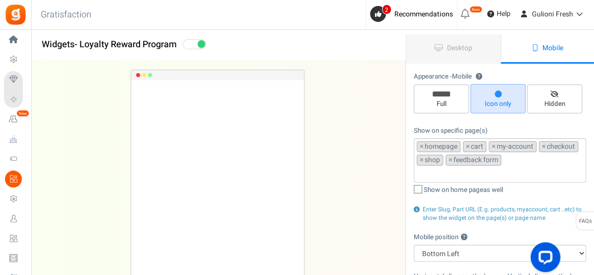
scroll to position [0, 0]
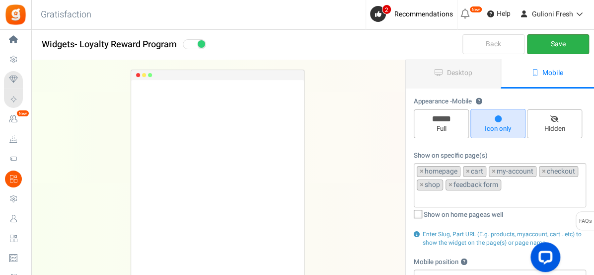
type input "Loyalty Reward Point"
click at [565, 47] on link "Save" at bounding box center [558, 44] width 62 height 20
click at [498, 45] on link "Back" at bounding box center [494, 44] width 62 height 20
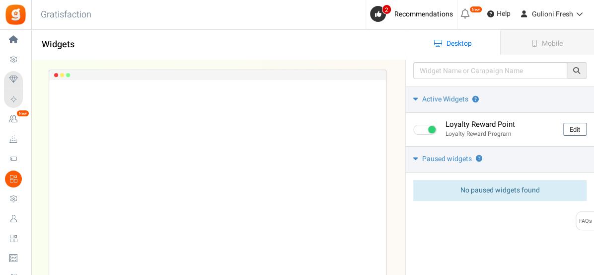
scroll to position [79, 0]
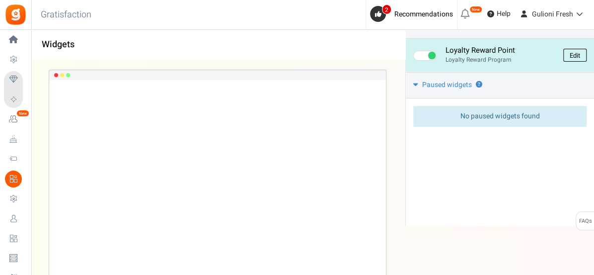
click at [570, 53] on link "Edit" at bounding box center [574, 55] width 23 height 13
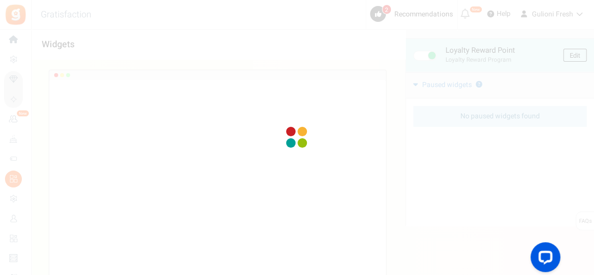
scroll to position [0, 0]
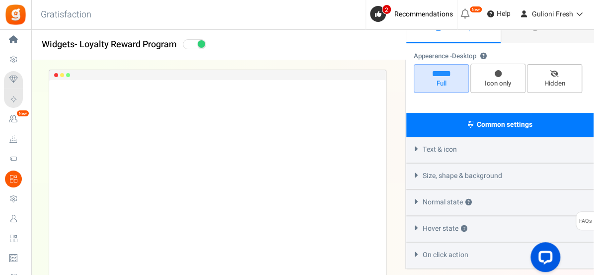
select select "left-bottom-bar"
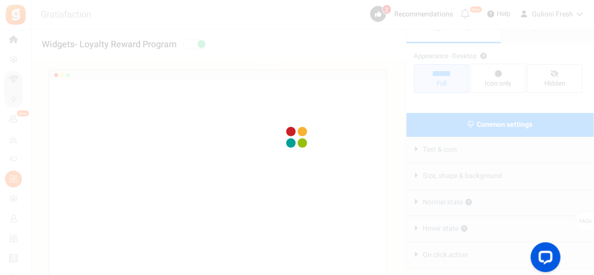
radio input "true"
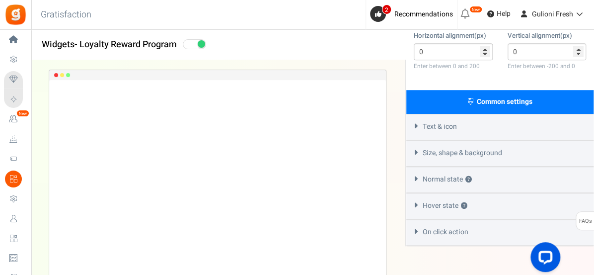
scroll to position [262, 0]
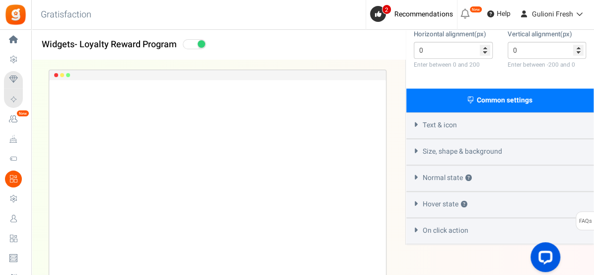
click at [496, 125] on div "Text & icon" at bounding box center [499, 125] width 187 height 26
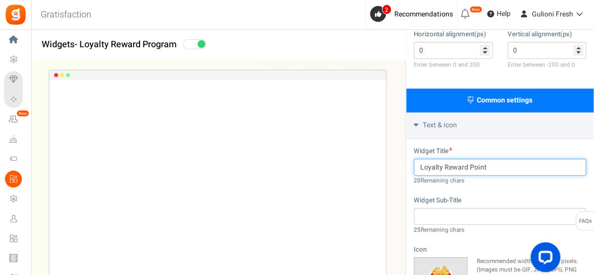
click at [490, 165] on input "Loyalty Reward Point" at bounding box center [500, 167] width 172 height 17
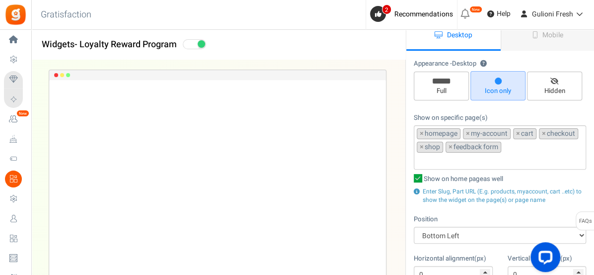
scroll to position [0, 0]
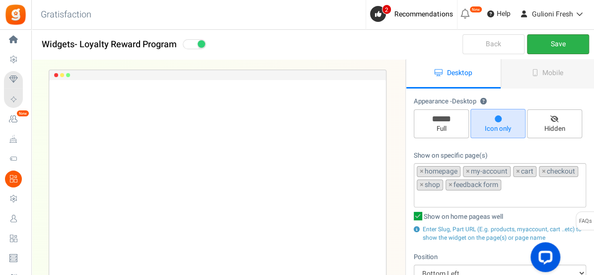
click at [561, 46] on link "Save" at bounding box center [558, 44] width 62 height 20
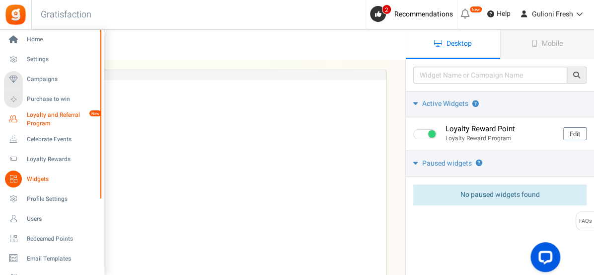
click at [38, 116] on span "Loyalty and Referral Program" at bounding box center [63, 119] width 73 height 17
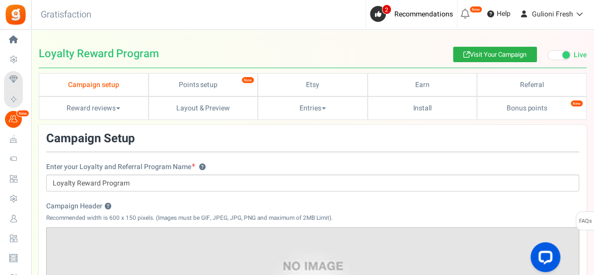
click at [480, 53] on link "Visit Your Campaign" at bounding box center [495, 54] width 84 height 15
click at [498, 56] on link "Visit Your Campaign" at bounding box center [495, 54] width 84 height 15
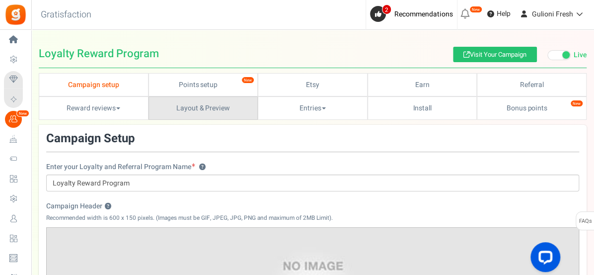
click at [175, 113] on link "Layout & Preview" at bounding box center [204, 107] width 110 height 23
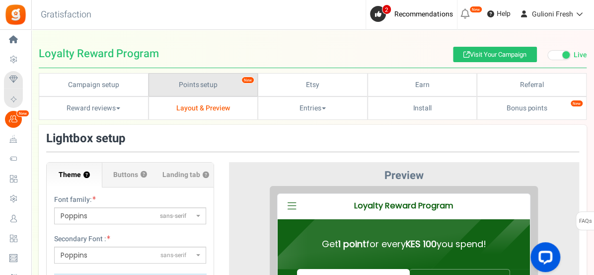
click at [218, 88] on link "Points setup New" at bounding box center [204, 84] width 110 height 23
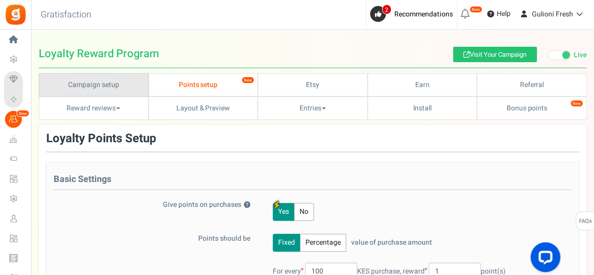
click at [119, 88] on link "Campaign setup" at bounding box center [94, 84] width 110 height 23
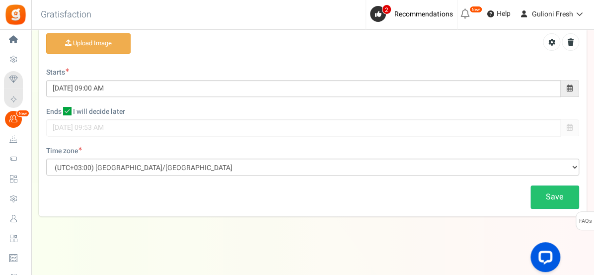
scroll to position [335, 0]
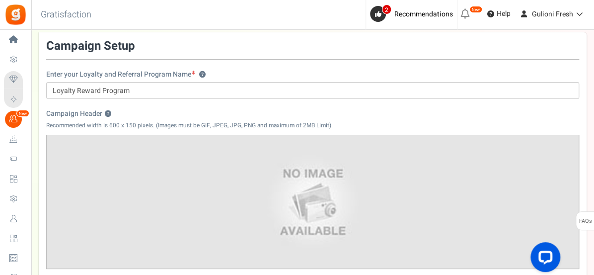
scroll to position [0, 0]
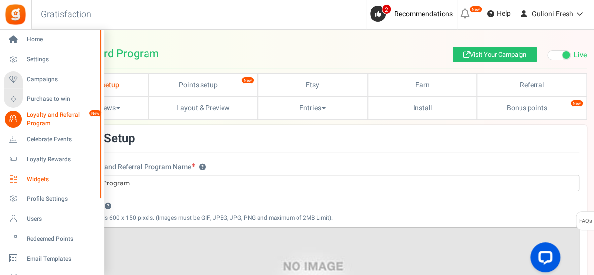
click at [39, 180] on span "Widgets" at bounding box center [62, 179] width 70 height 8
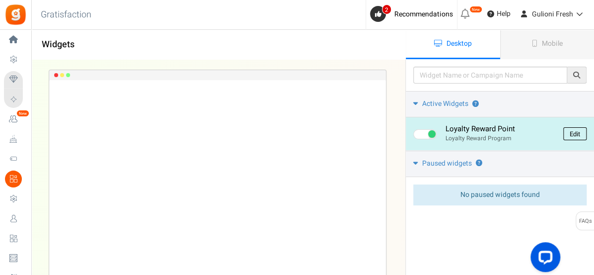
click at [567, 134] on link "Edit" at bounding box center [574, 133] width 23 height 13
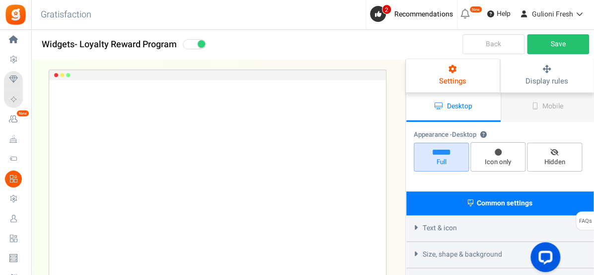
select select "left-bottom-bar"
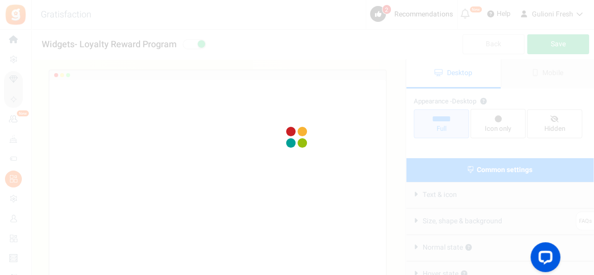
radio input "true"
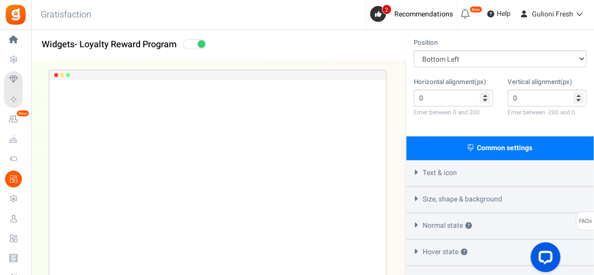
scroll to position [215, 0]
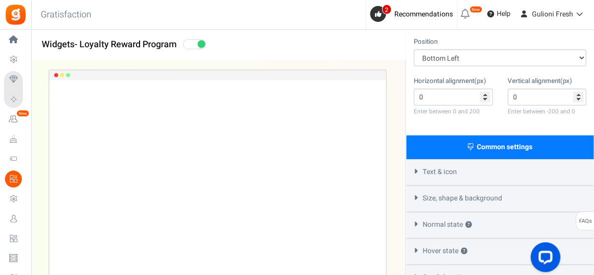
click at [486, 176] on div "Text & icon" at bounding box center [499, 172] width 187 height 26
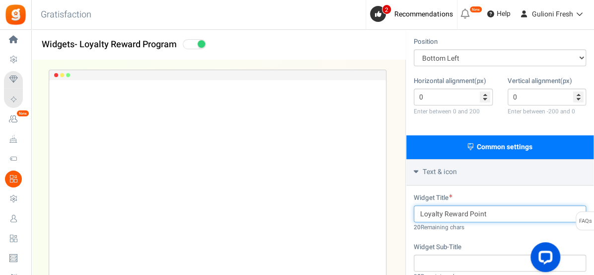
click at [494, 209] on input "Loyalty Reward Point" at bounding box center [500, 213] width 172 height 17
type input "L"
type input "l"
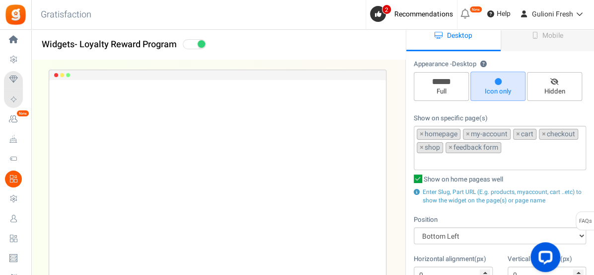
scroll to position [0, 0]
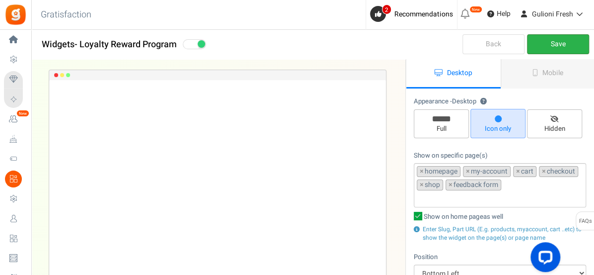
type input "Loyalty Program"
click at [561, 47] on link "Save" at bounding box center [558, 44] width 62 height 20
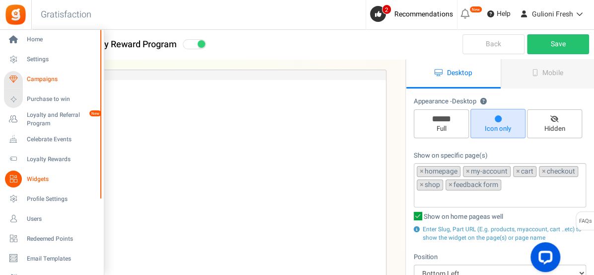
click at [43, 77] on span "Campaigns" at bounding box center [62, 79] width 70 height 8
click at [43, 78] on span "Campaigns" at bounding box center [62, 79] width 70 height 8
click at [43, 198] on span "Profile Settings" at bounding box center [62, 199] width 70 height 8
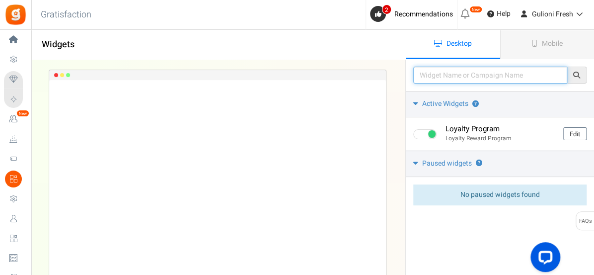
click at [458, 75] on input "text" at bounding box center [490, 75] width 154 height 17
type input "loyalty reward program"
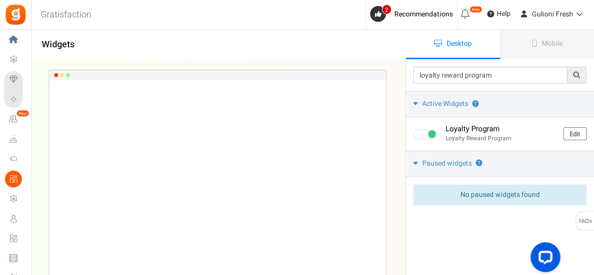
click at [574, 75] on icon at bounding box center [576, 75] width 7 height 7
click at [454, 102] on span "Active Widgets" at bounding box center [445, 104] width 46 height 10
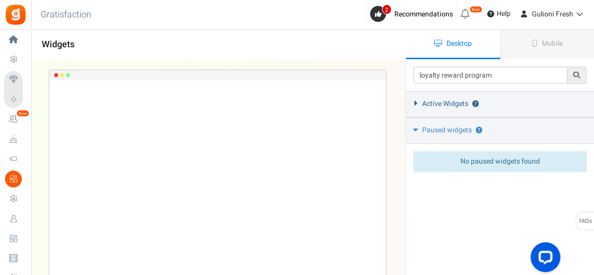
click at [454, 102] on span "Active Widgets" at bounding box center [445, 104] width 46 height 10
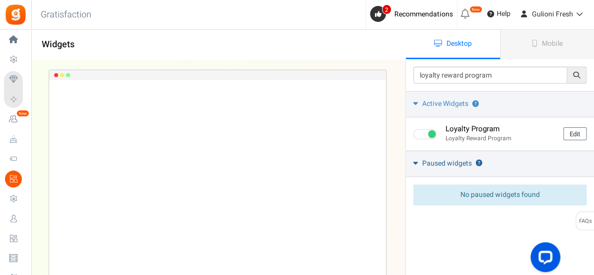
click at [437, 161] on span "Paused widgets" at bounding box center [447, 164] width 50 height 10
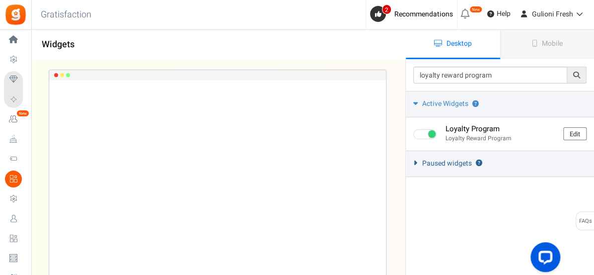
click at [437, 161] on span "Paused widgets" at bounding box center [447, 164] width 50 height 10
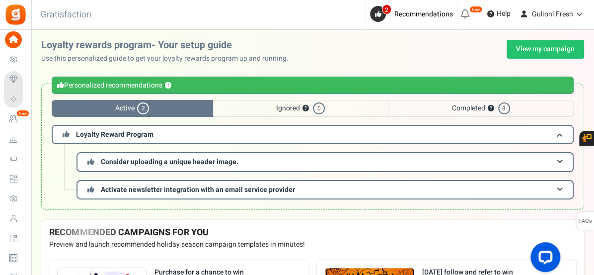
click at [101, 201] on div "Personalized recommendations ? Active 2 Ignored ? 0 Completed ? 8 Loyalty Rewar…" at bounding box center [312, 146] width 543 height 126
click at [523, 51] on link "View my campaign" at bounding box center [546, 49] width 78 height 19
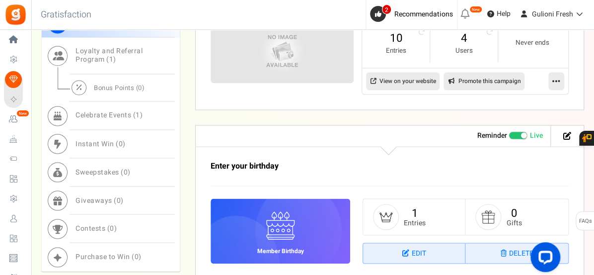
scroll to position [645, 0]
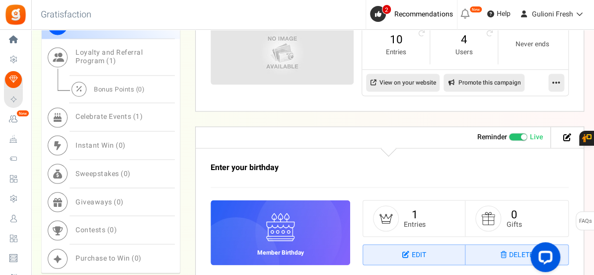
click at [511, 136] on span at bounding box center [518, 137] width 19 height 8
click at [509, 136] on input "Live Paused" at bounding box center [509, 137] width 0 height 6
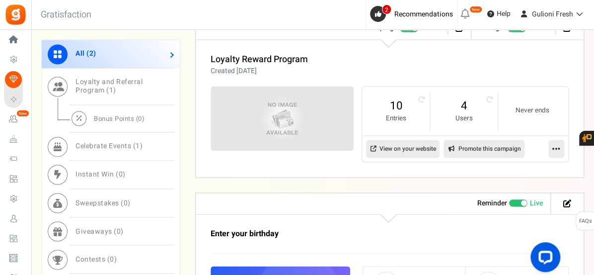
scroll to position [579, 0]
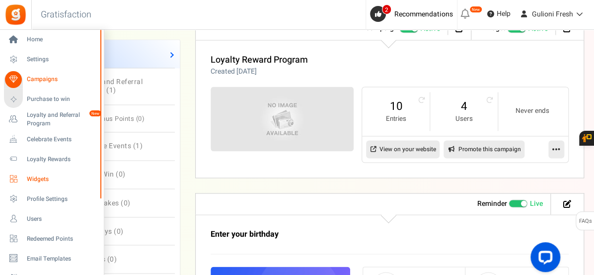
click at [34, 178] on span "Widgets" at bounding box center [62, 179] width 70 height 8
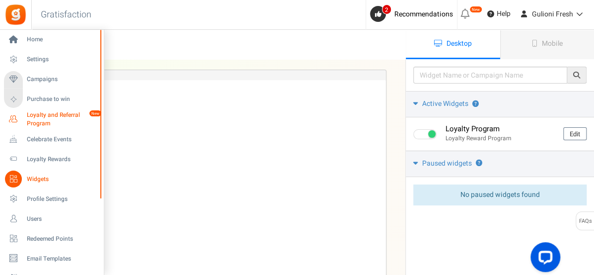
click at [38, 119] on span "Loyalty and Referral Program" at bounding box center [63, 119] width 73 height 17
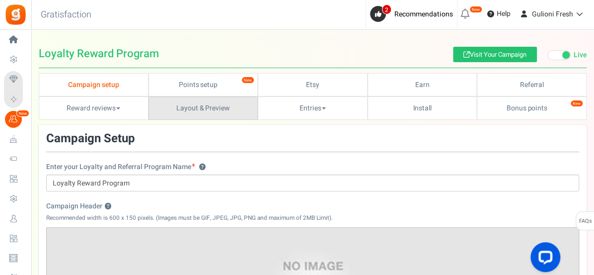
click at [170, 110] on link "Layout & Preview" at bounding box center [204, 107] width 110 height 23
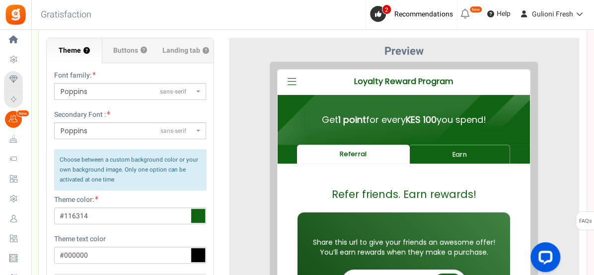
scroll to position [108, 0]
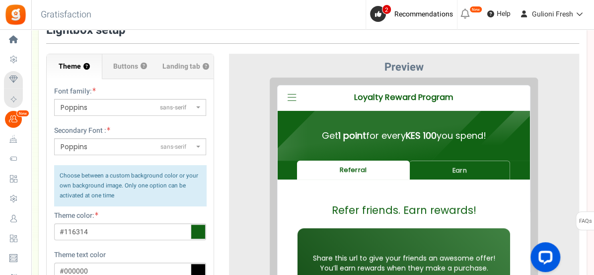
click at [285, 89] on icon at bounding box center [284, 90] width 9 height 10
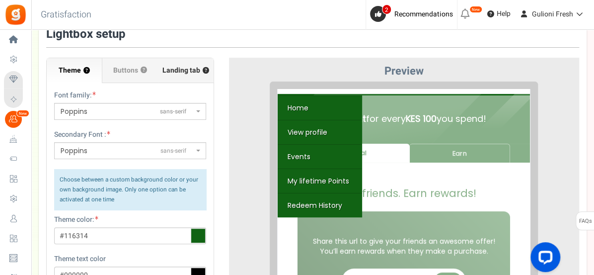
scroll to position [128, 0]
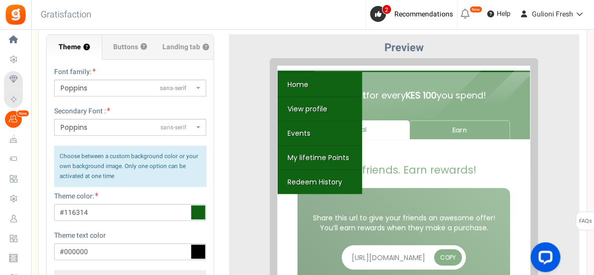
click at [521, 154] on div "Refer friends. Earn rewards! Share this url to give your friends an awesome off…" at bounding box center [396, 250] width 252 height 229
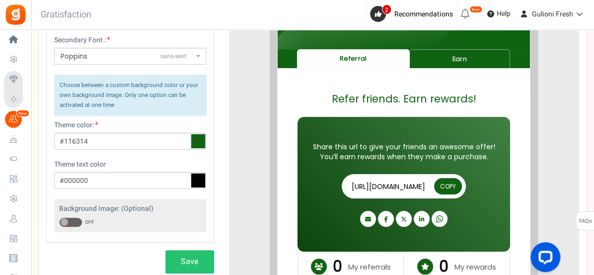
scroll to position [202, 0]
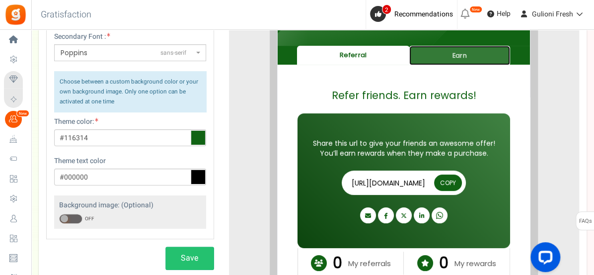
click at [452, 48] on link "Earn" at bounding box center [452, 47] width 101 height 19
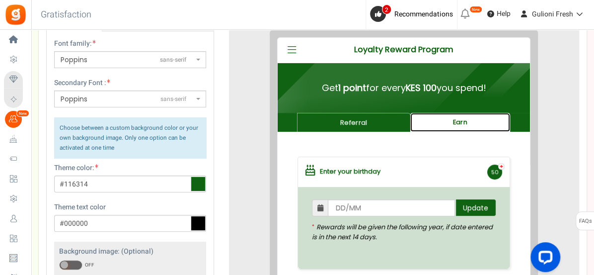
scroll to position [153, 0]
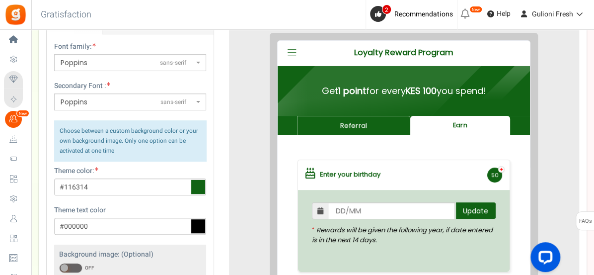
click at [285, 49] on icon at bounding box center [284, 45] width 9 height 10
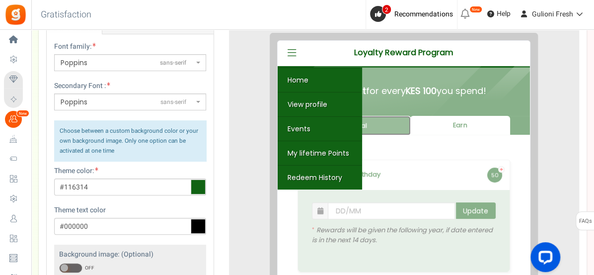
click at [393, 125] on link "Referral" at bounding box center [347, 117] width 114 height 19
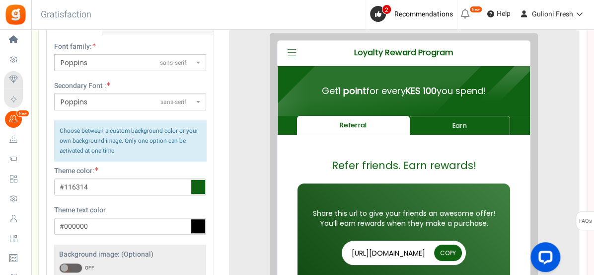
click at [284, 46] on icon at bounding box center [284, 45] width 9 height 10
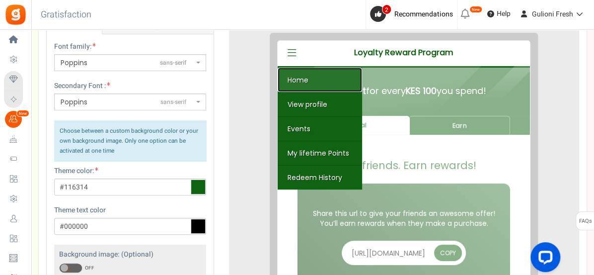
click at [300, 75] on link "Home" at bounding box center [312, 72] width 84 height 24
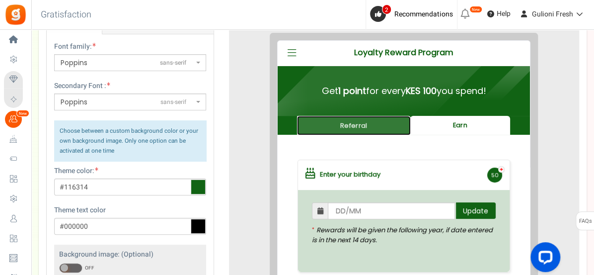
click at [357, 123] on link "Referral" at bounding box center [347, 117] width 114 height 19
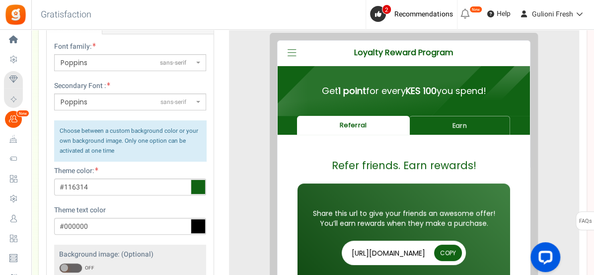
click at [280, 44] on icon at bounding box center [284, 45] width 9 height 10
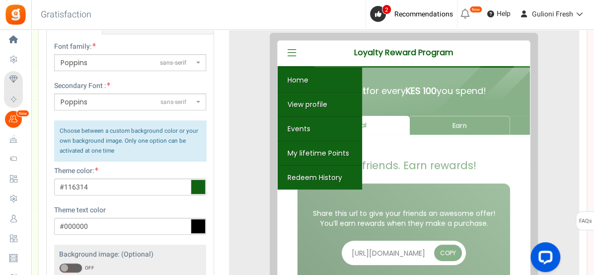
click at [397, 101] on div "Info ! New Password has been sent to your email address. If you do not see the …" at bounding box center [396, 83] width 252 height 50
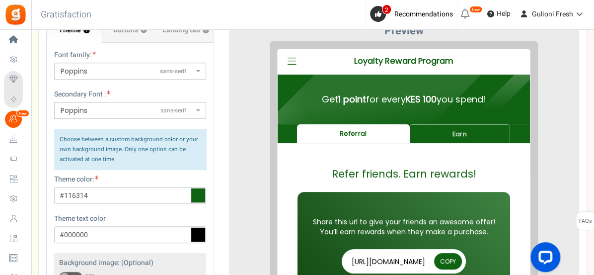
scroll to position [134, 0]
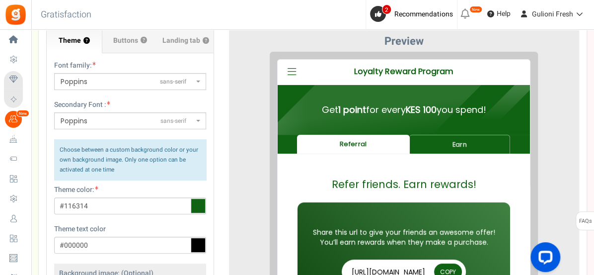
click at [287, 157] on div "Refer friends. Earn rewards! Share this url to give your friends an awesome off…" at bounding box center [396, 265] width 252 height 229
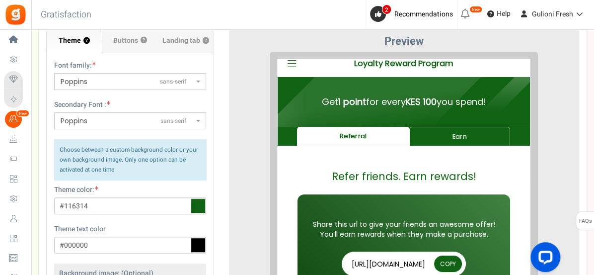
scroll to position [7, 0]
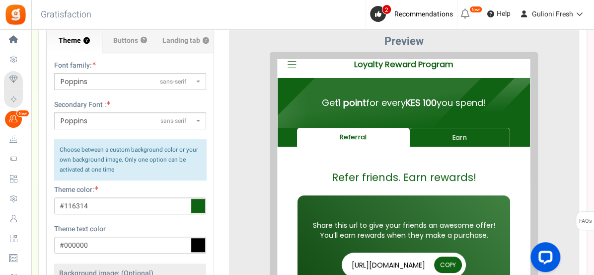
click at [286, 62] on span "Job" at bounding box center [286, 55] width 16 height 17
click at [283, 62] on icon at bounding box center [284, 57] width 9 height 10
